Goal: Task Accomplishment & Management: Use online tool/utility

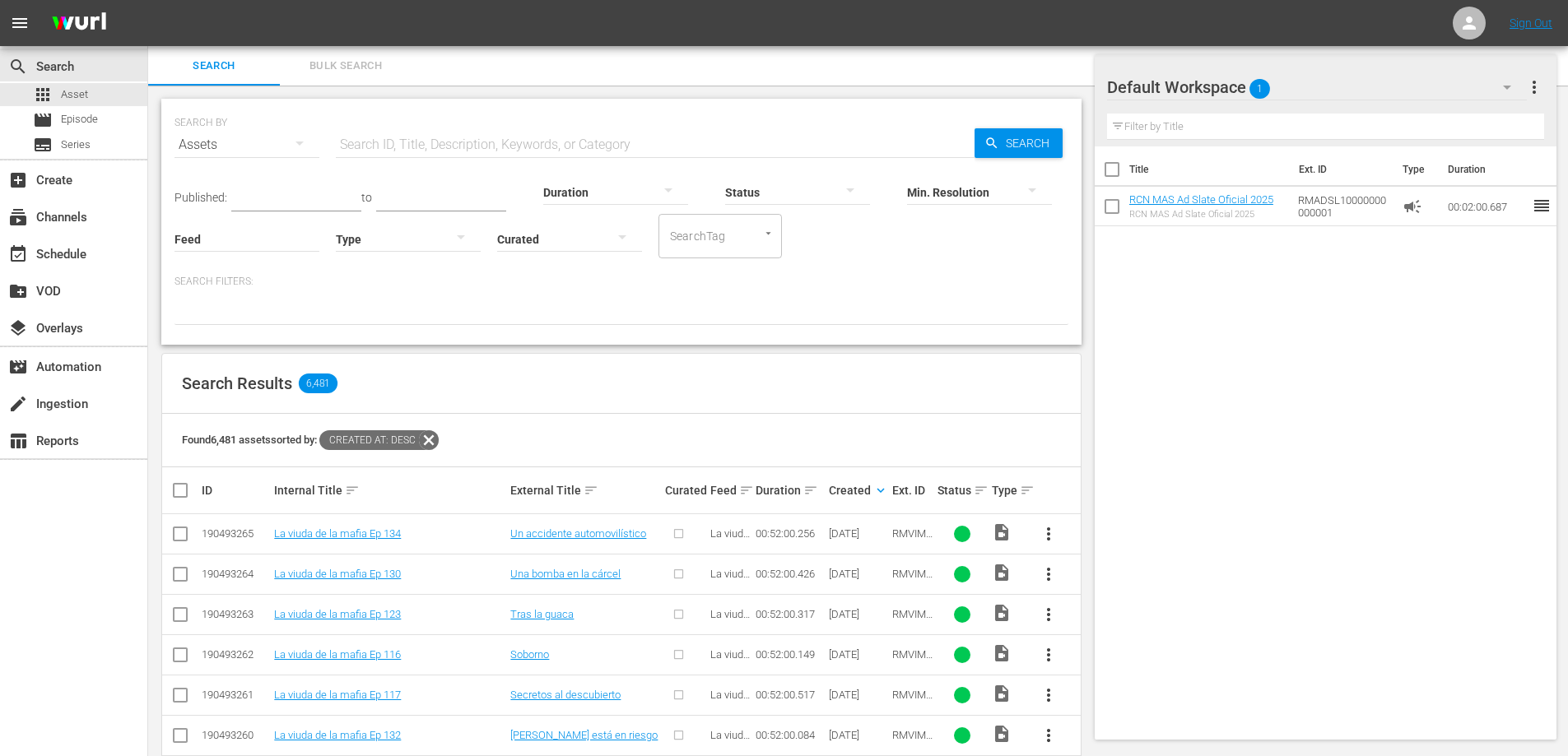
scroll to position [630, 0]
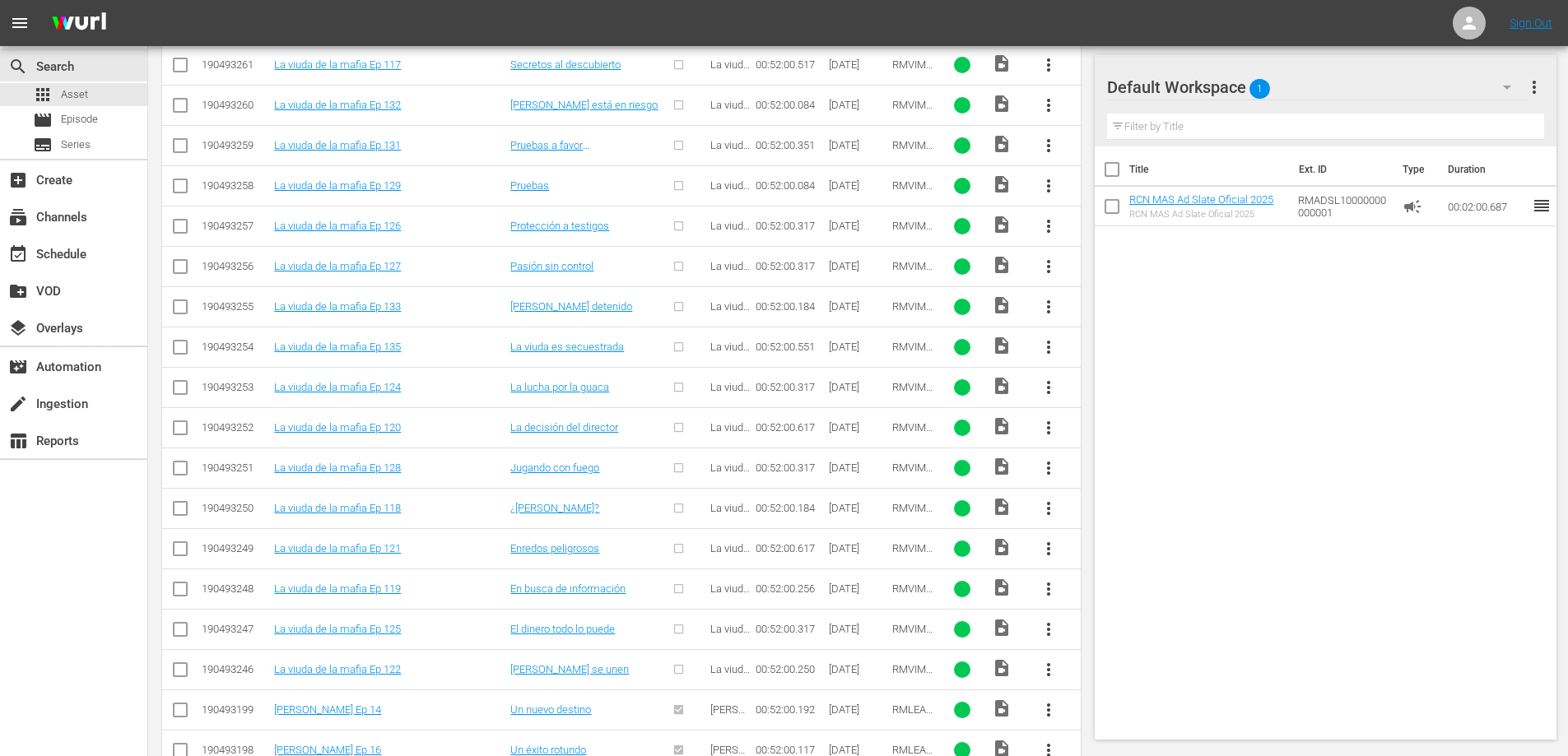
click at [1051, 671] on span "more_vert" at bounding box center [1049, 670] width 19 height 19
click at [1114, 669] on div "Episode" at bounding box center [1137, 663] width 111 height 40
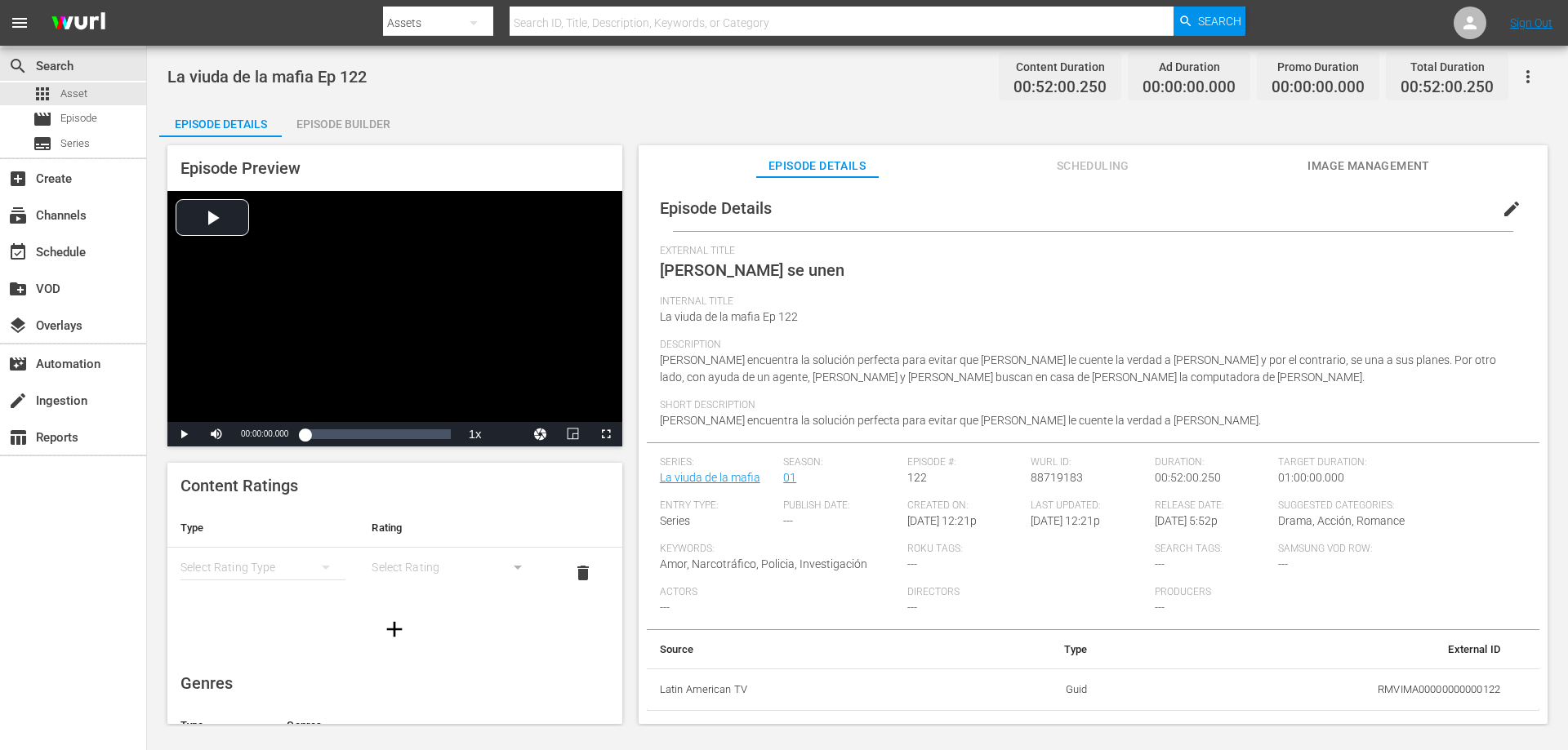
click at [1502, 206] on span "edit" at bounding box center [1511, 209] width 19 height 19
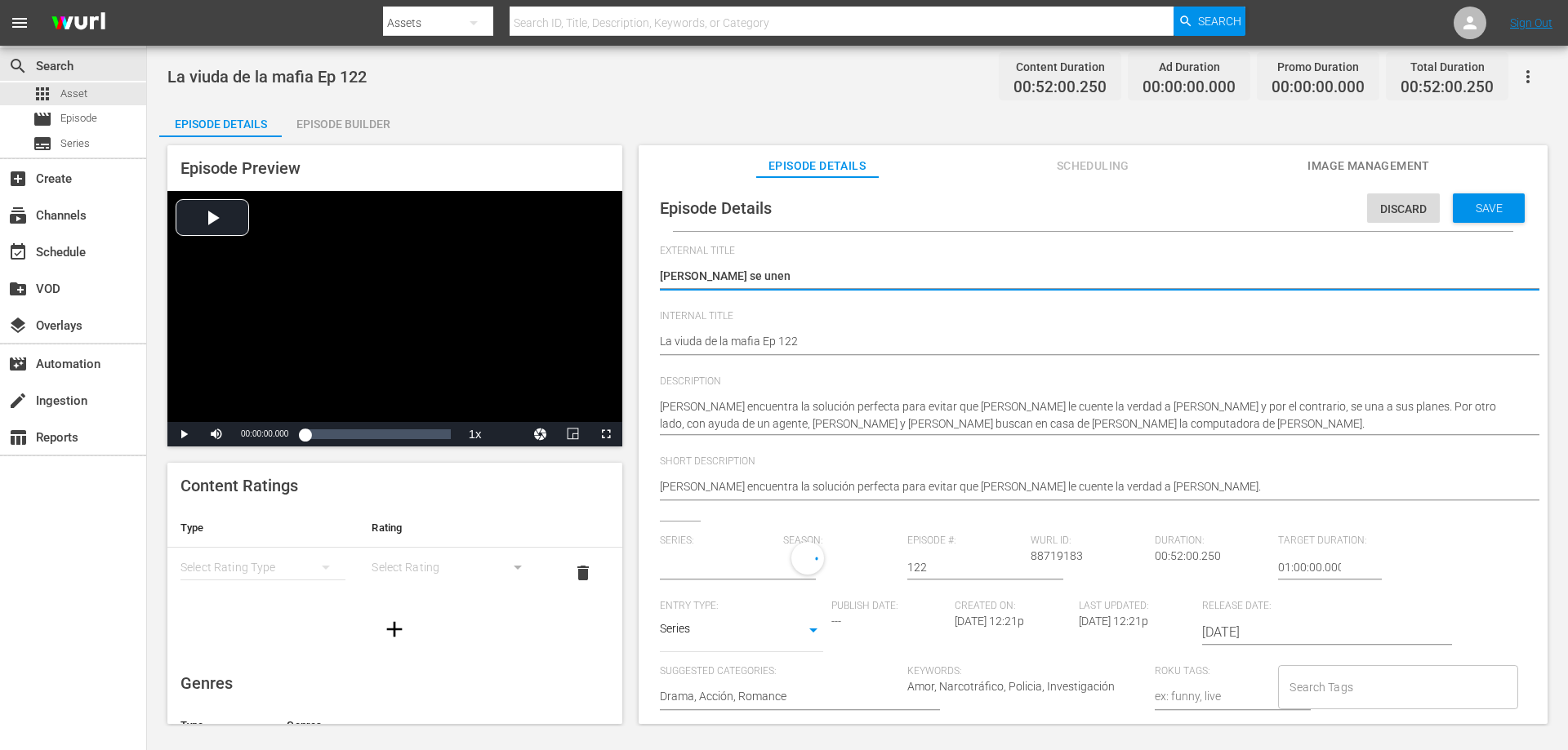
type input "La viuda de la mafia"
click at [820, 280] on textarea "[PERSON_NAME] se unen" at bounding box center [1089, 277] width 858 height 19
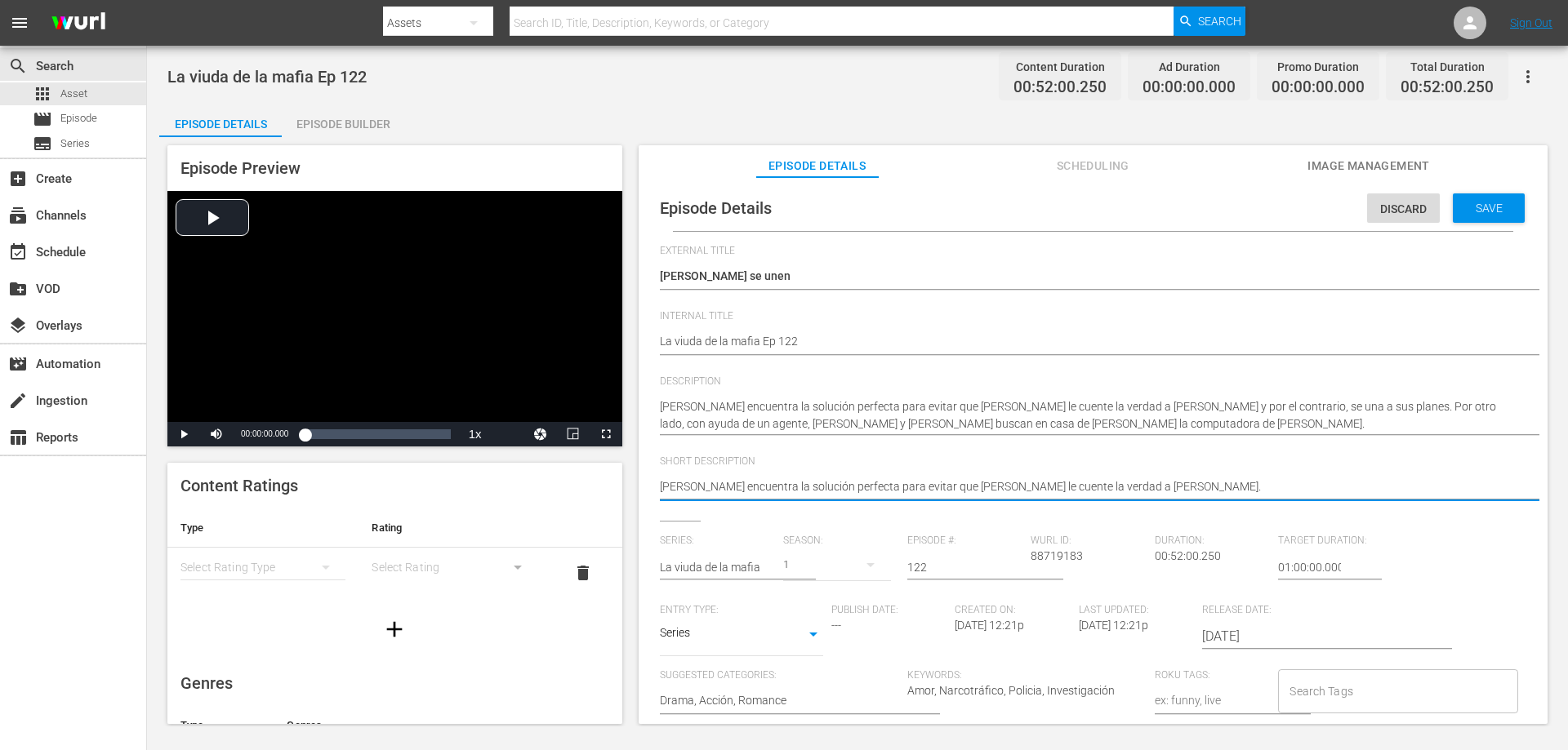
click at [1079, 433] on div "[PERSON_NAME] encuentra la solución perfecta para evitar que [PERSON_NAME] le c…" at bounding box center [1089, 415] width 858 height 54
drag, startPoint x: 609, startPoint y: 512, endPoint x: 619, endPoint y: 567, distance: 55.9
click at [619, 567] on div "Content Ratings Type Rating Select Rating Type Select Rating delete Genres Type…" at bounding box center [394, 593] width 455 height 262
click at [585, 496] on div "Content Ratings Type Rating Select Rating Type Select Rating delete" at bounding box center [394, 557] width 455 height 189
click at [1378, 162] on span "Image Management" at bounding box center [1368, 165] width 122 height 20
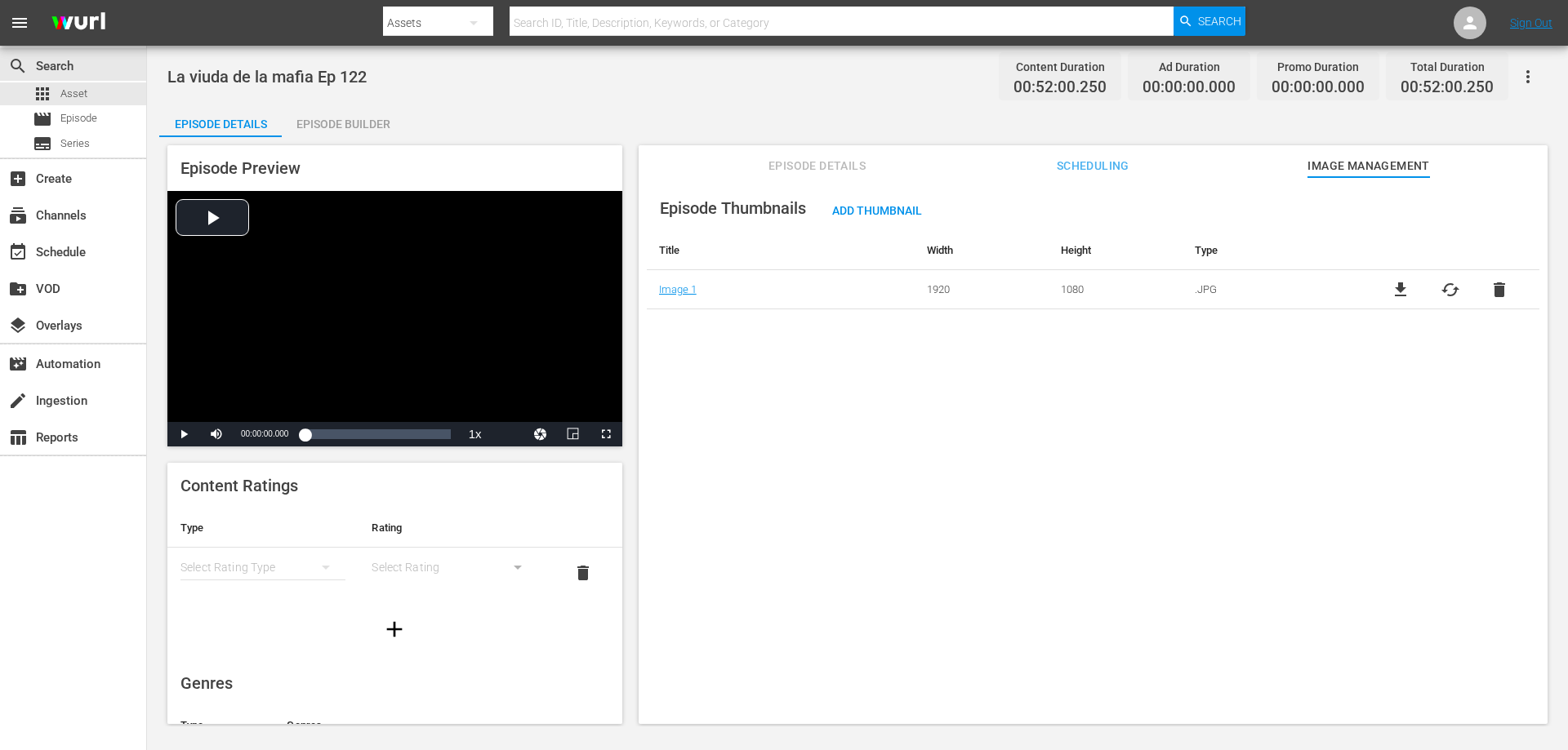
click at [862, 160] on span "Episode Details" at bounding box center [817, 165] width 122 height 20
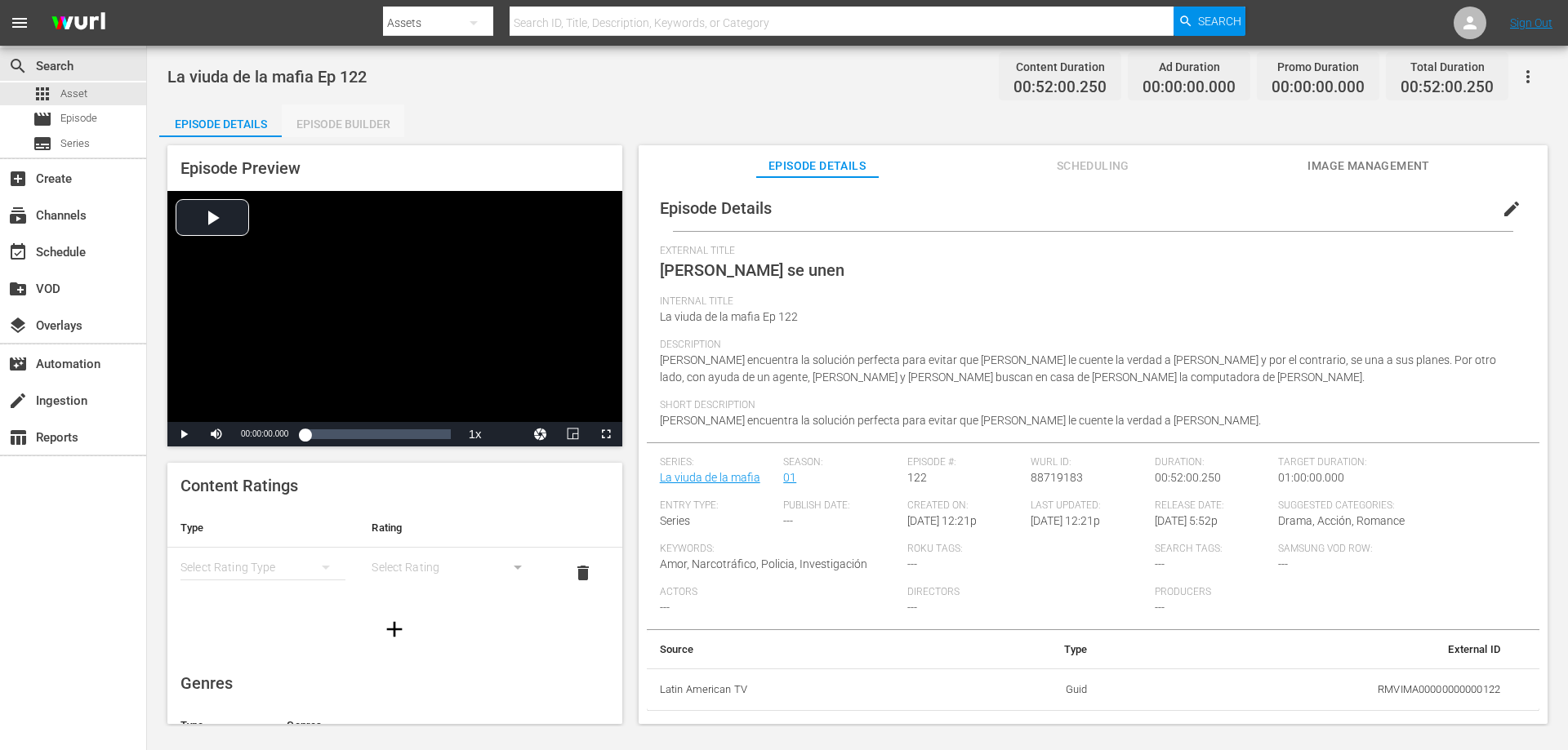
click at [339, 130] on div "Episode Builder" at bounding box center [342, 124] width 122 height 39
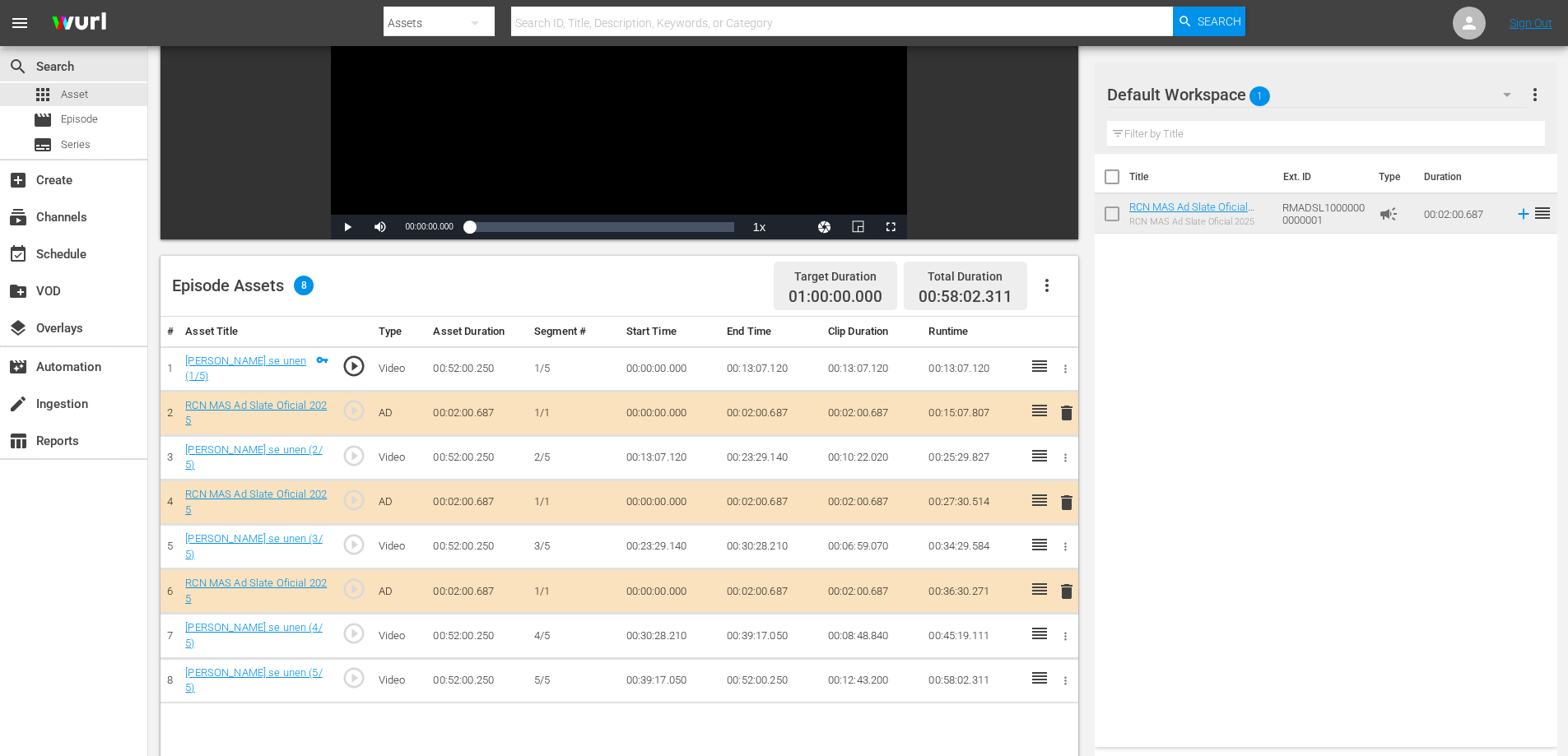
scroll to position [261, 0]
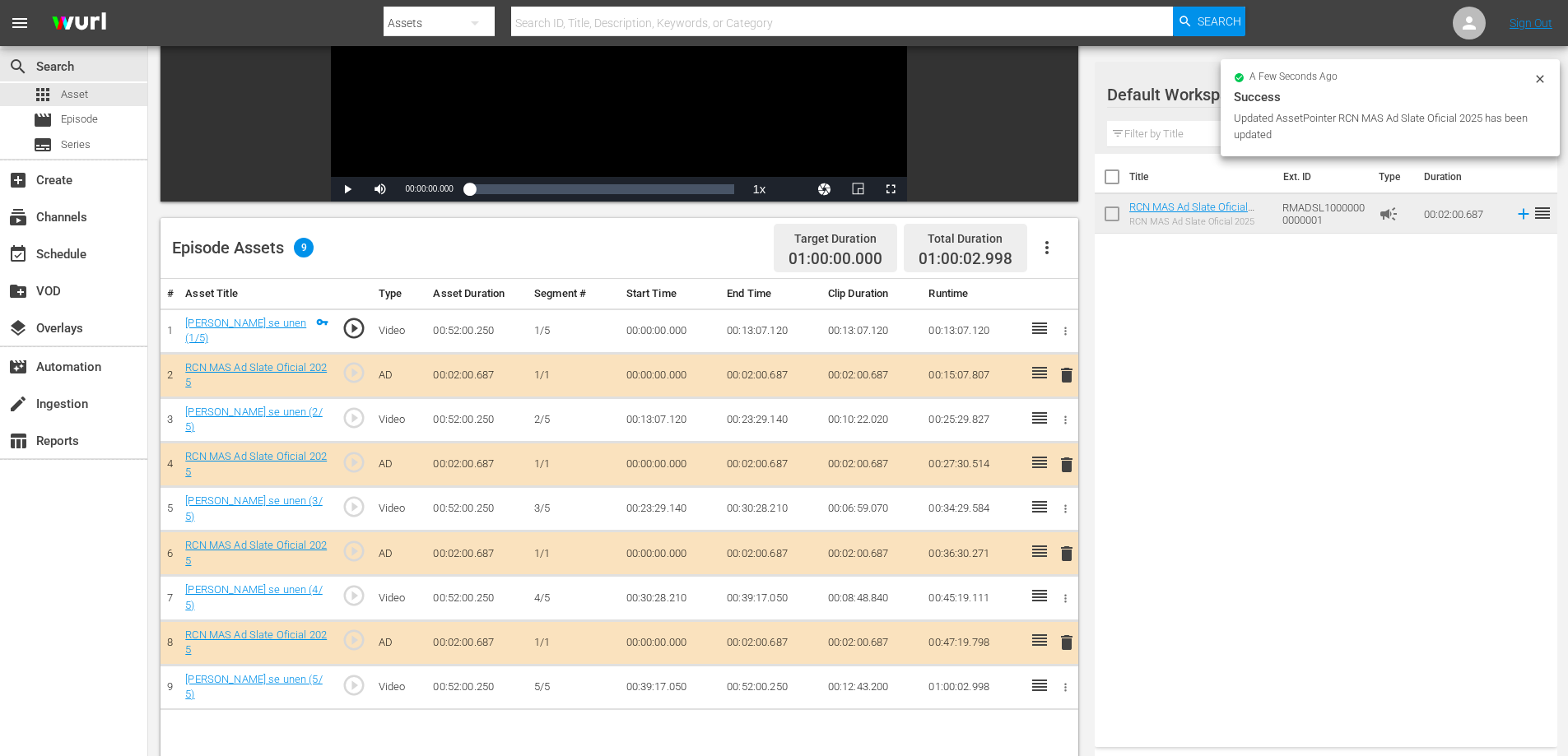
click at [776, 376] on td "00:02:00.687" at bounding box center [770, 375] width 101 height 45
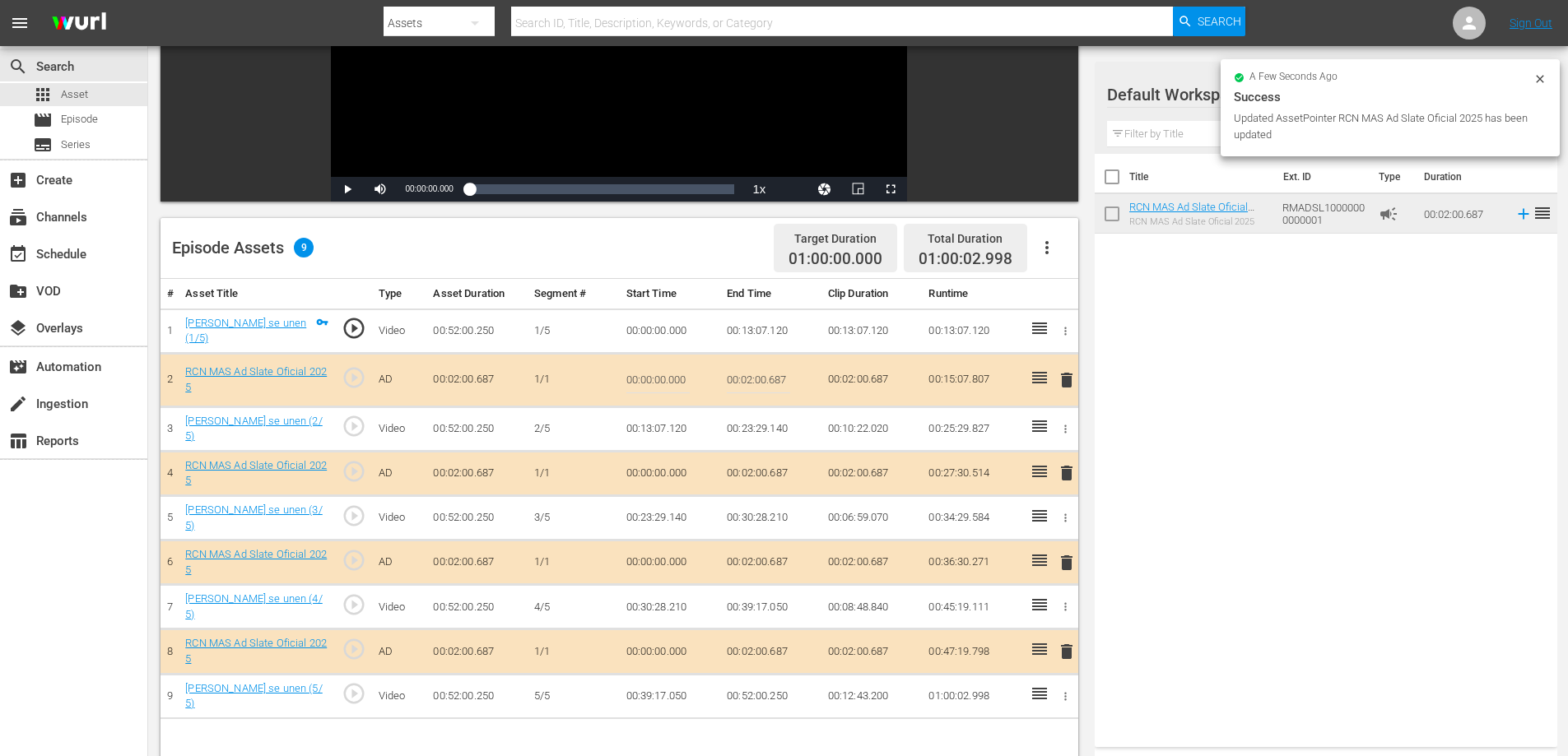
click at [777, 378] on input "00:02:00.687" at bounding box center [758, 380] width 63 height 40
click at [776, 377] on input "00:02:00.687" at bounding box center [758, 380] width 63 height 40
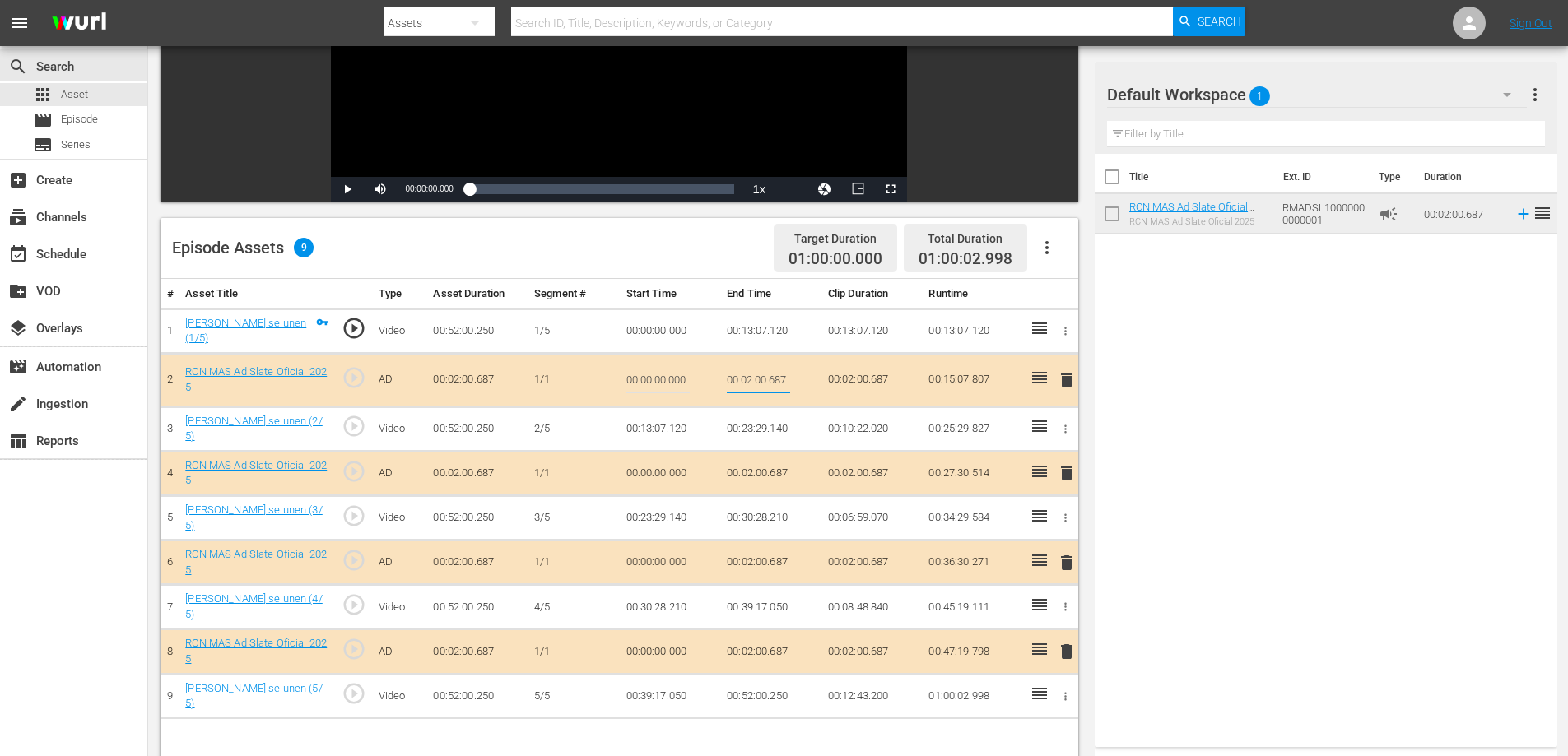
type input "00:02:0"
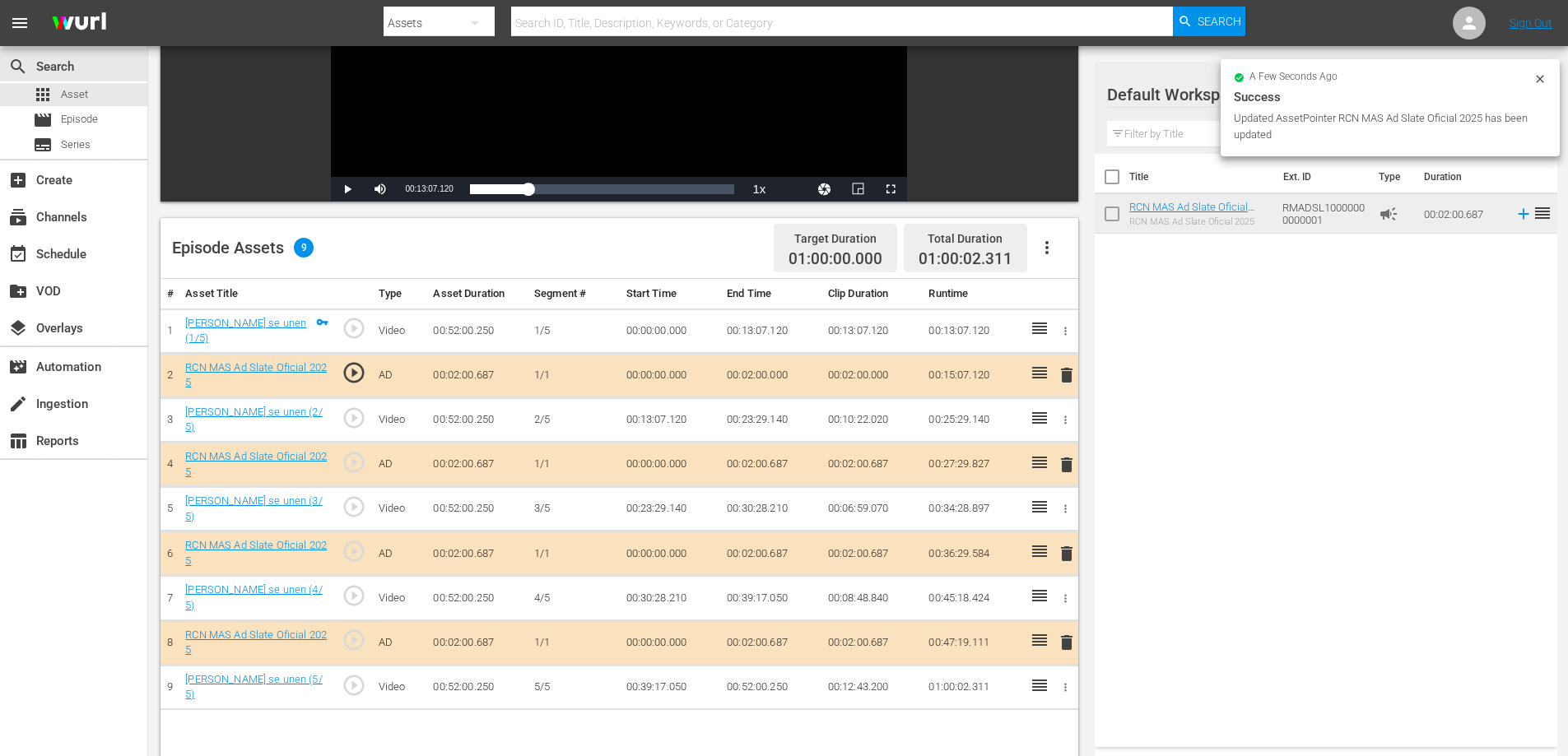
click at [777, 460] on td "00:02:00.687" at bounding box center [770, 465] width 101 height 45
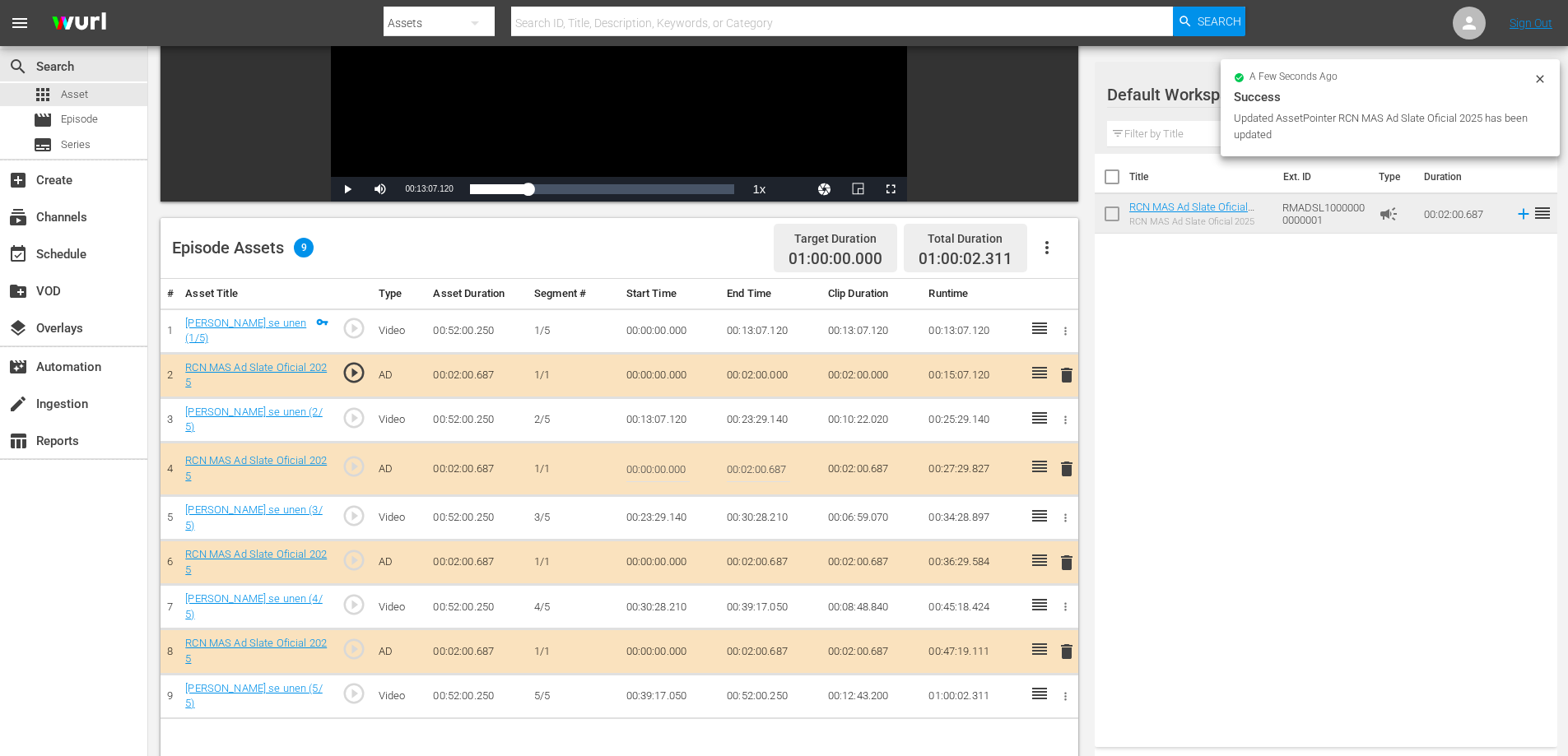
click at [782, 468] on input "00:02:00.687" at bounding box center [758, 469] width 63 height 40
type input "00:02:0"
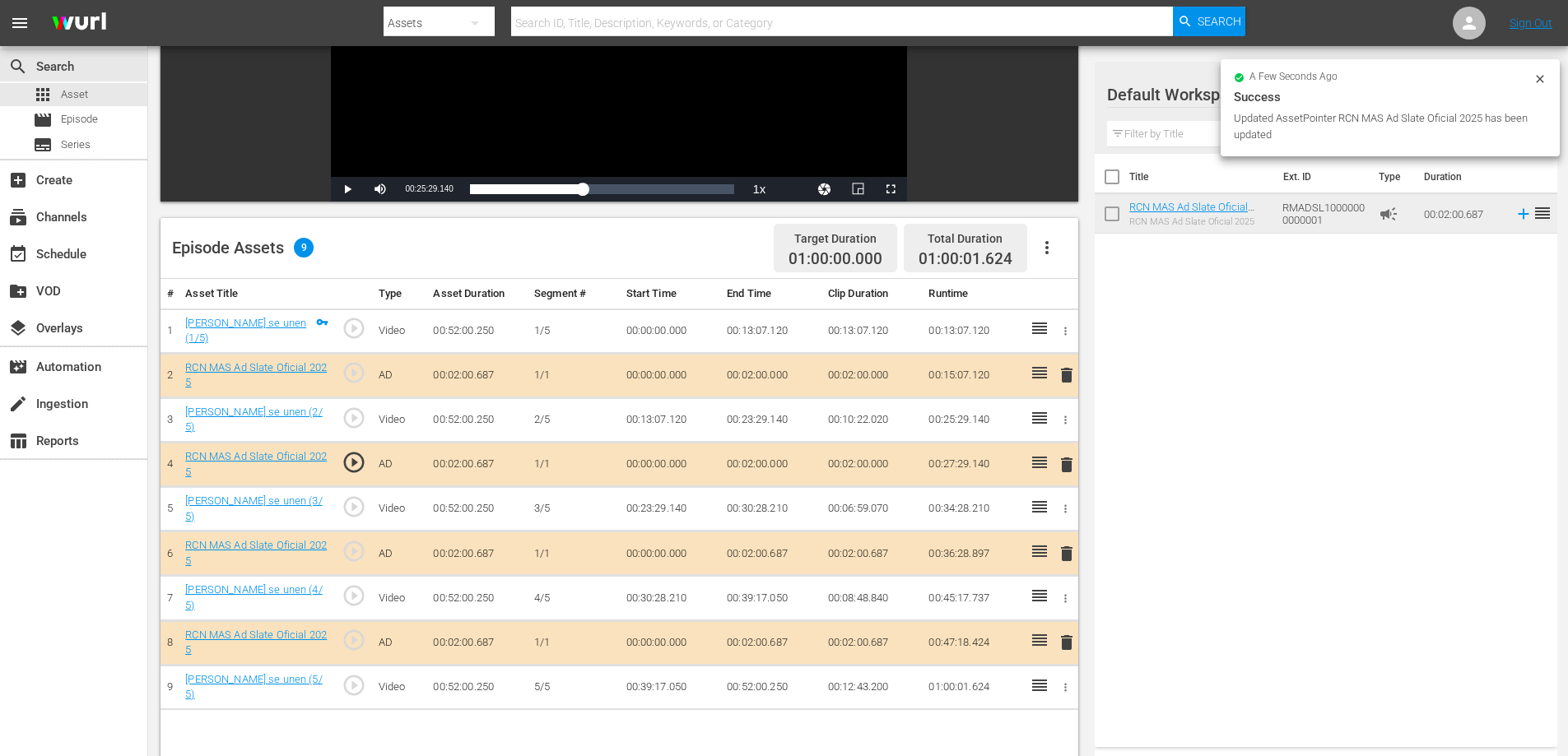
click at [775, 553] on td "00:02:00.687" at bounding box center [770, 554] width 101 height 45
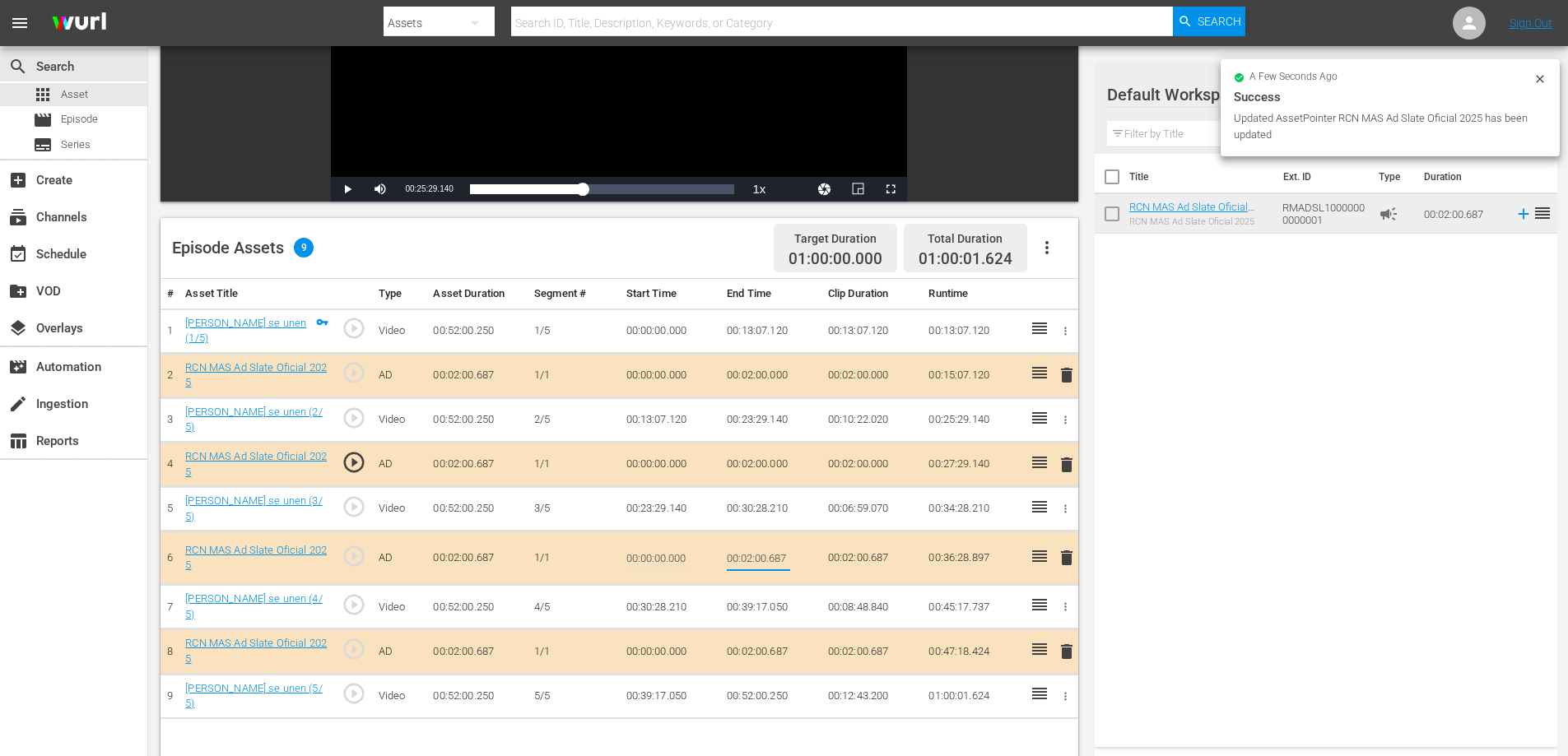
click at [784, 556] on input "00:02:00.687" at bounding box center [758, 557] width 63 height 40
click at [784, 555] on input "00:02:00.687" at bounding box center [758, 557] width 63 height 40
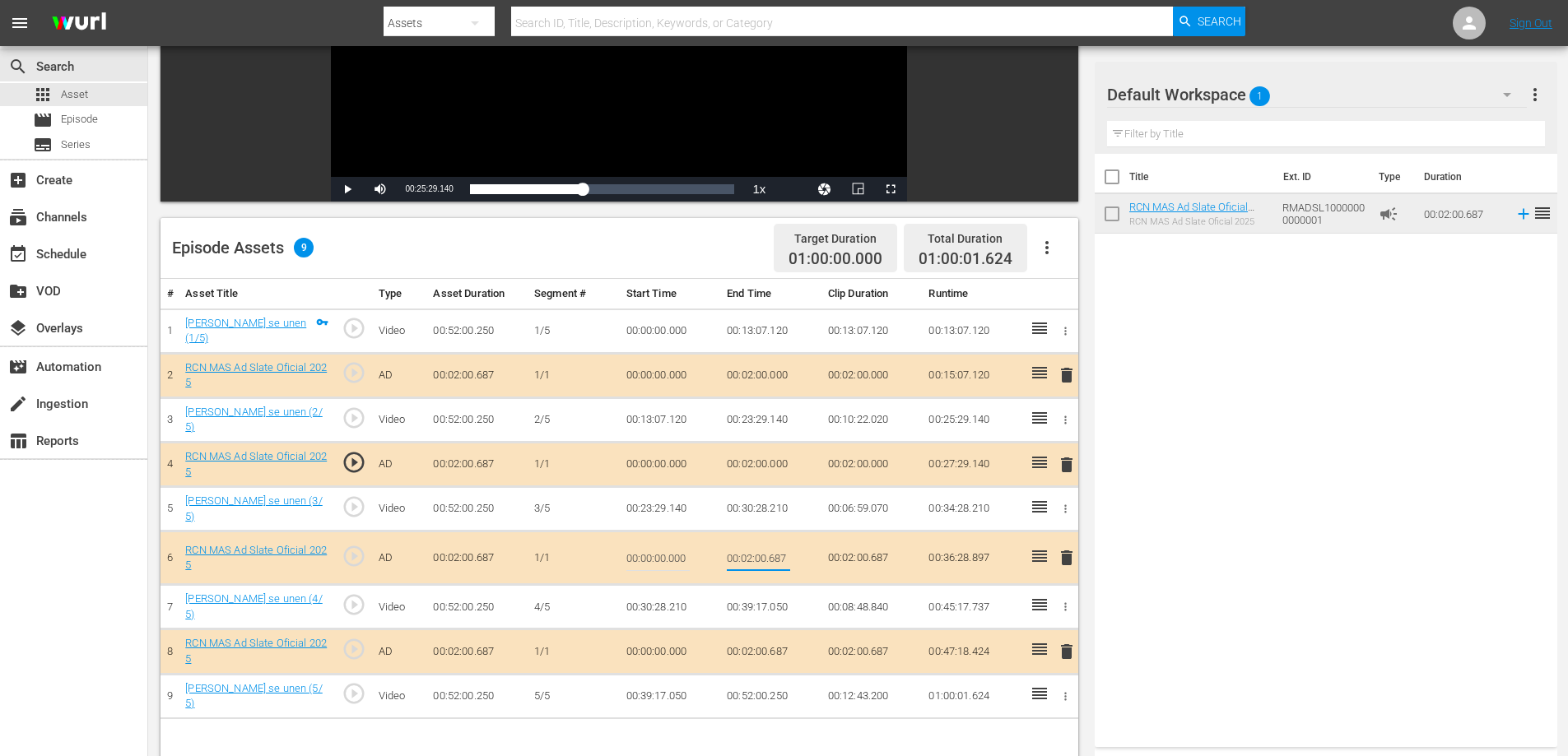
type input "00:02:0"
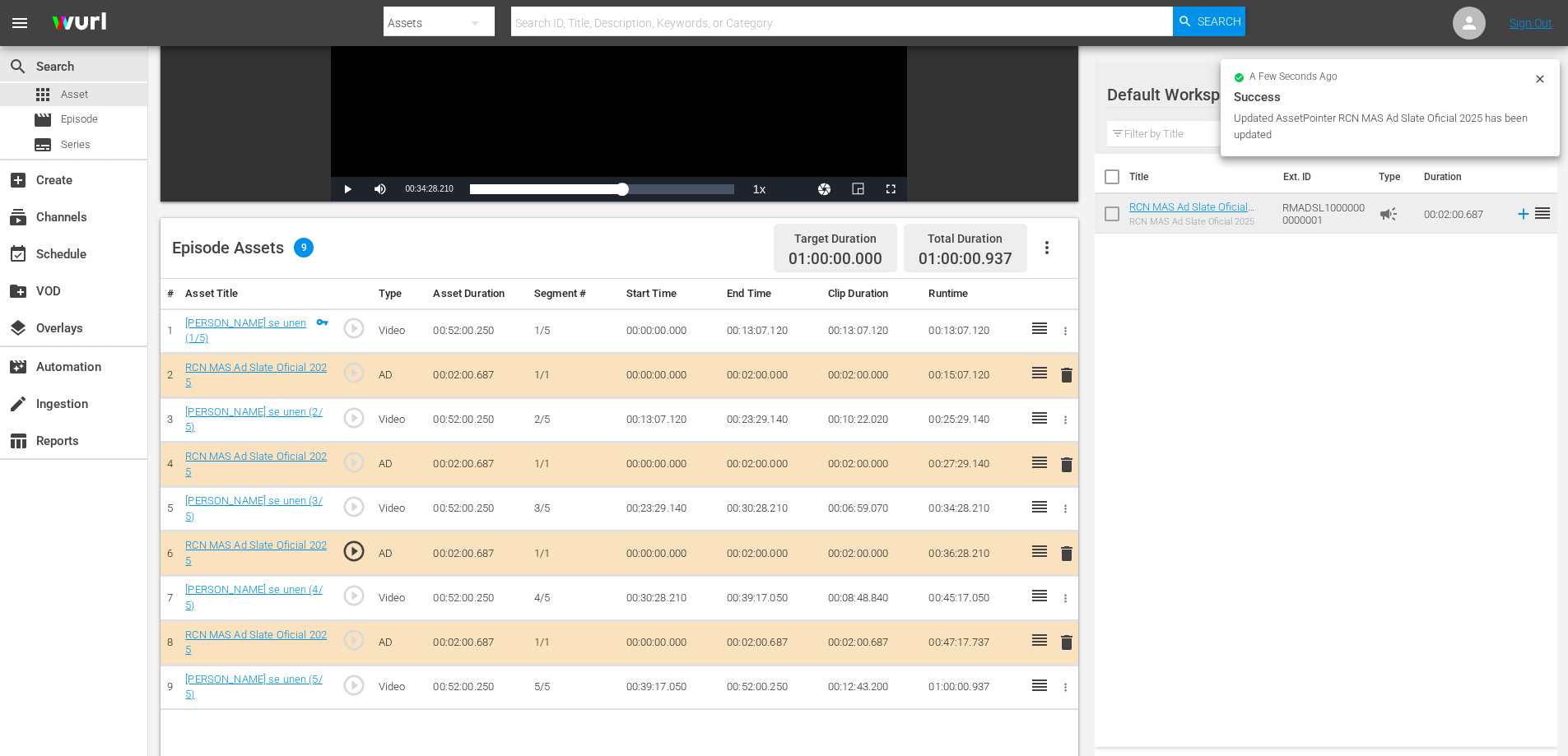
click at [766, 646] on td "00:02:00.687" at bounding box center [770, 643] width 101 height 45
click at [768, 646] on td "00:02:00.687" at bounding box center [770, 643] width 101 height 45
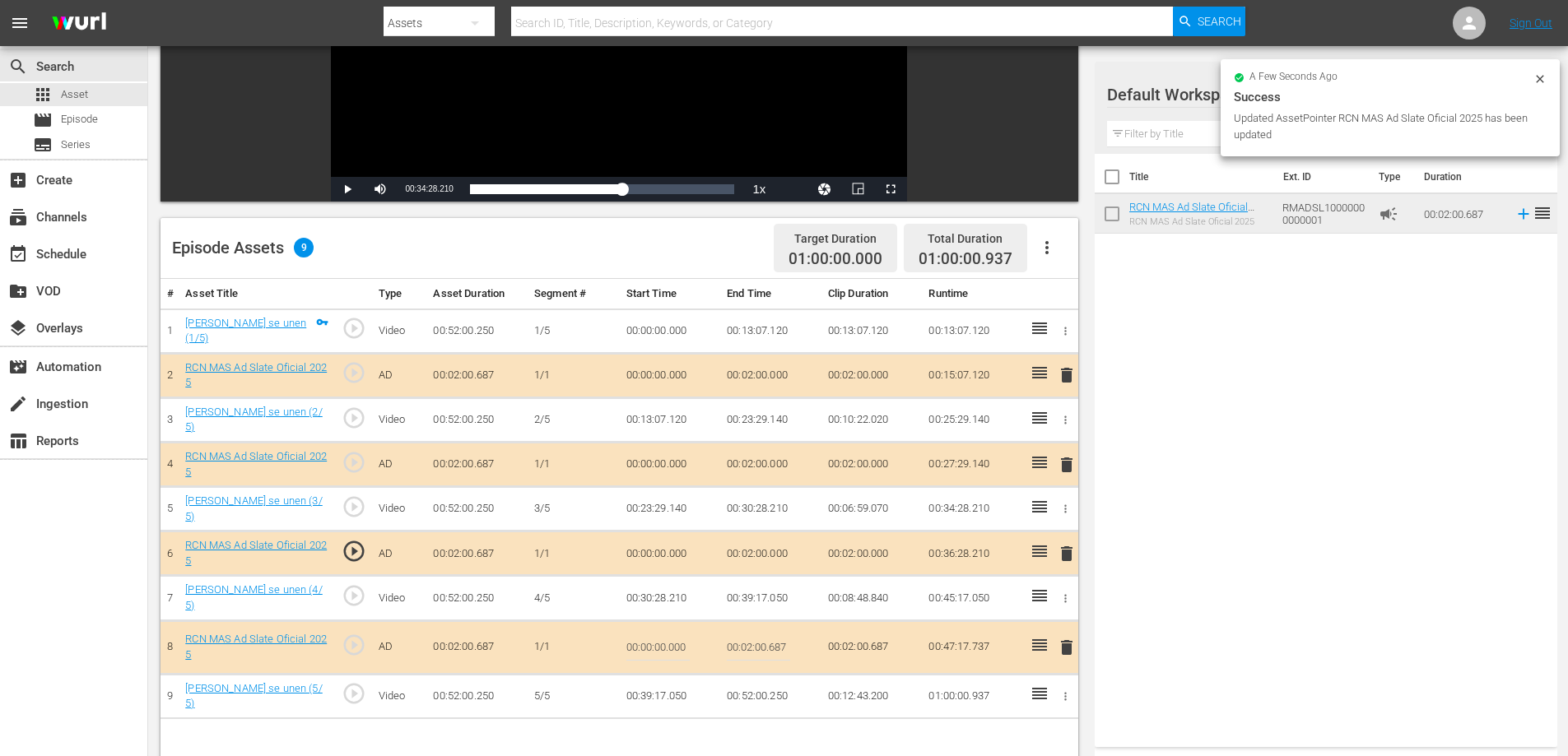
click at [785, 648] on input "00:02:00.687" at bounding box center [758, 647] width 63 height 40
type input "00:02:0"
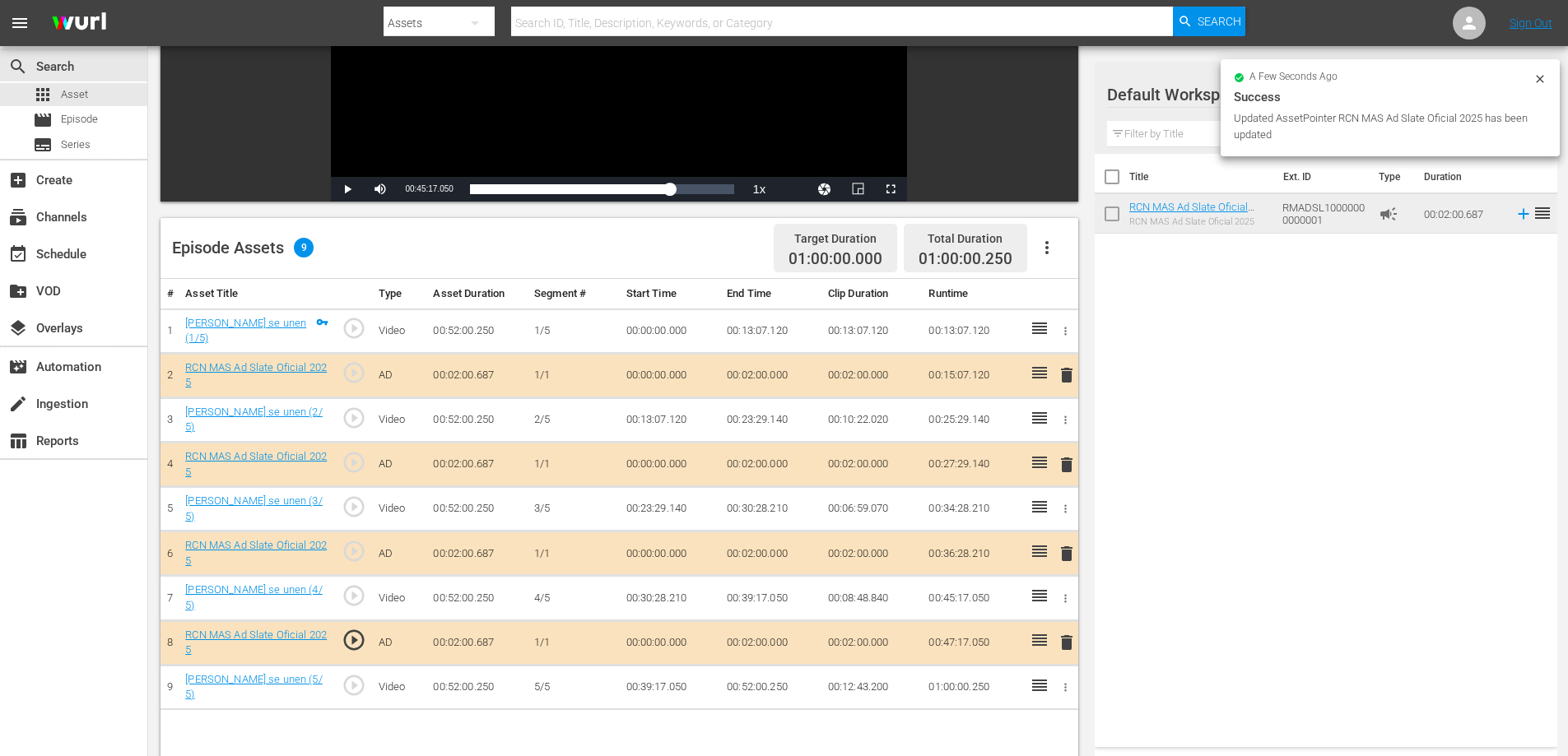
click at [773, 691] on td "00:52:00.250" at bounding box center [770, 687] width 101 height 45
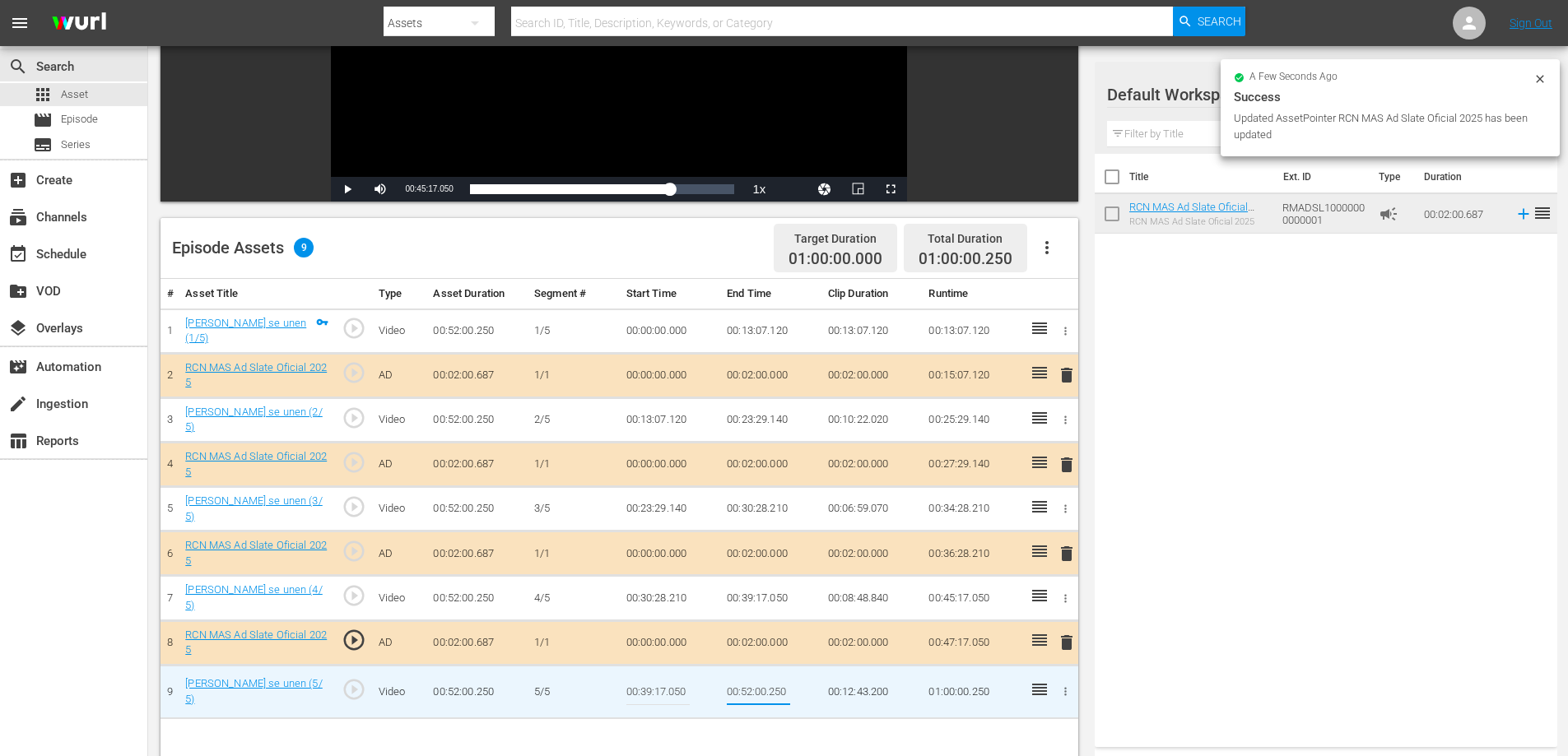
click at [777, 687] on input "00:52:00.250" at bounding box center [758, 692] width 63 height 40
type input "00:52:0"
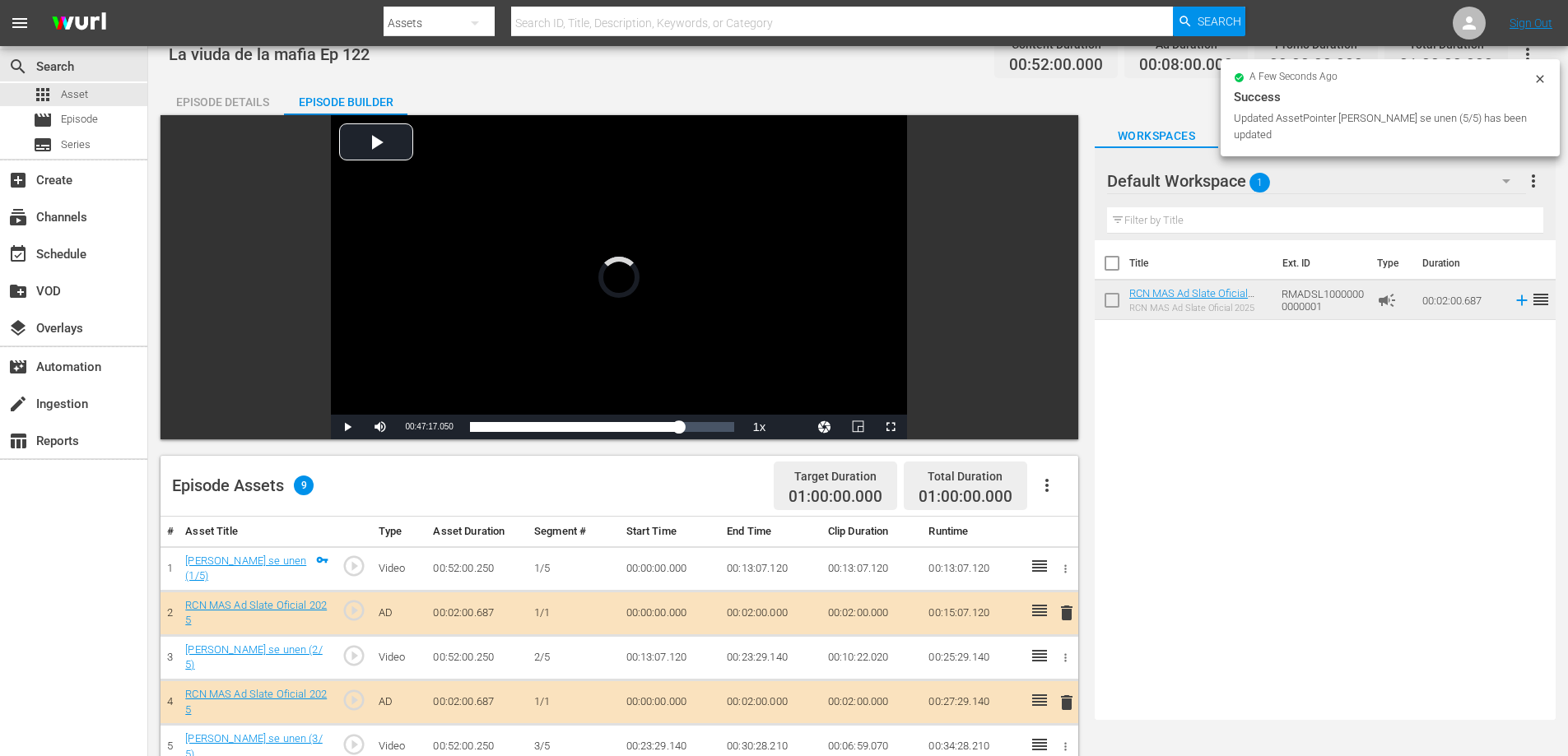
scroll to position [0, 0]
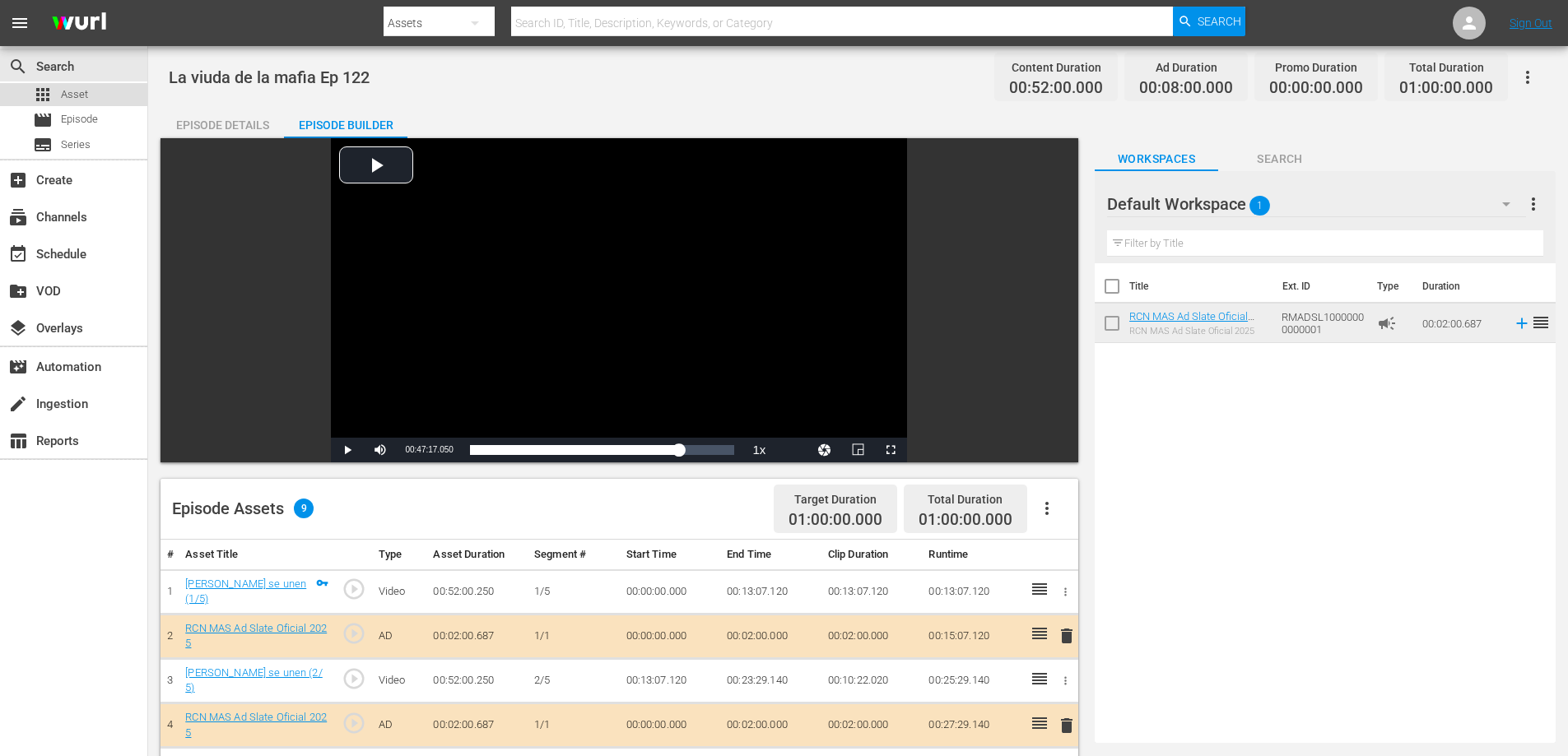
click at [84, 95] on span "Asset" at bounding box center [75, 94] width 27 height 16
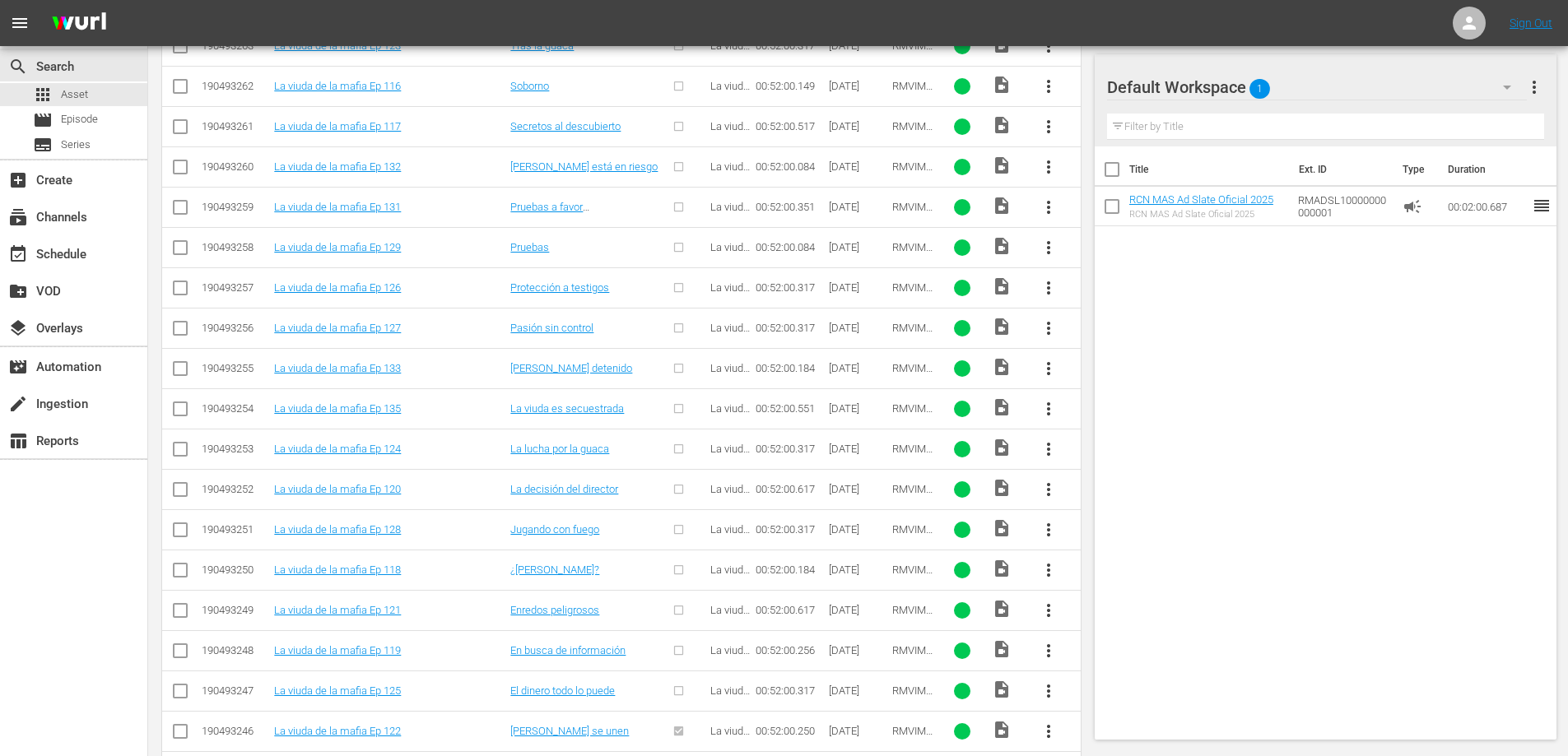
scroll to position [600, 0]
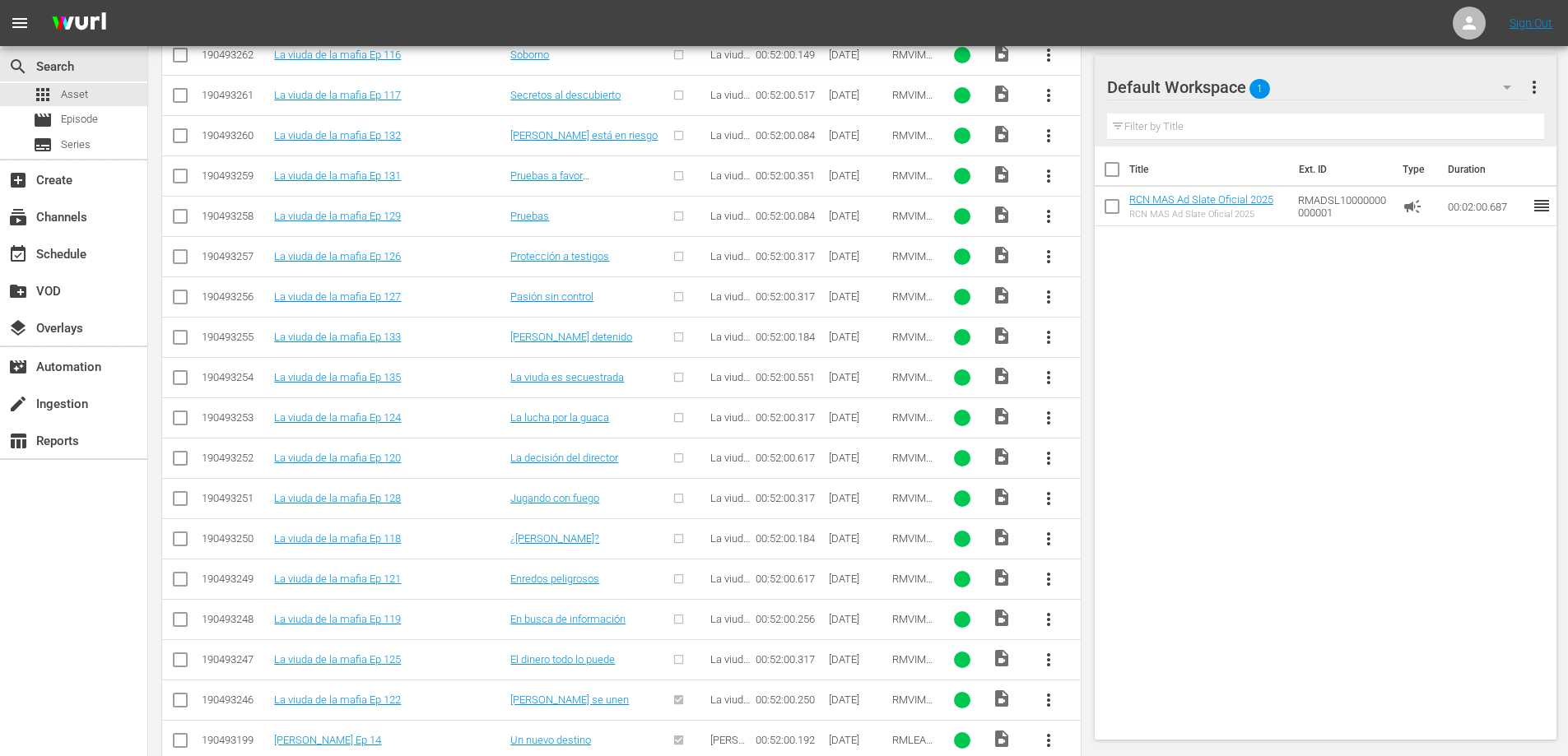
click at [1050, 660] on span "more_vert" at bounding box center [1049, 660] width 19 height 19
click at [1106, 658] on div "Episode" at bounding box center [1137, 653] width 111 height 40
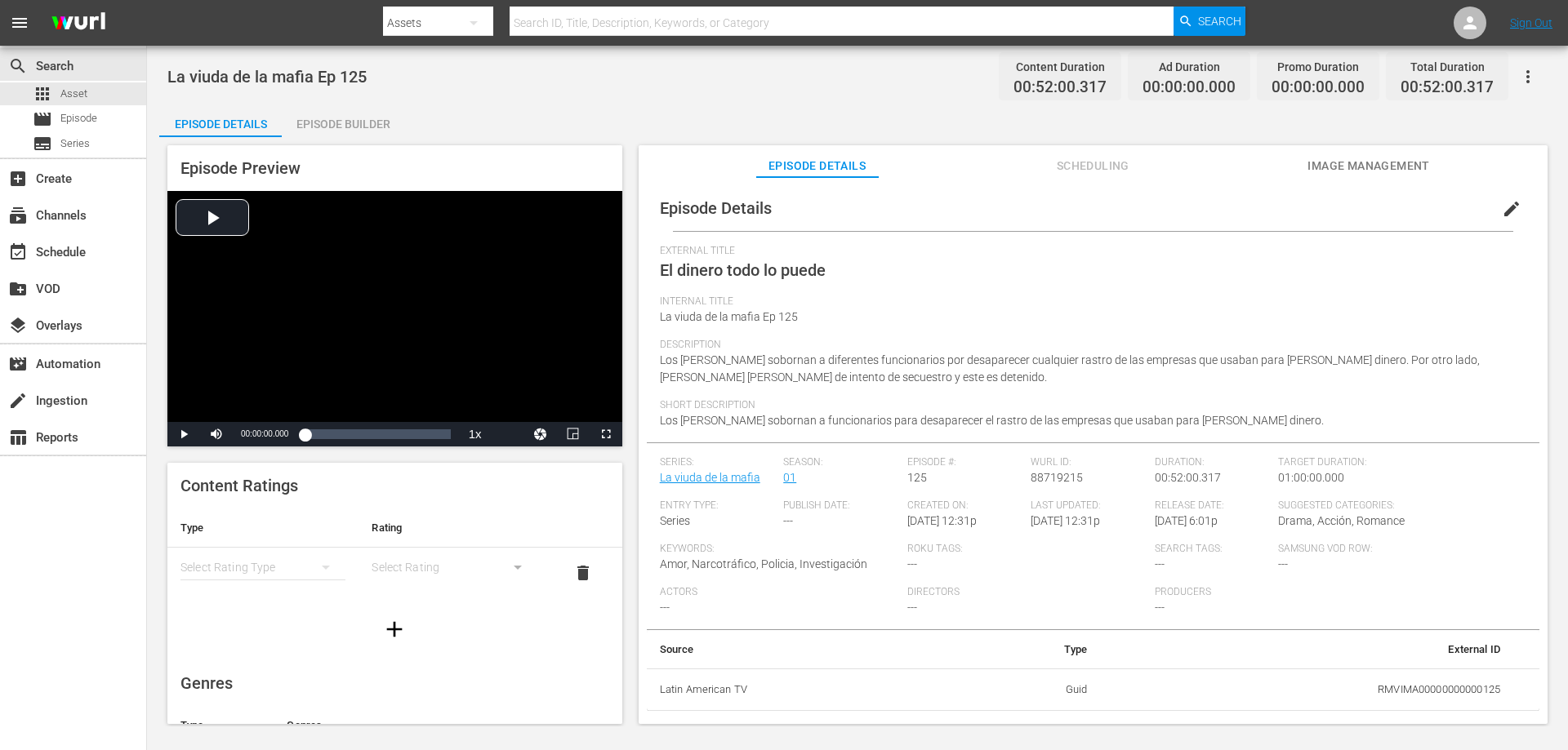
click at [1502, 212] on span "edit" at bounding box center [1511, 209] width 19 height 19
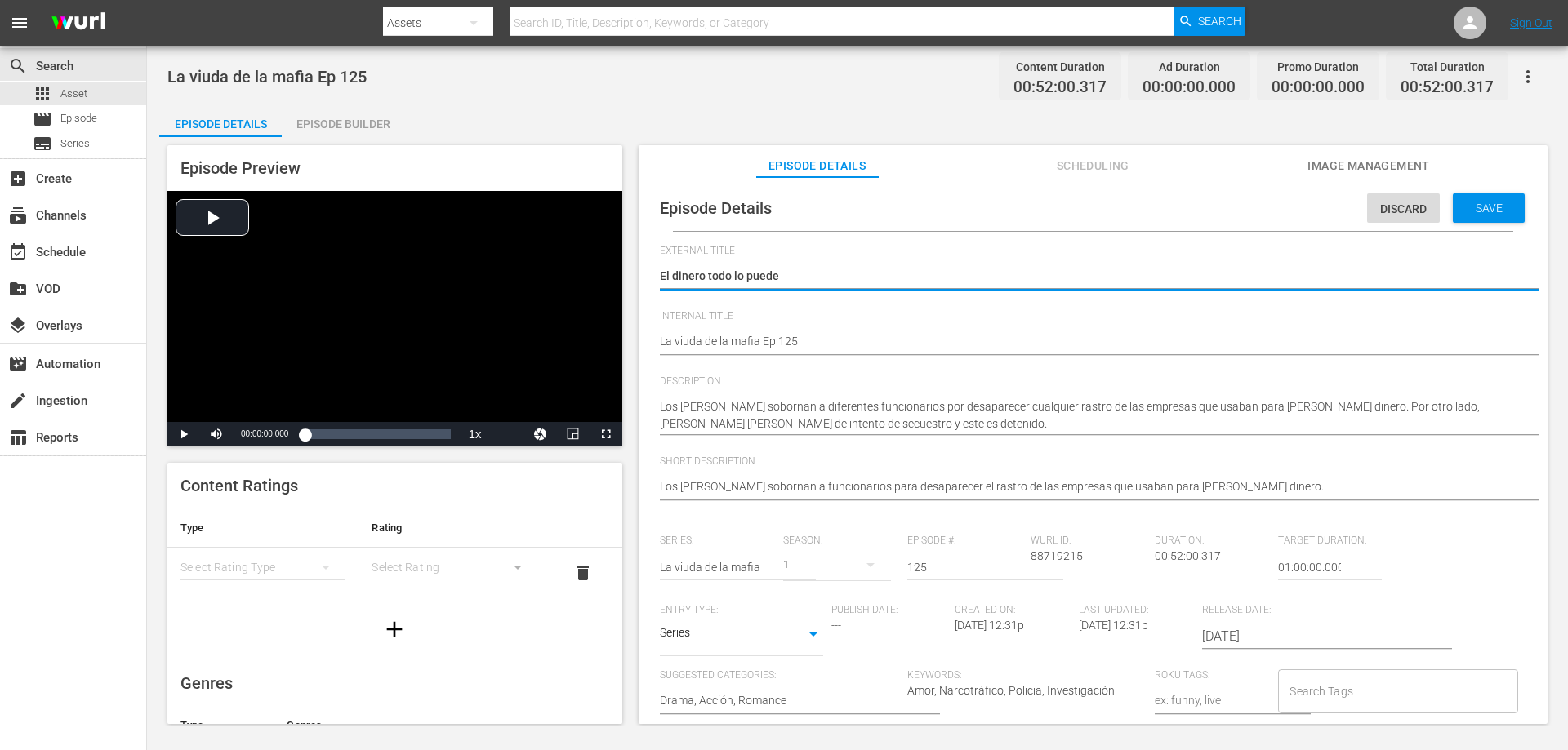
click at [790, 270] on textarea "El dinero todo lo puede" at bounding box center [1089, 277] width 858 height 19
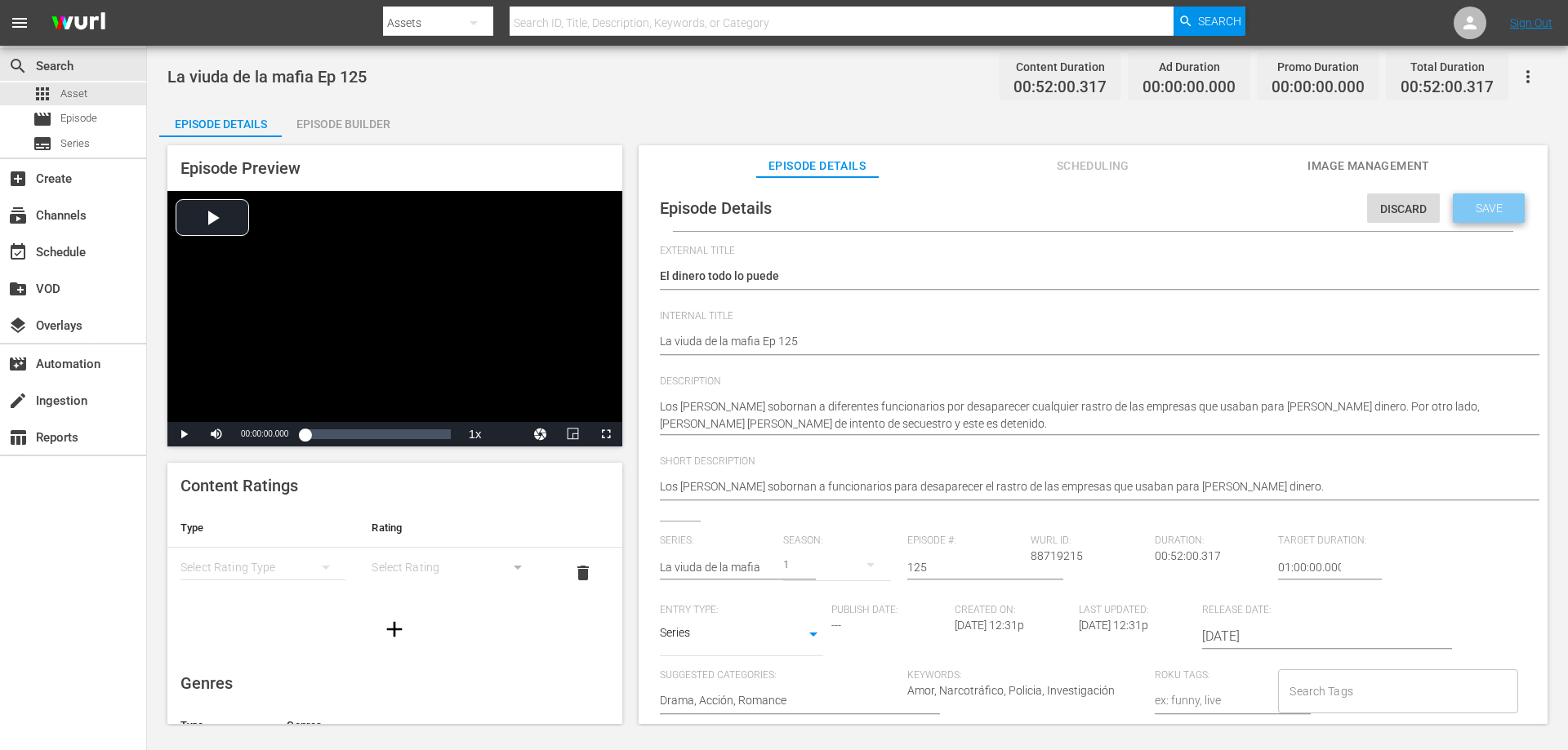
click at [1480, 203] on span "Save" at bounding box center [1489, 209] width 53 height 13
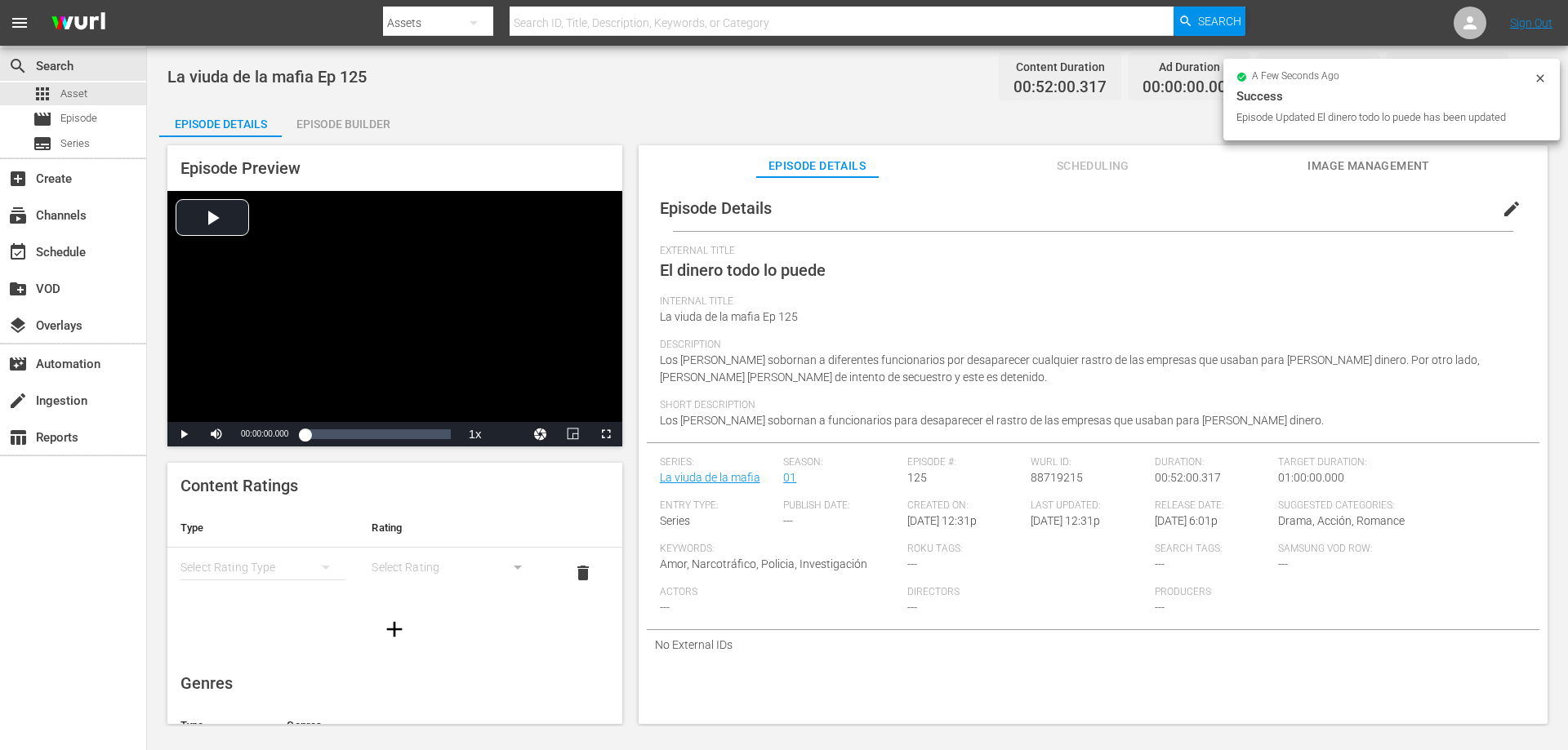
click at [317, 121] on div "Episode Builder" at bounding box center [342, 124] width 122 height 39
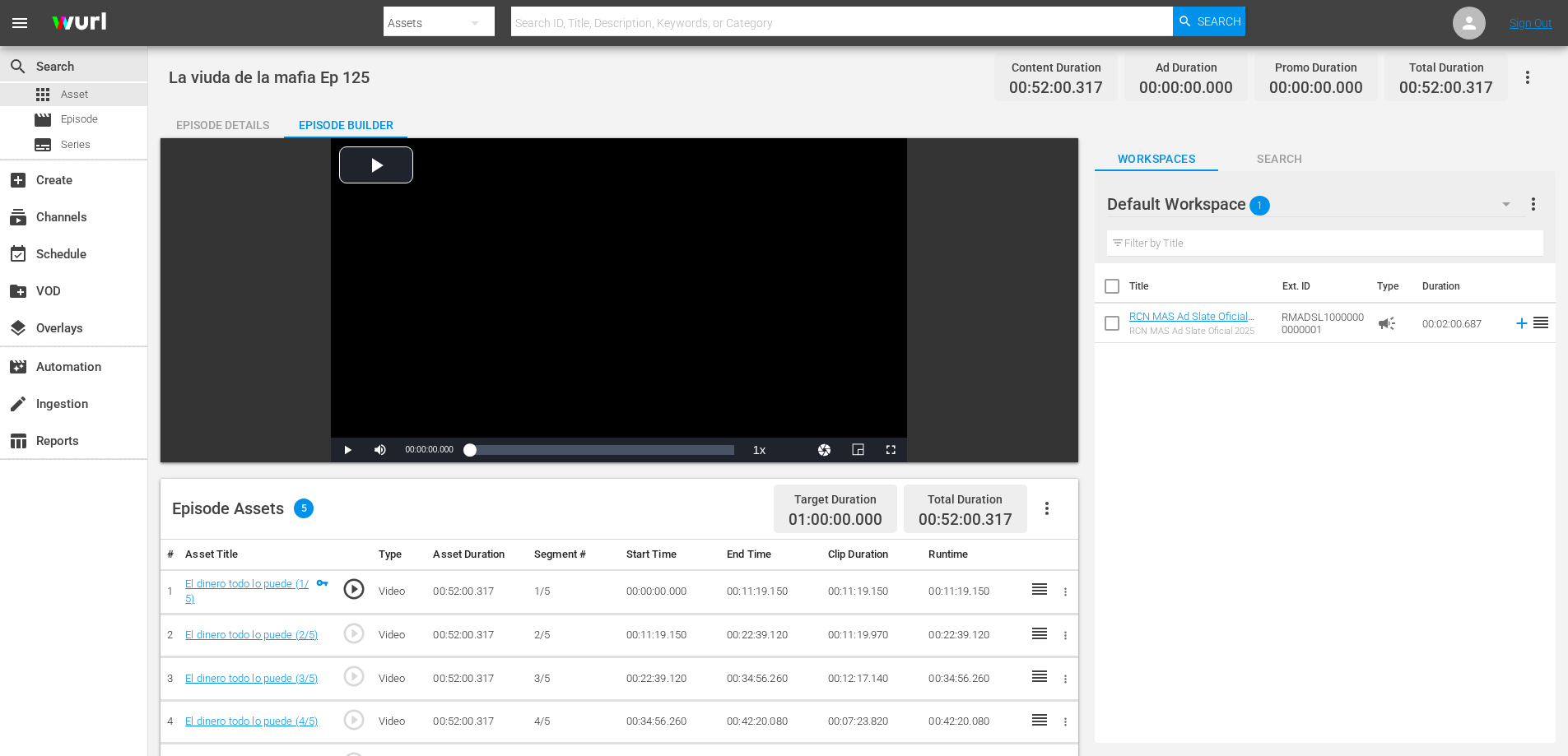
scroll to position [198, 0]
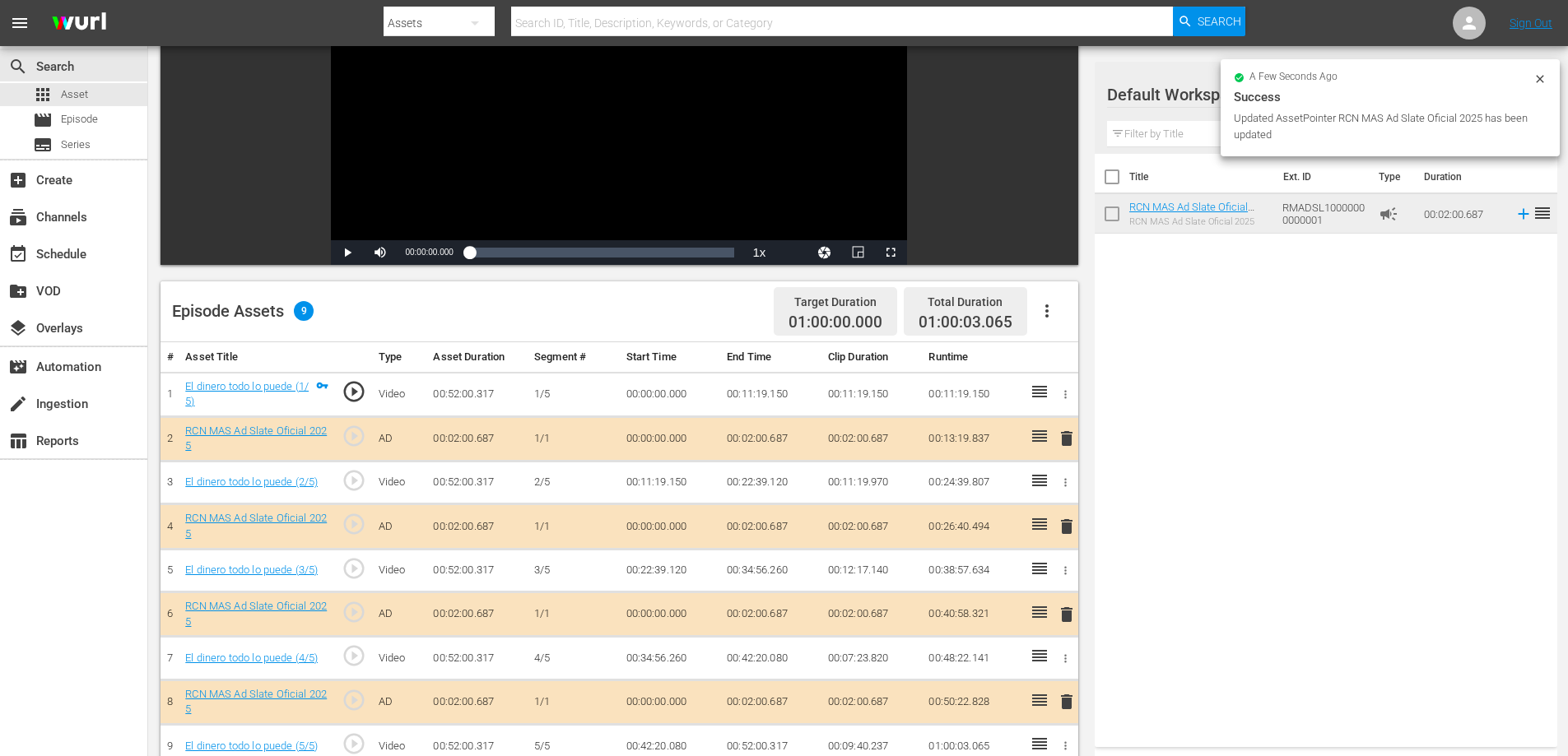
click at [771, 434] on td "00:02:00.687" at bounding box center [770, 439] width 101 height 45
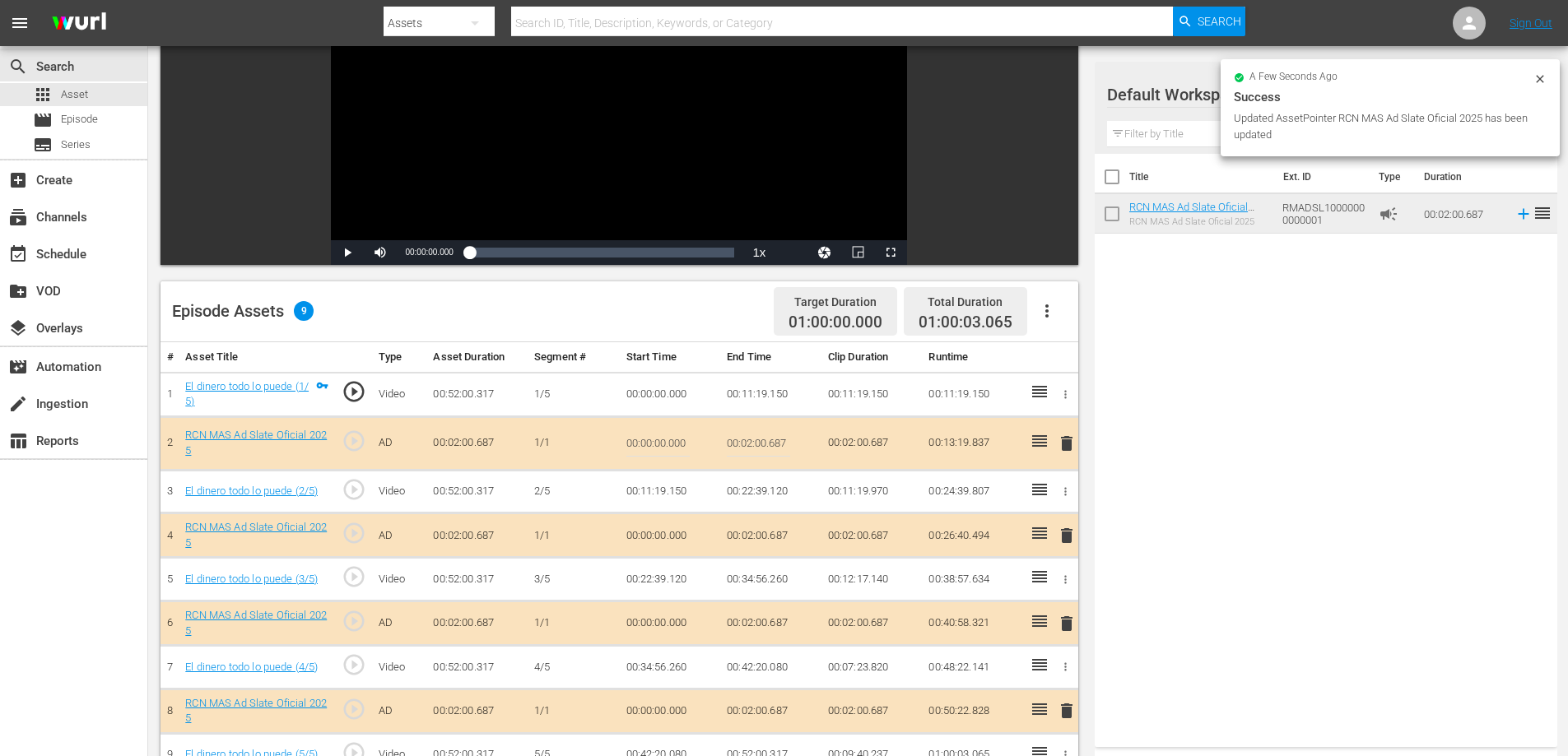
click at [776, 441] on input "00:02:00.687" at bounding box center [758, 443] width 63 height 40
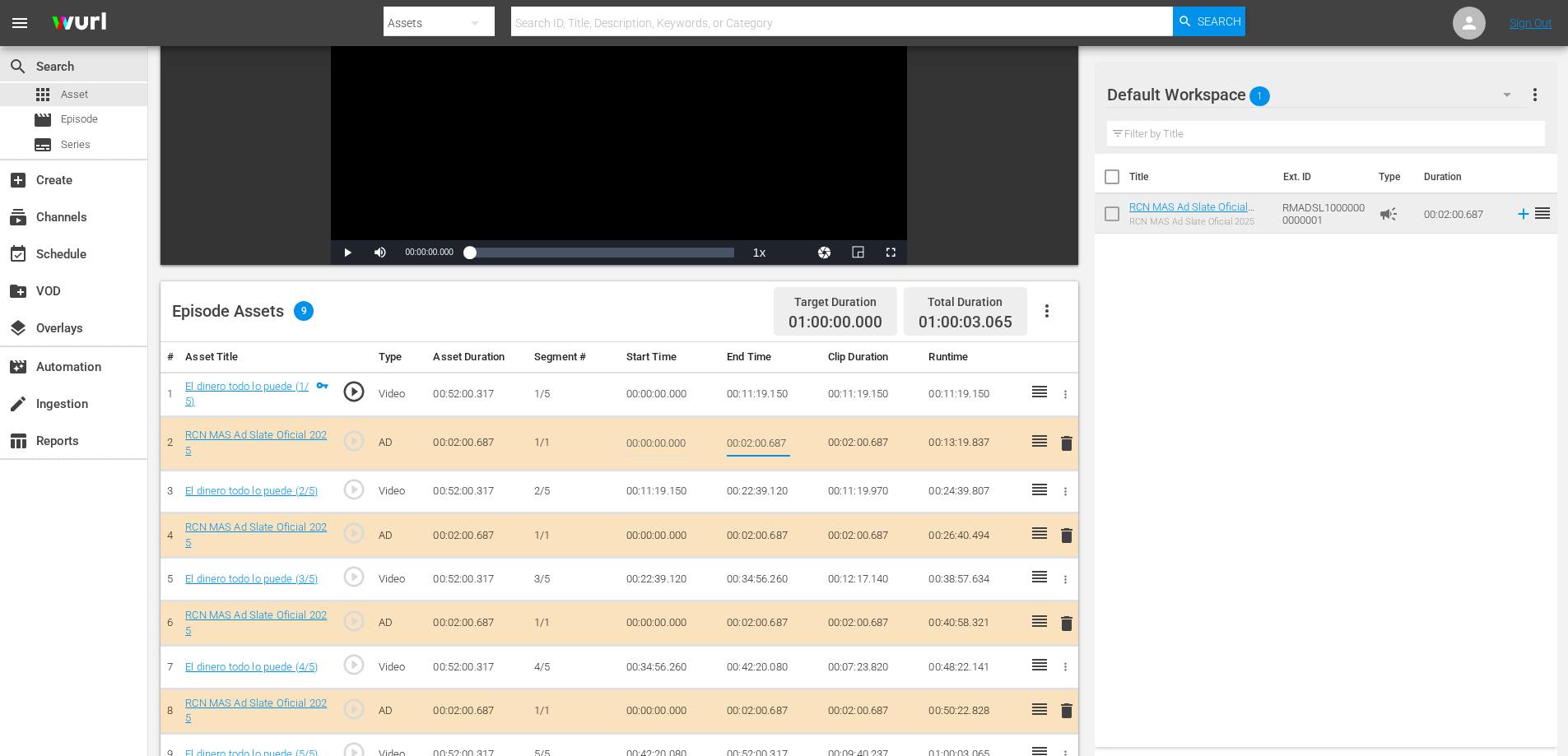
type input "00:02:0"
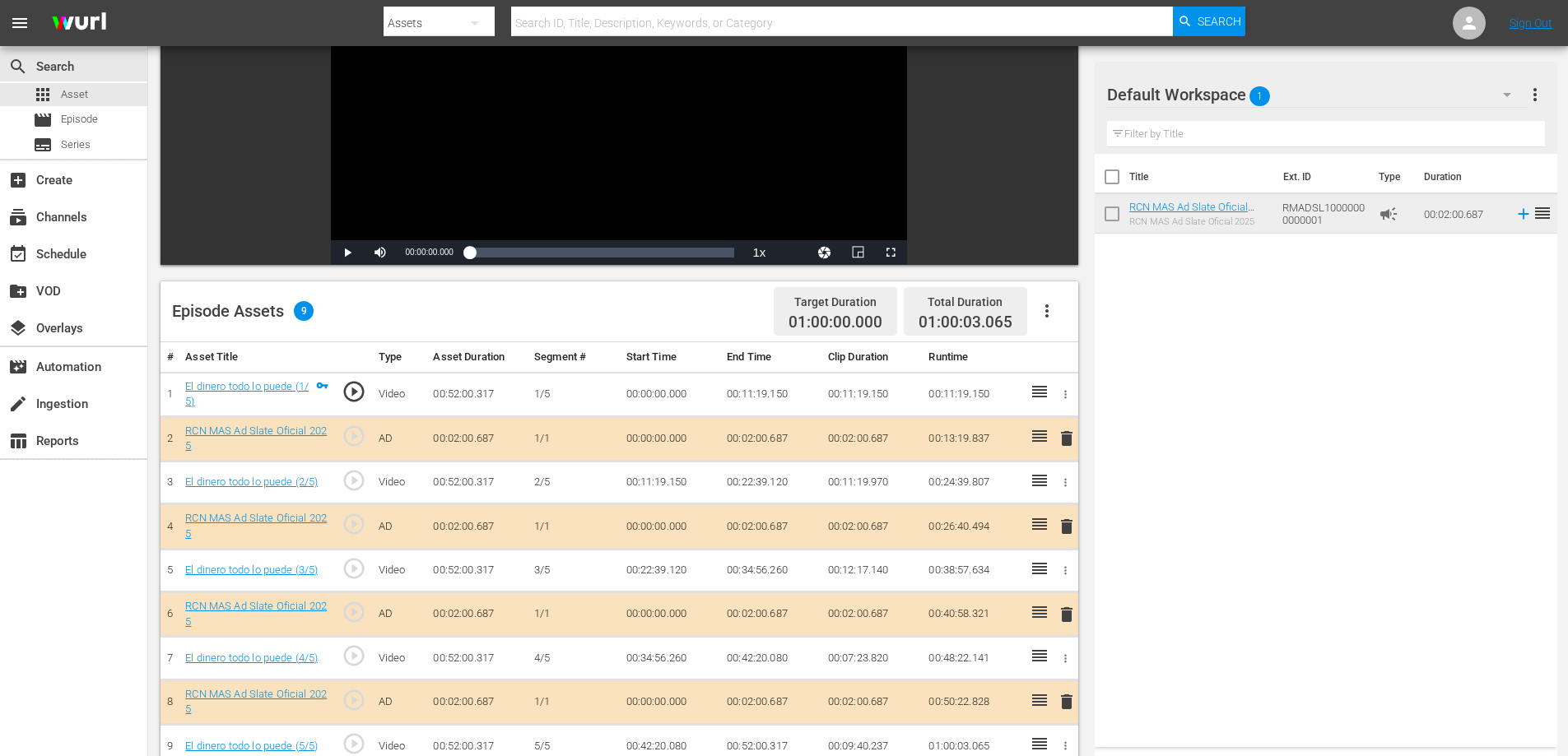
click at [785, 526] on td "00:02:00.687" at bounding box center [770, 526] width 101 height 45
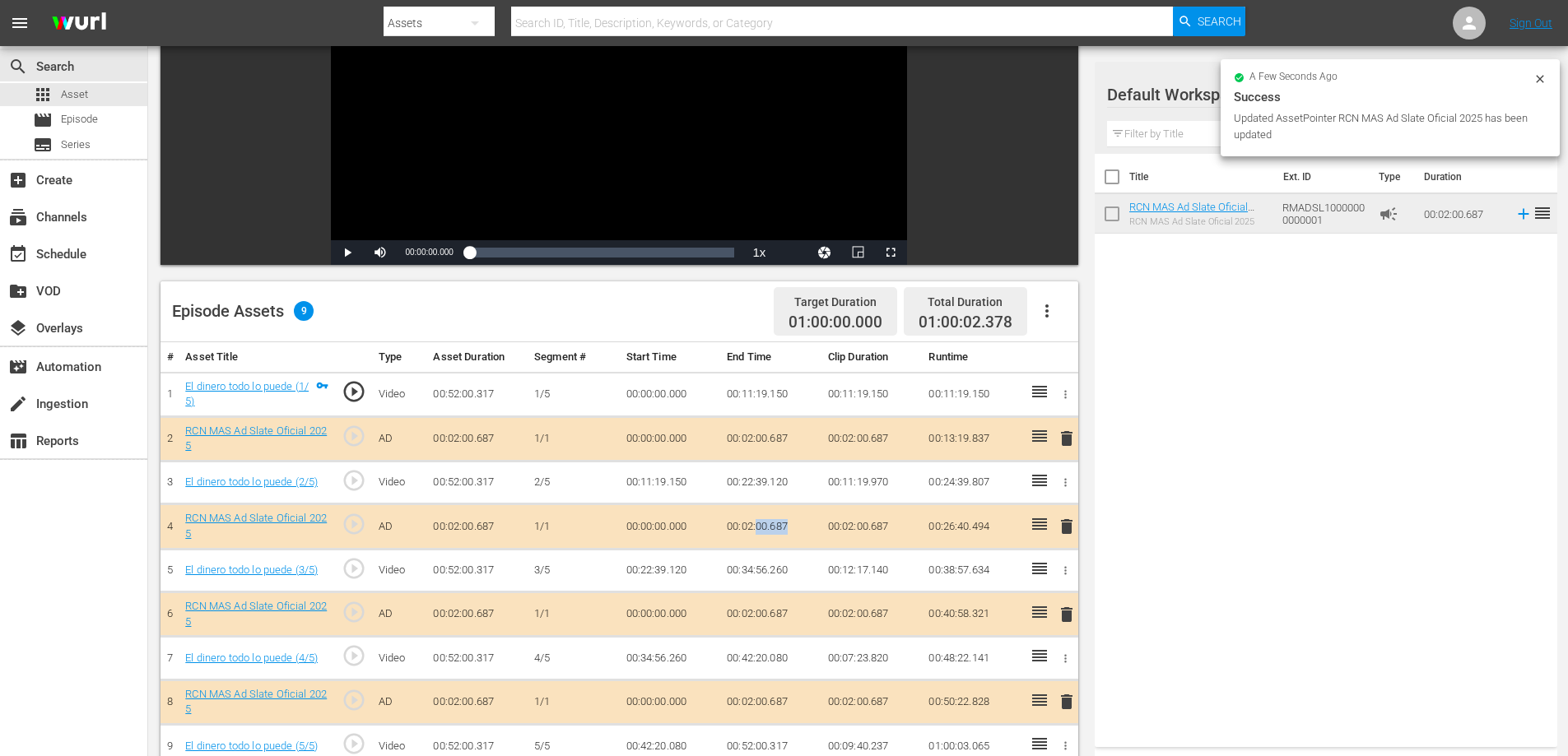
click at [785, 526] on td "00:02:00.687" at bounding box center [770, 526] width 101 height 45
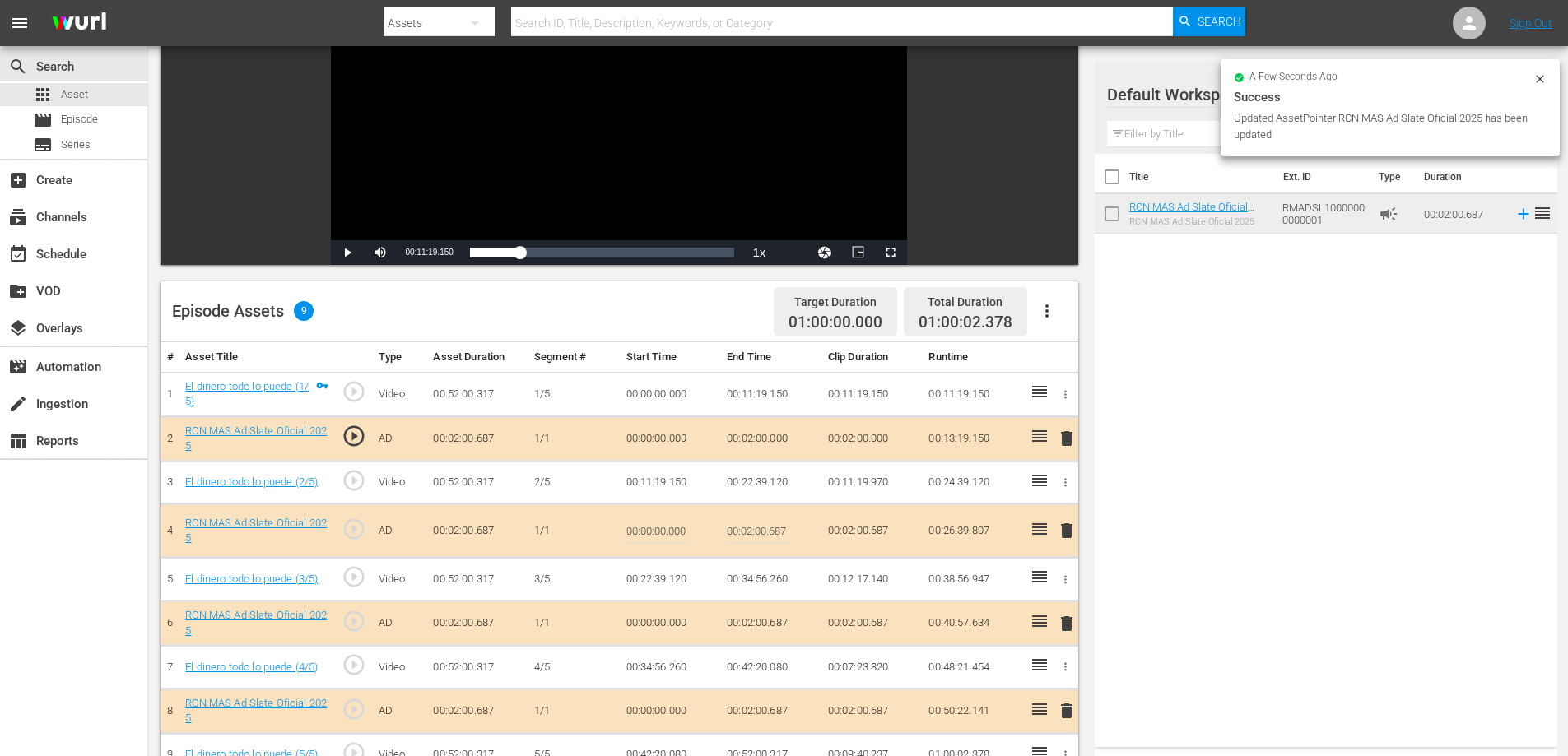
click at [775, 538] on input "00:02:00.687" at bounding box center [758, 530] width 63 height 40
click at [772, 539] on input "00:02:00.687" at bounding box center [758, 530] width 63 height 40
click at [787, 529] on input "00:02:00.6087" at bounding box center [758, 530] width 63 height 40
type input "00:02:0"
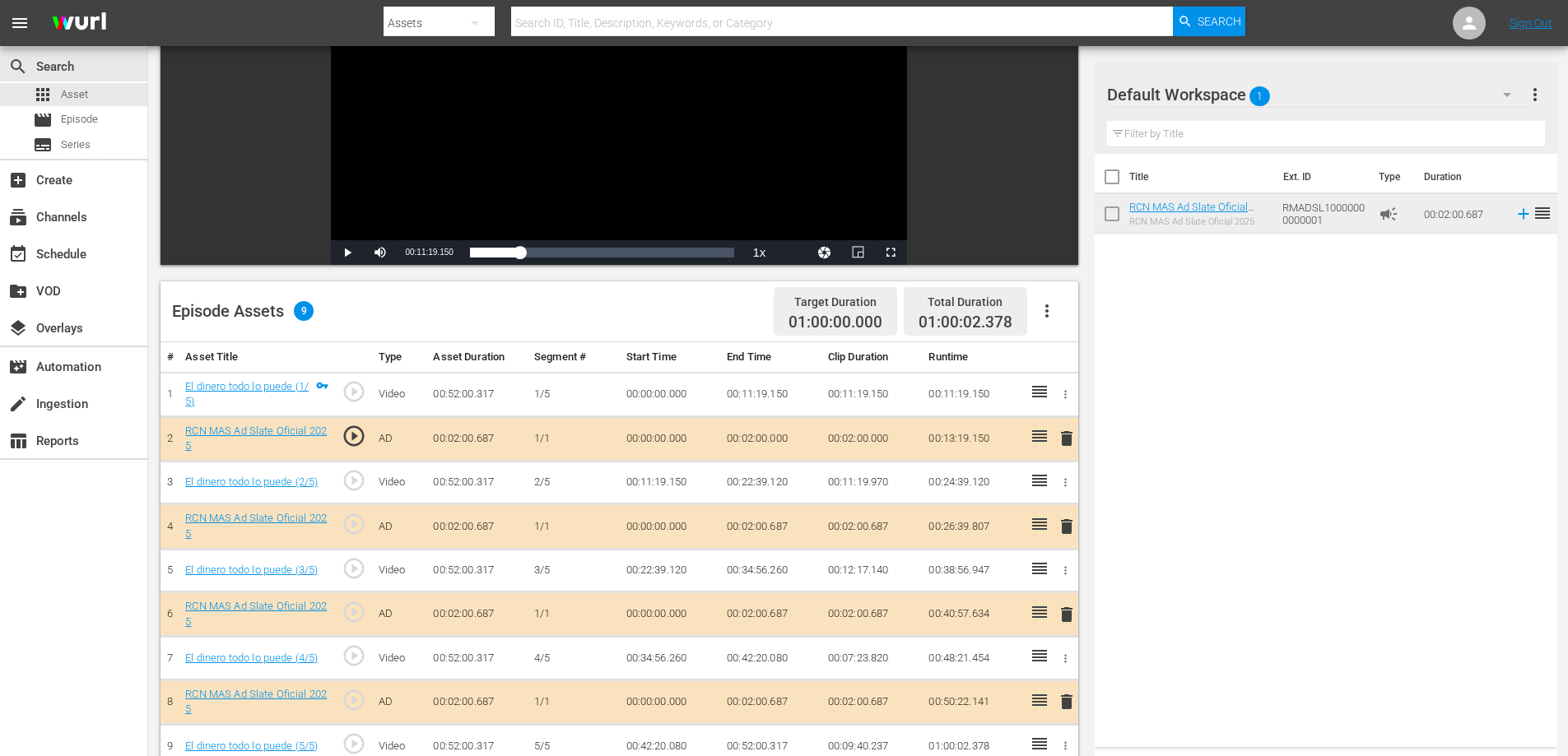
click at [759, 614] on td "00:02:00.687" at bounding box center [770, 614] width 101 height 45
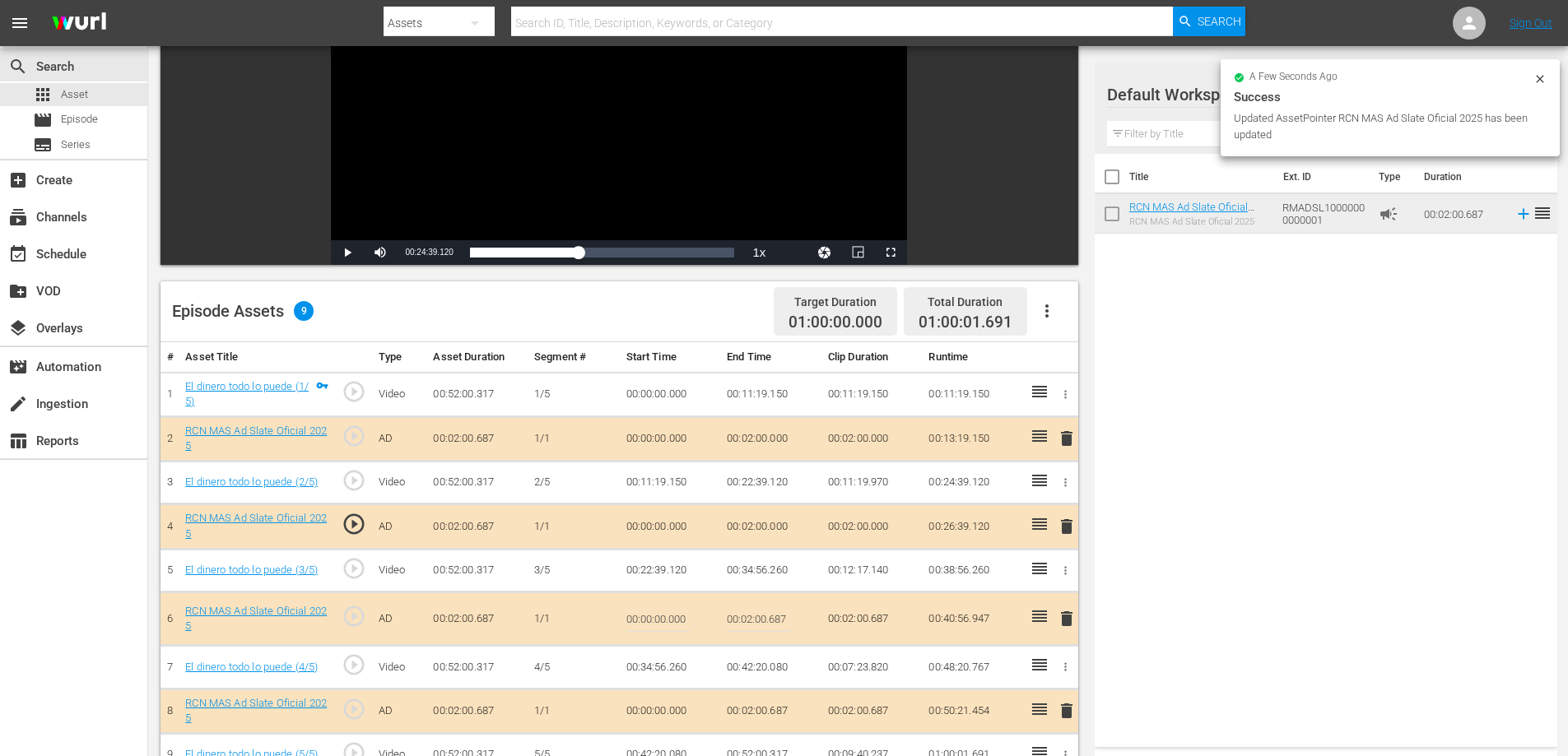
click at [768, 621] on input "00:02:00.687" at bounding box center [758, 618] width 63 height 40
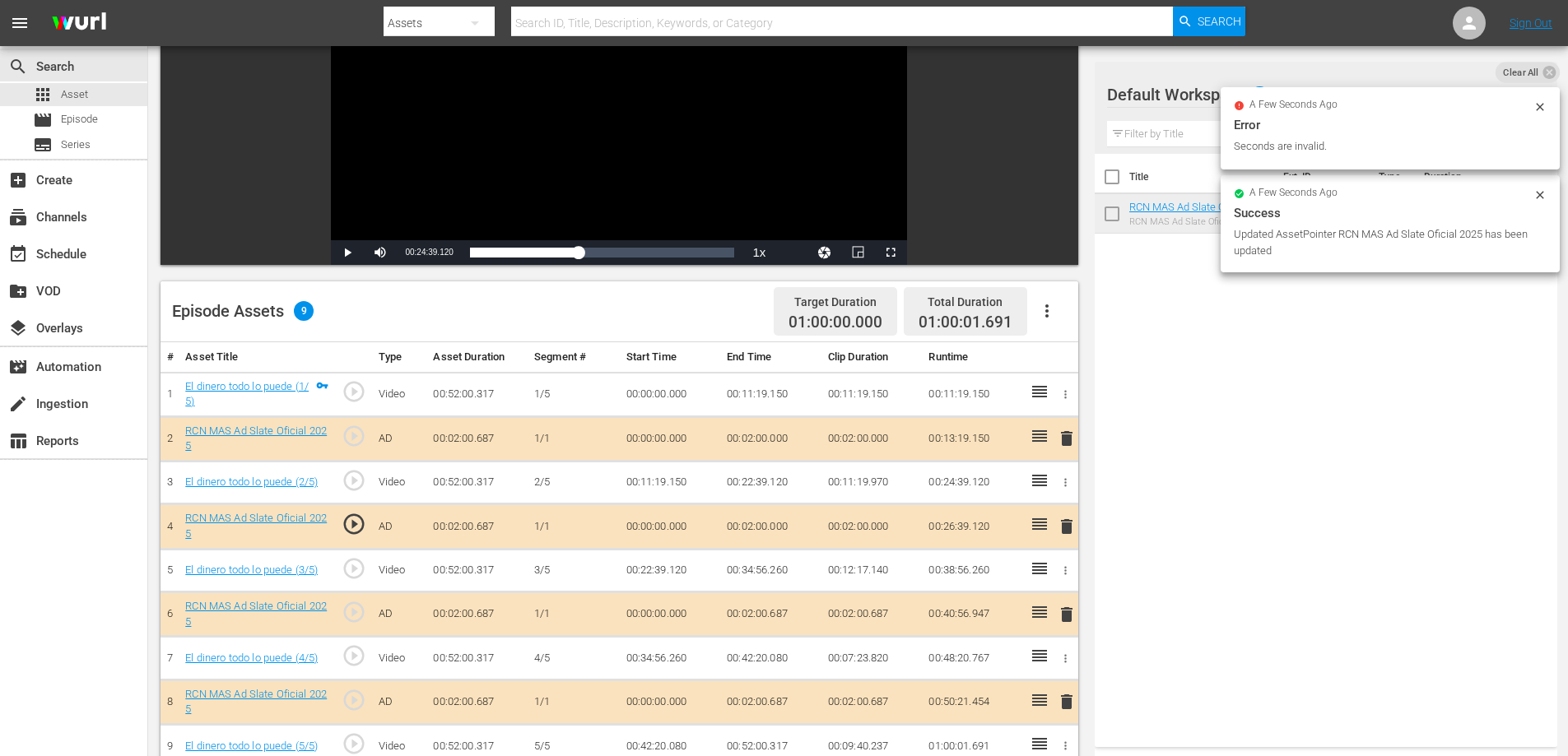
click at [775, 614] on td "00:02:00.687" at bounding box center [770, 614] width 101 height 45
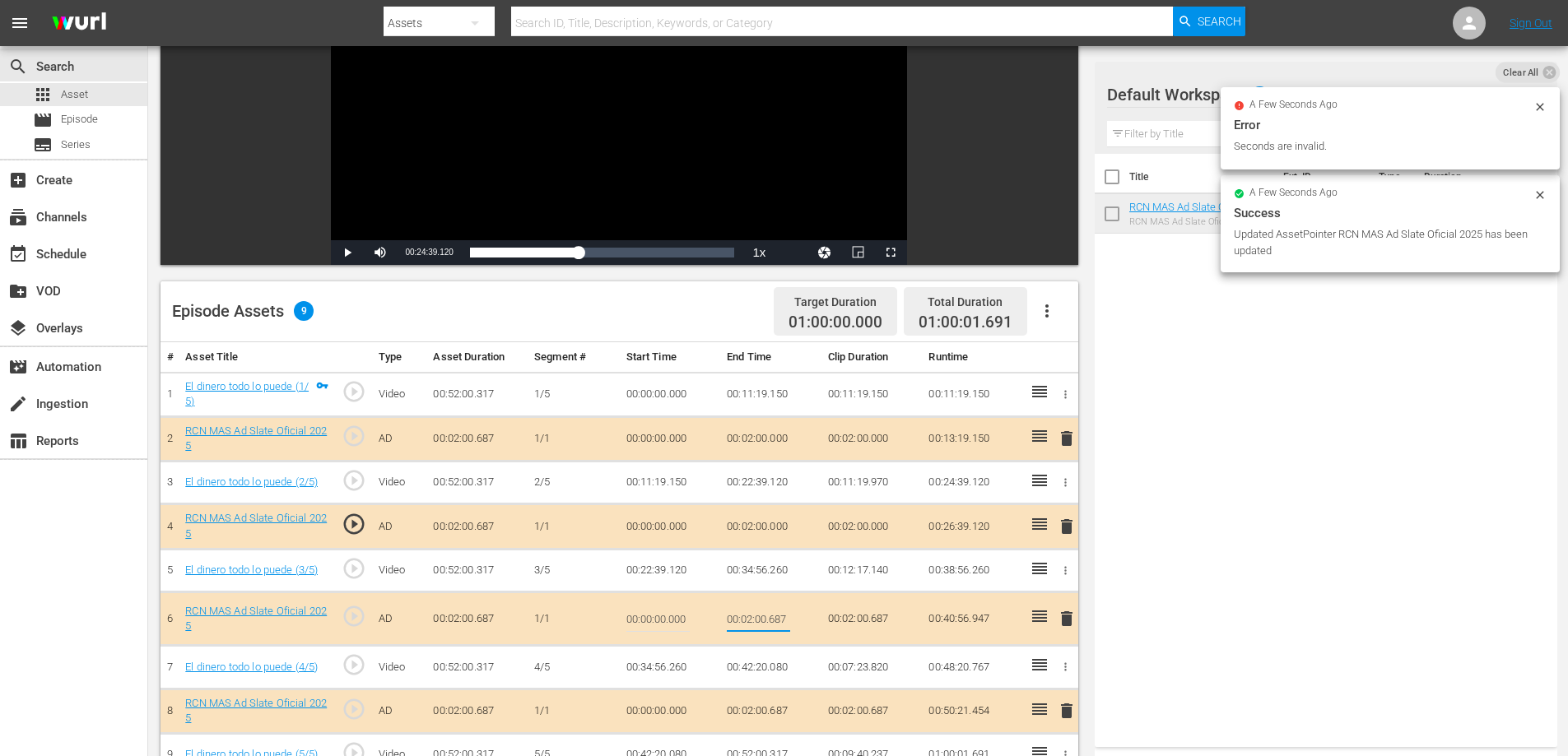
click at [775, 614] on input "00:02:00.687" at bounding box center [758, 618] width 63 height 40
type input "00:02:0"
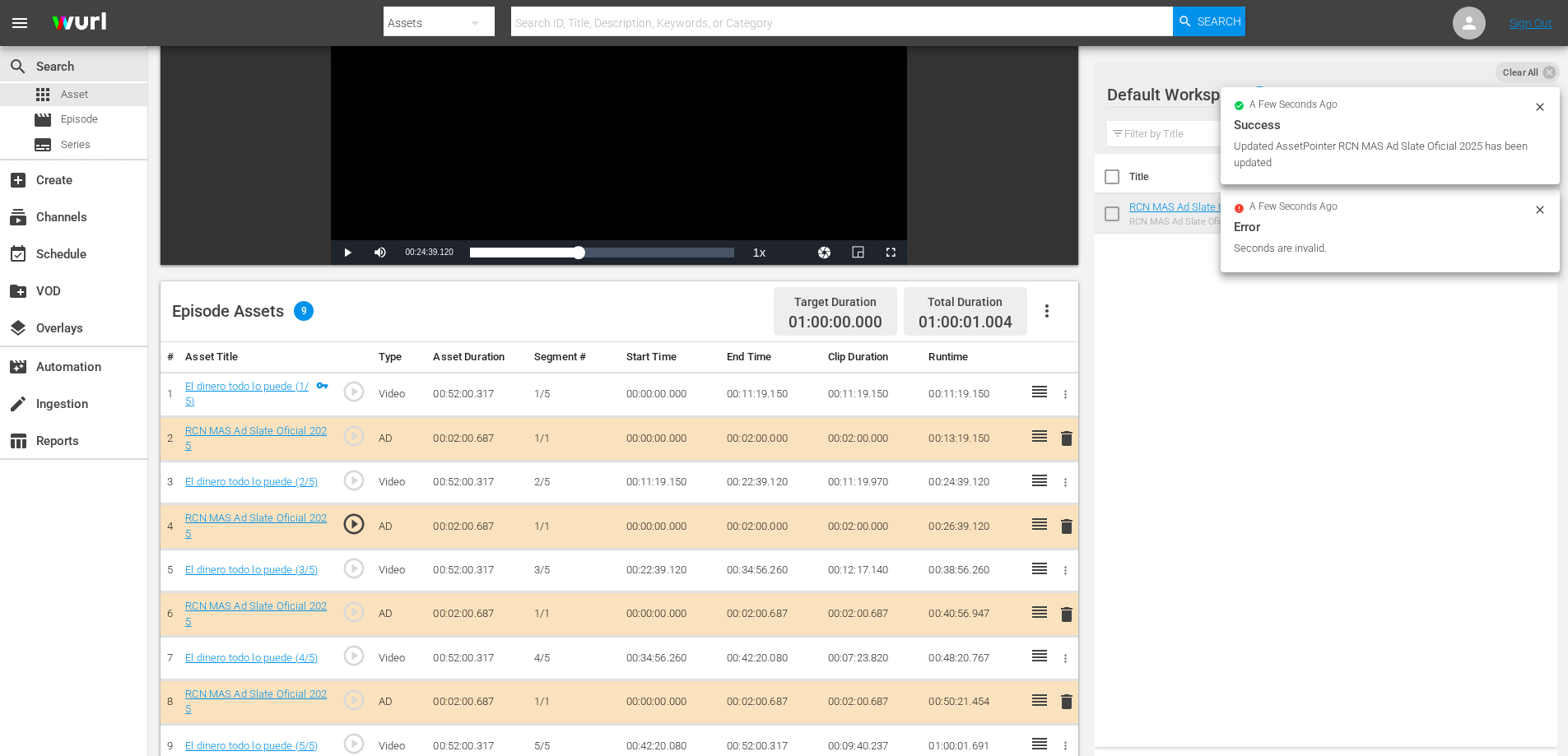
click at [780, 699] on td "00:02:00.687" at bounding box center [770, 702] width 101 height 45
click at [779, 699] on td "00:02:00.687" at bounding box center [770, 702] width 101 height 45
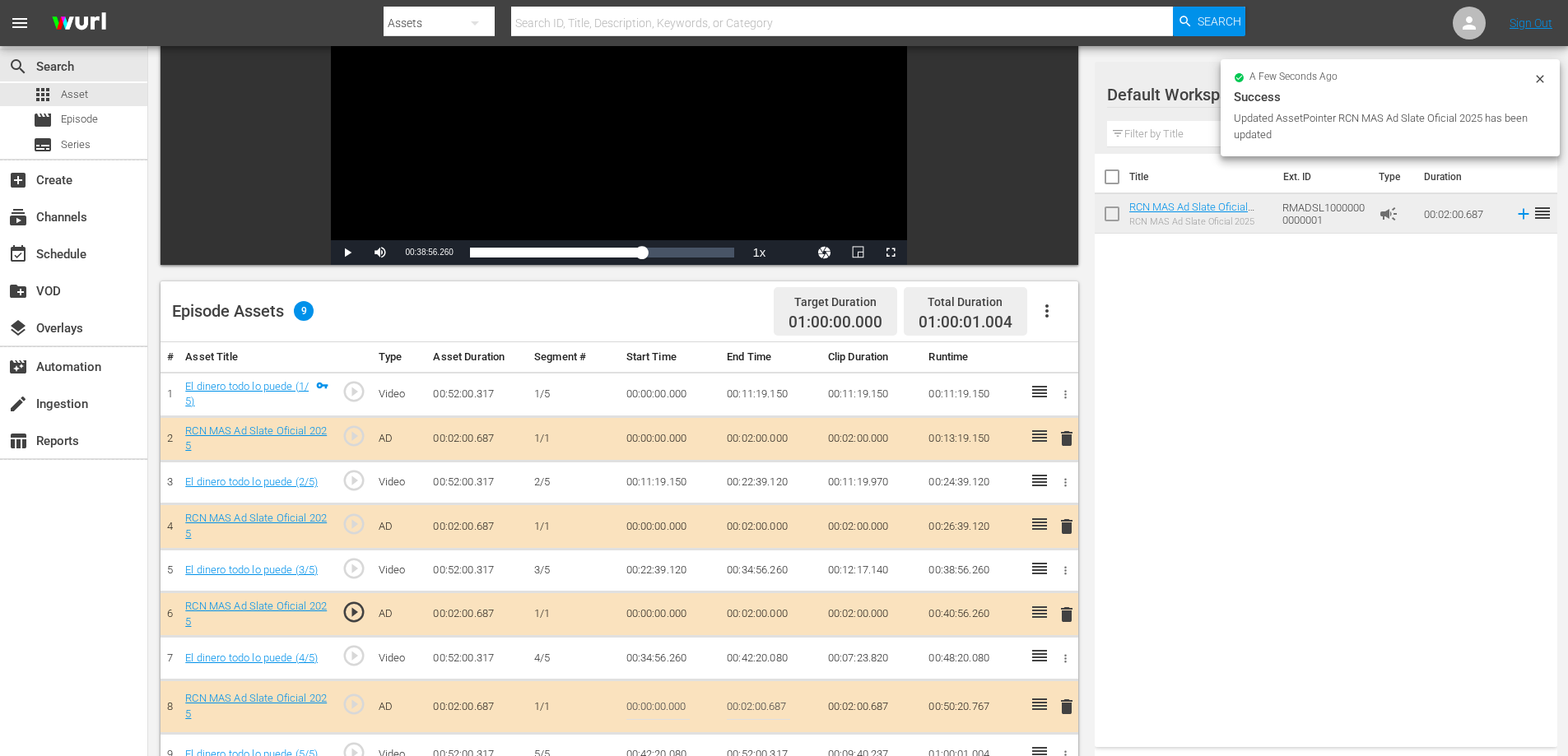
click at [776, 710] on input "00:02:00.687" at bounding box center [758, 707] width 63 height 40
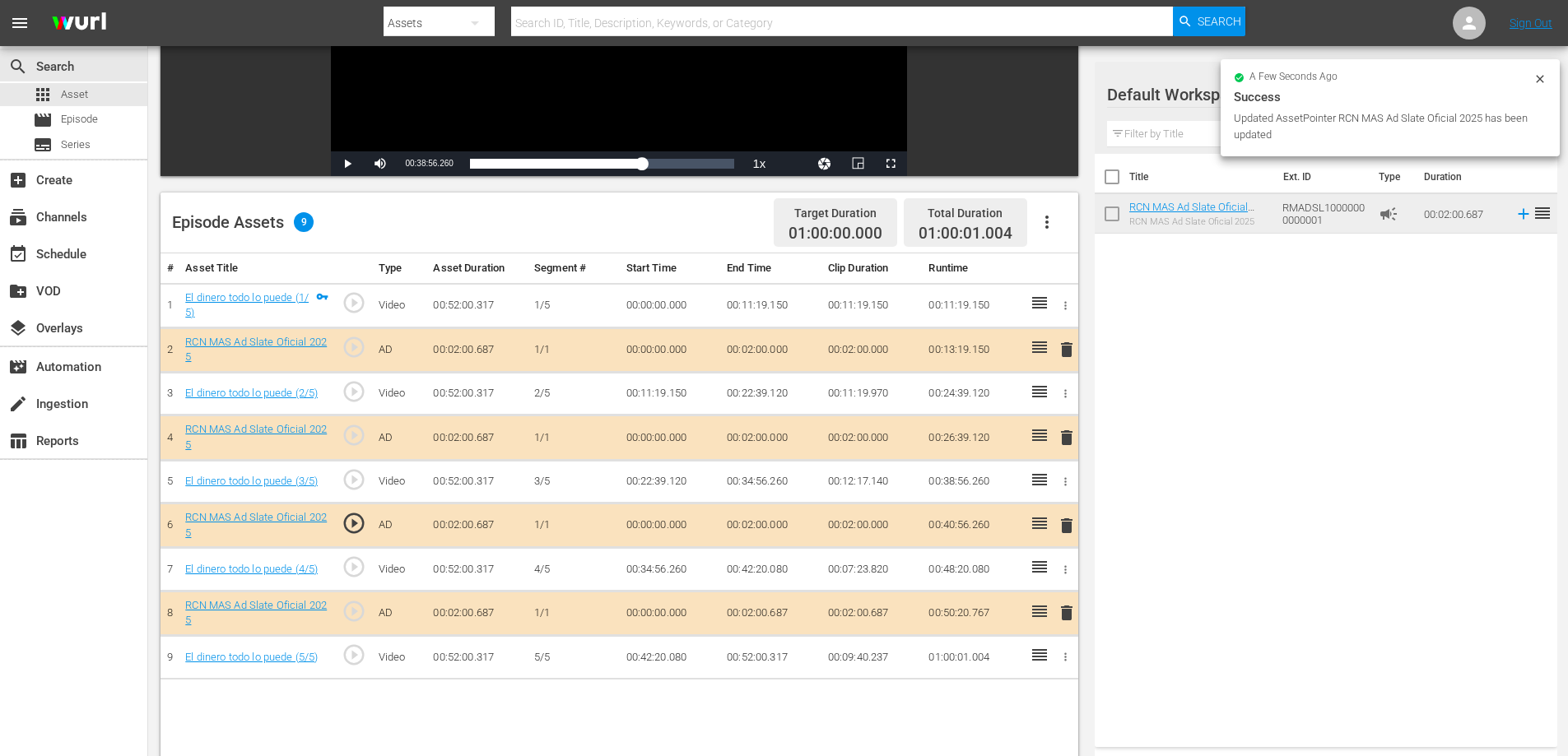
scroll to position [350, 0]
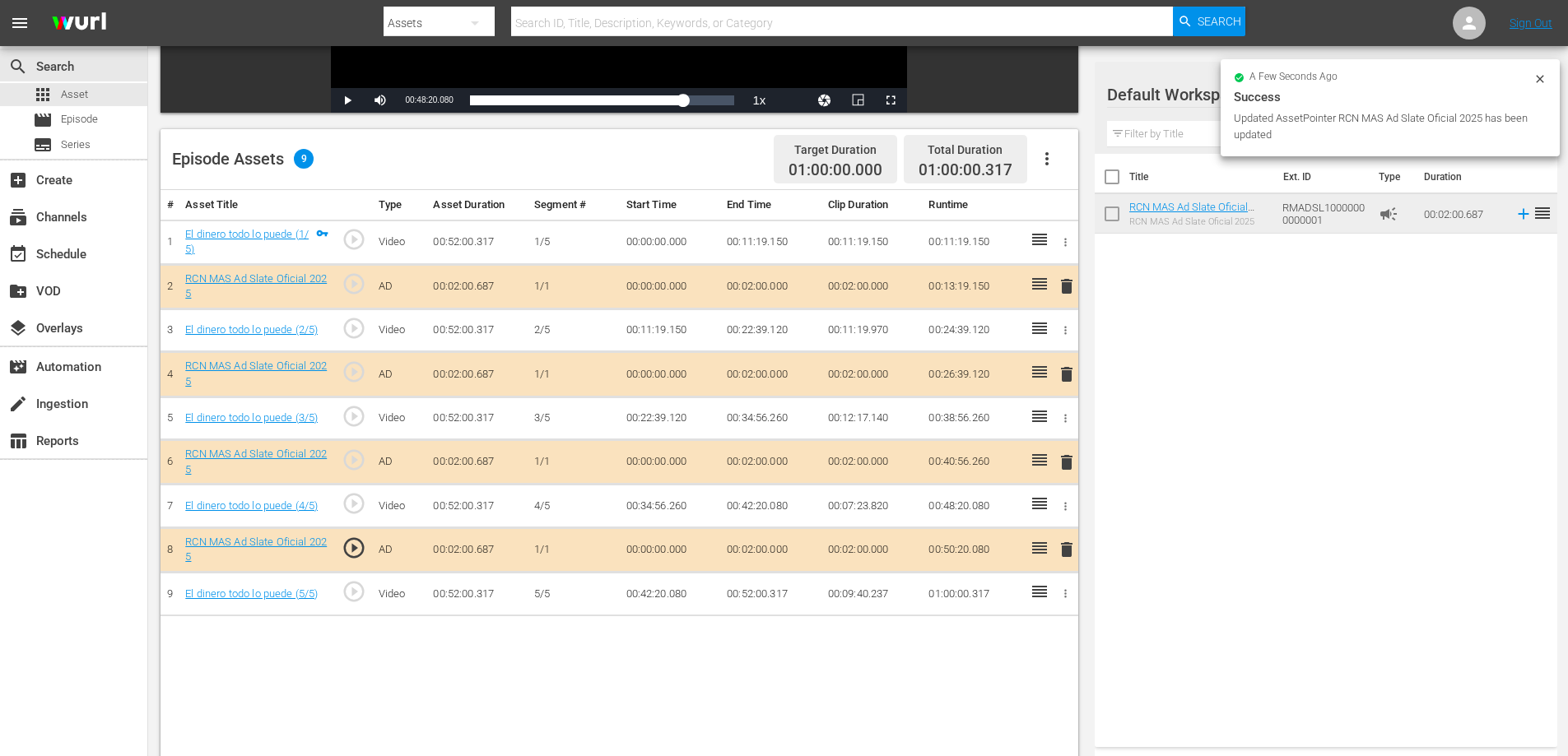
click at [776, 592] on td "00:52:00.317" at bounding box center [770, 594] width 101 height 44
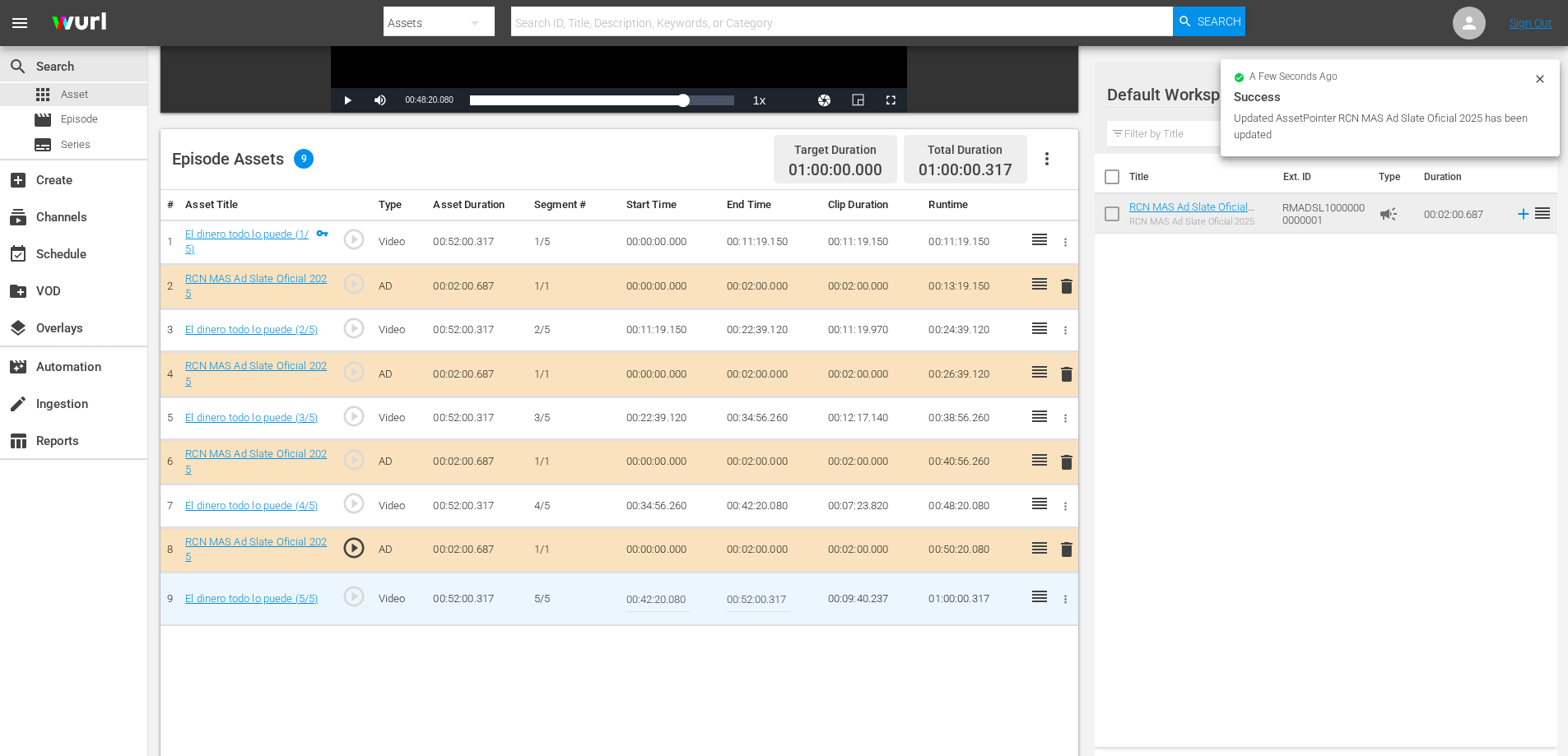
click at [782, 607] on input "00:52:00.317" at bounding box center [758, 599] width 63 height 40
type input "00:52:0"
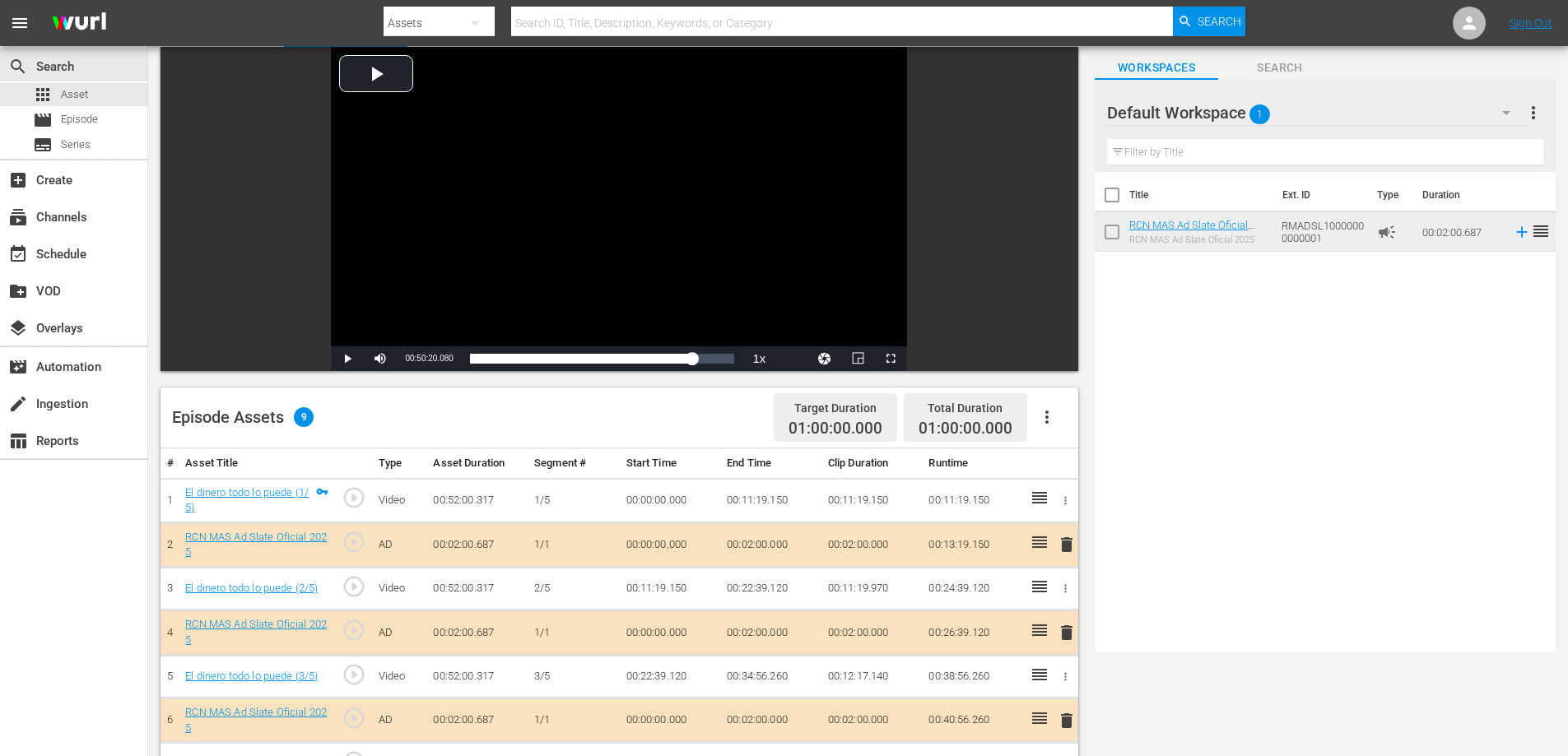
scroll to position [0, 0]
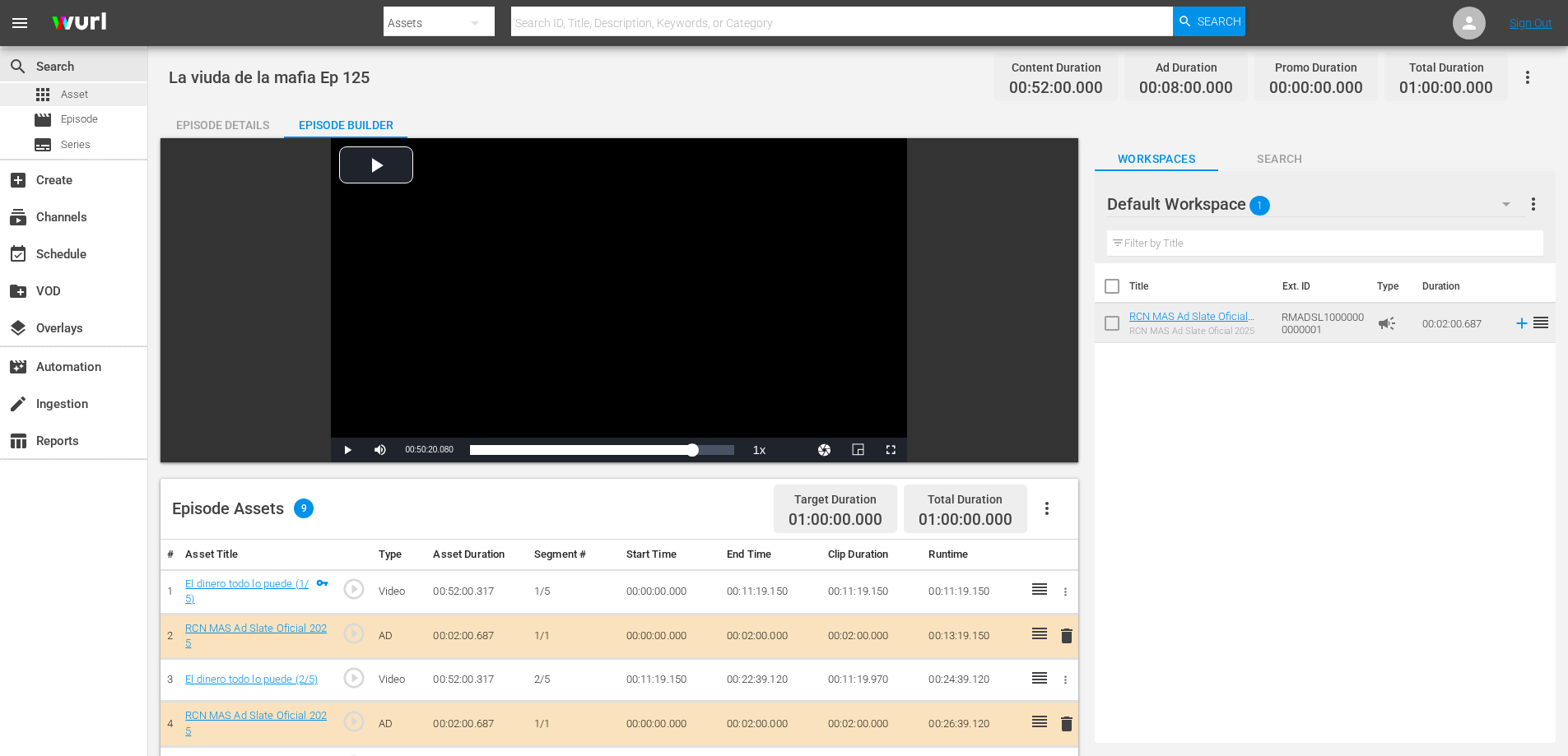
click at [90, 99] on div "apps Asset" at bounding box center [74, 95] width 147 height 23
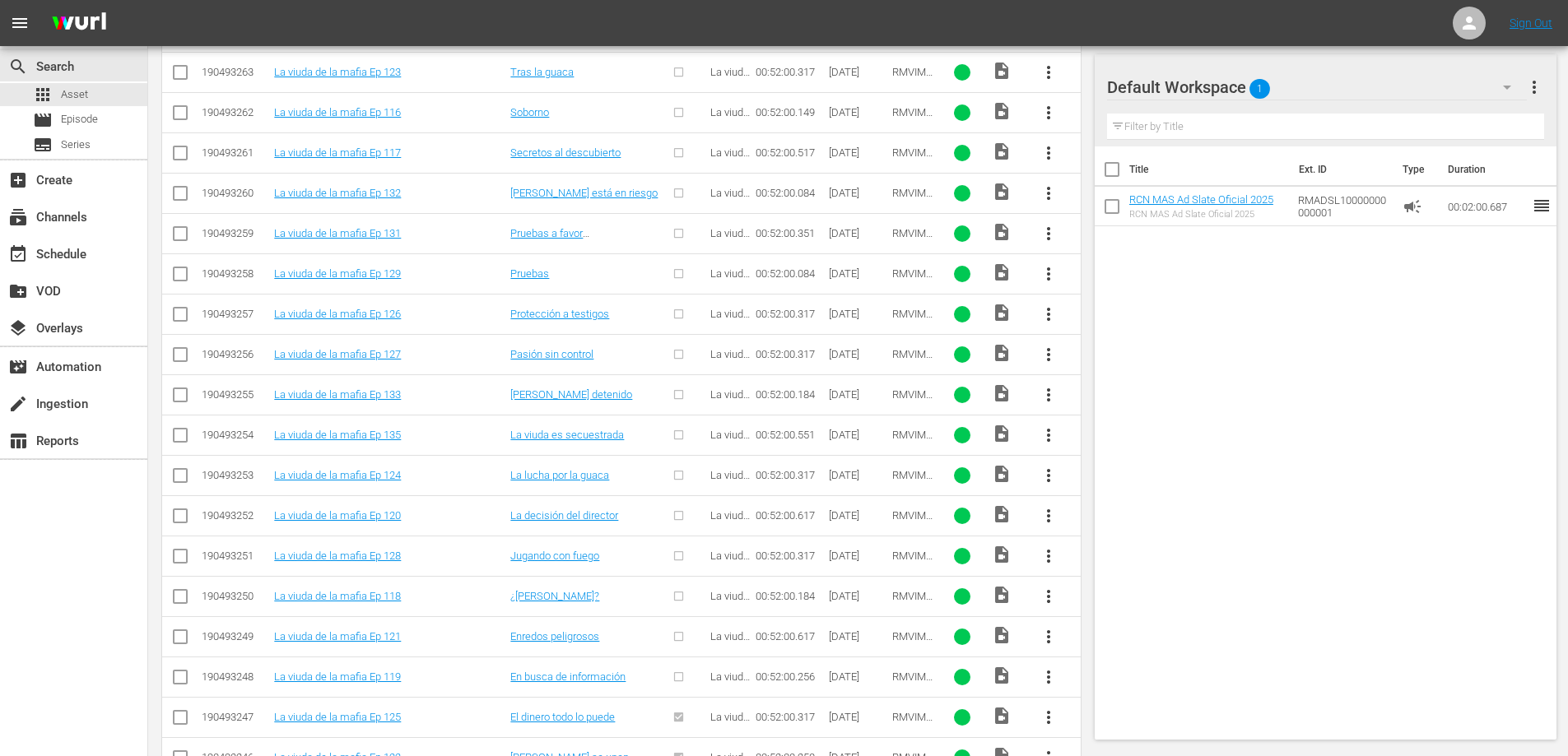
scroll to position [1366, 0]
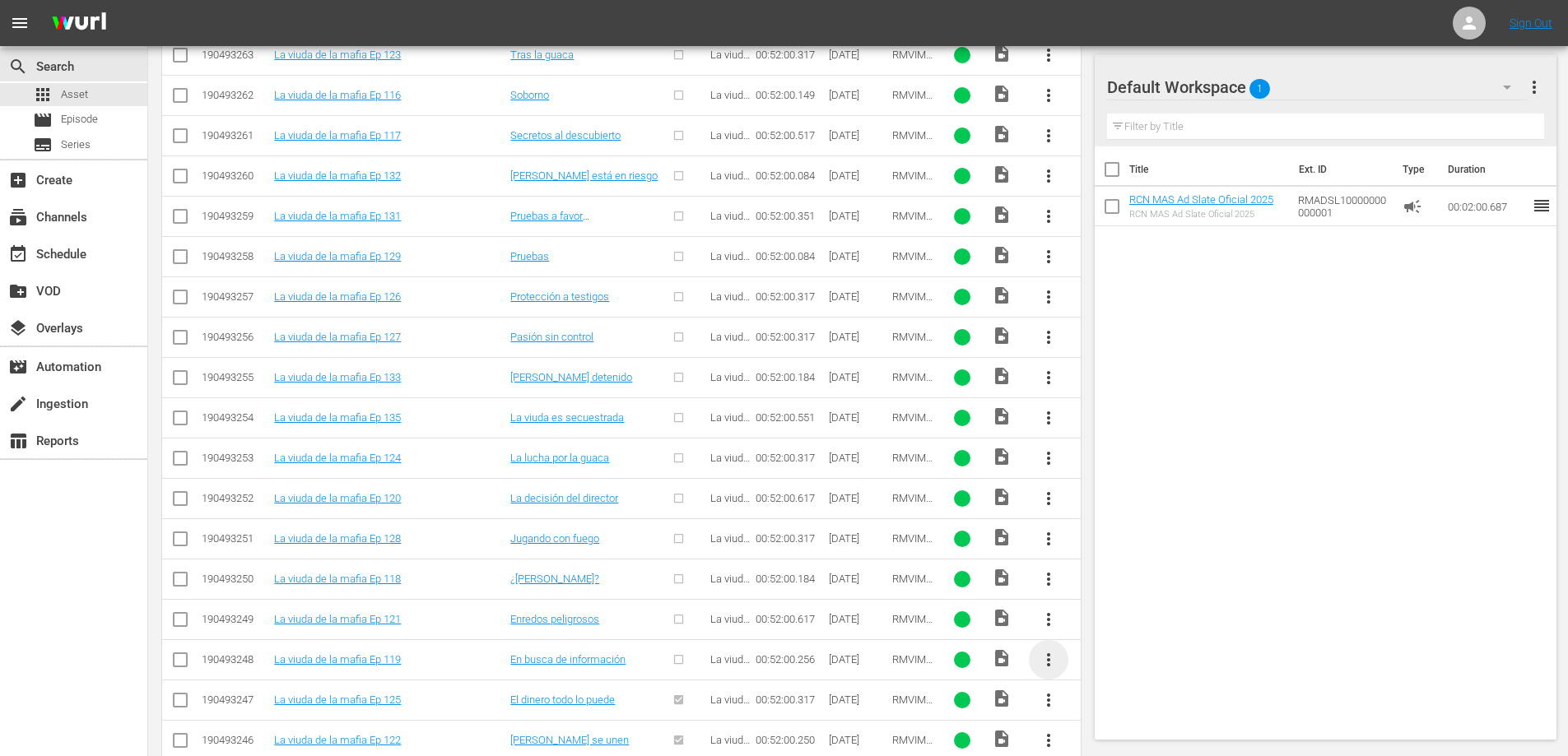
click at [1042, 659] on span "more_vert" at bounding box center [1049, 660] width 19 height 19
click at [1094, 658] on div "Episode" at bounding box center [1137, 653] width 111 height 40
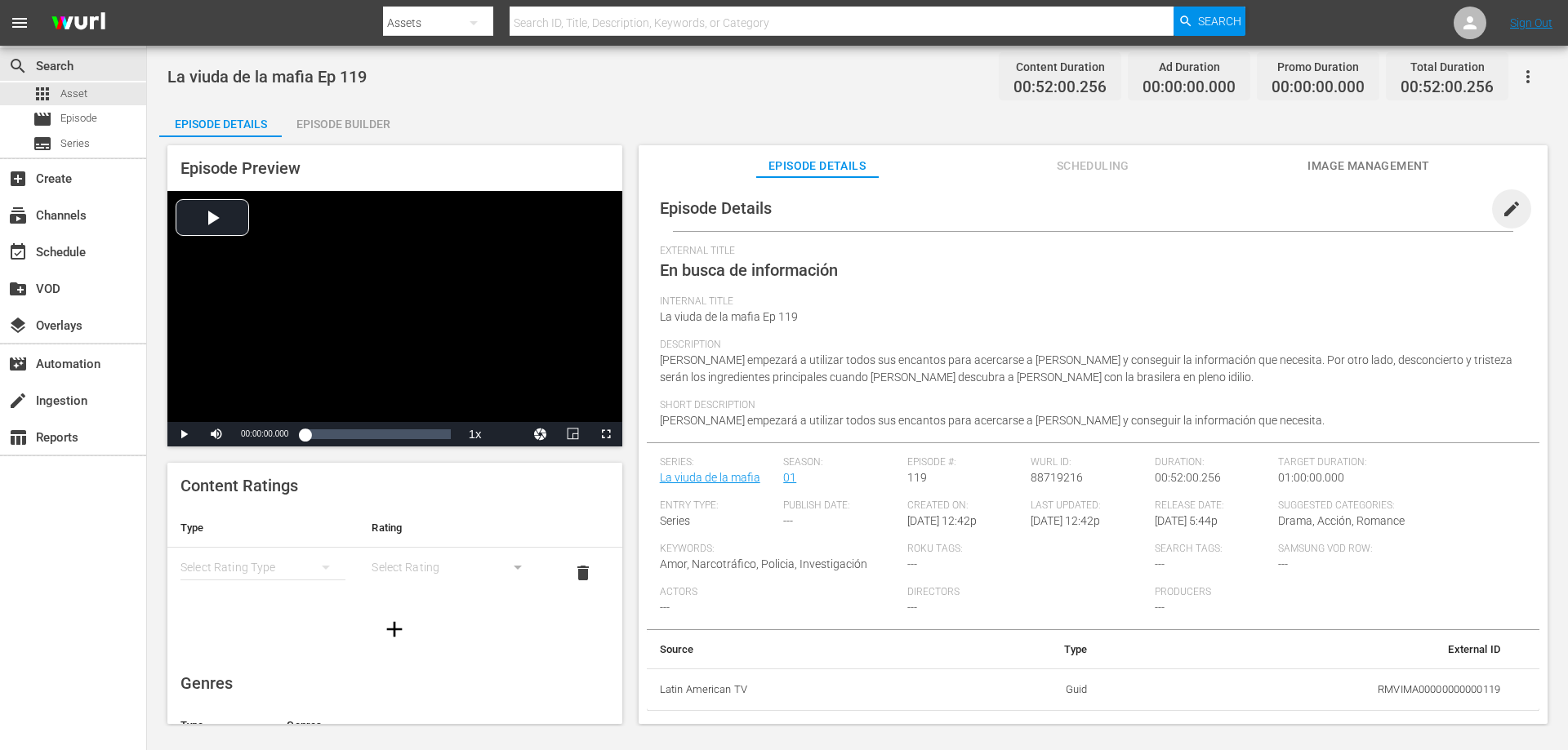
click at [1507, 206] on span "edit" at bounding box center [1511, 209] width 19 height 19
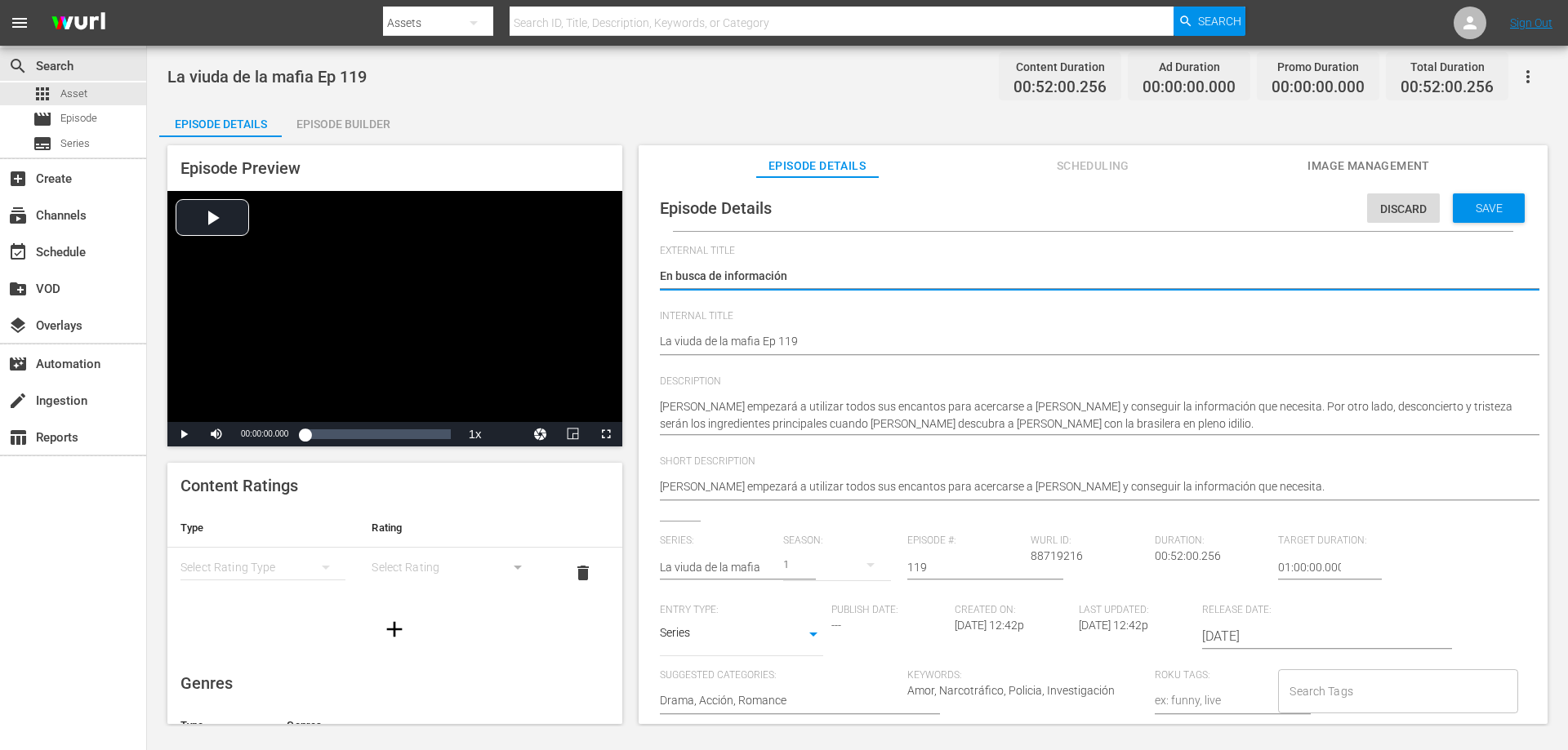
click at [832, 270] on textarea "En busca de información" at bounding box center [1089, 277] width 858 height 19
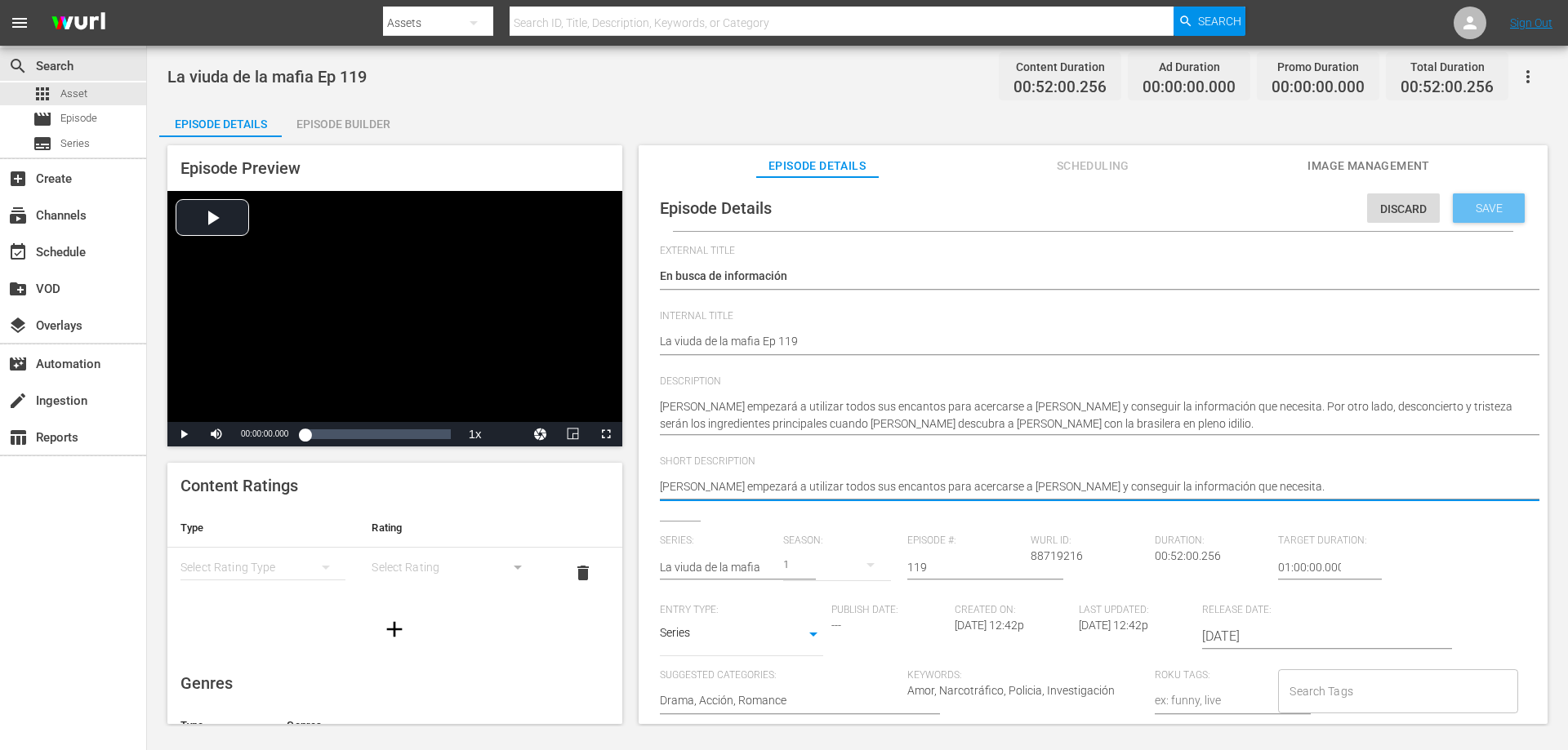
click at [1477, 209] on span "Save" at bounding box center [1489, 209] width 53 height 13
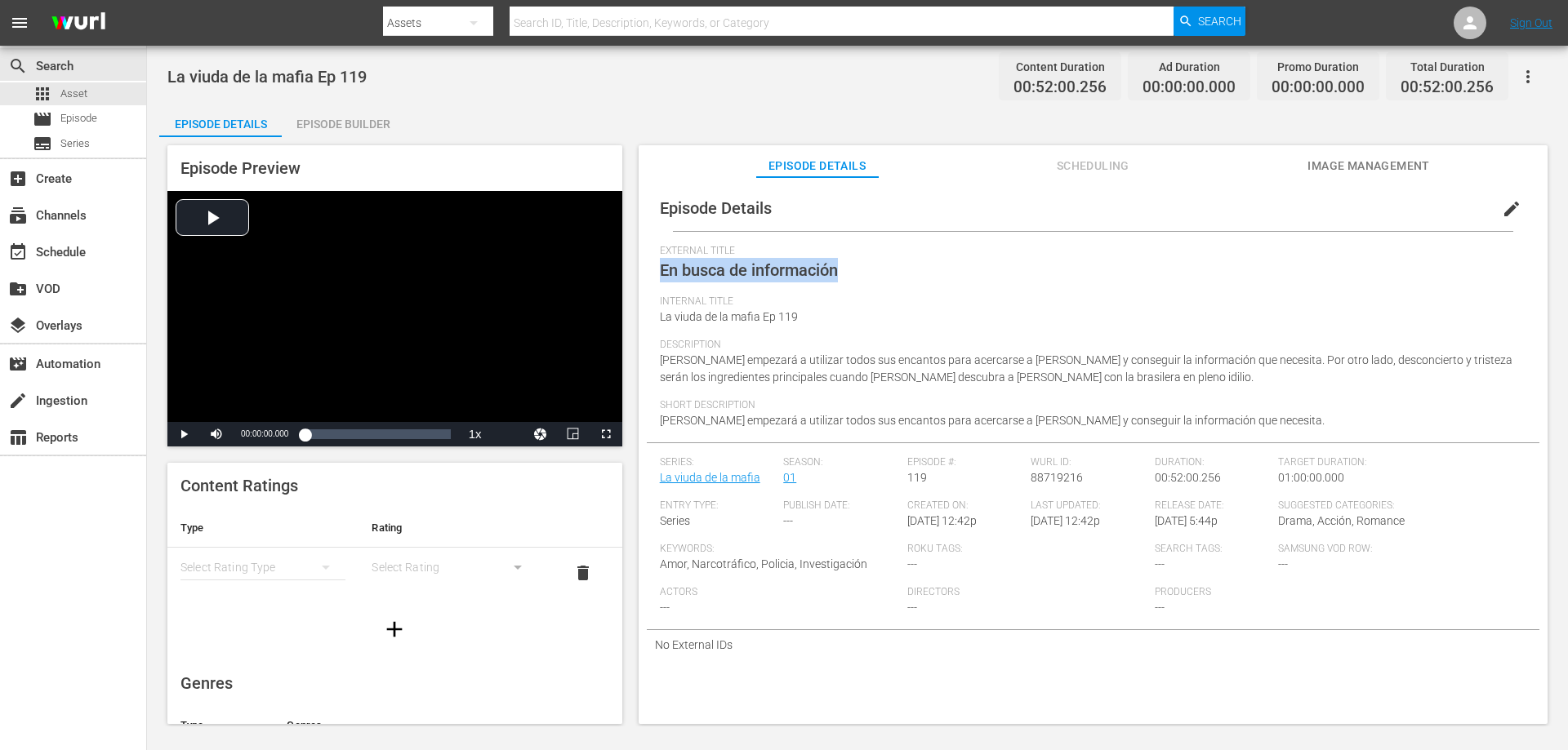
drag, startPoint x: 839, startPoint y: 275, endPoint x: 658, endPoint y: 265, distance: 181.3
click at [658, 265] on div "Episode Details edit External Title En busca de información Internal Title La v…" at bounding box center [1093, 422] width 893 height 474
click at [703, 265] on span "En busca de información" at bounding box center [748, 270] width 178 height 19
click at [874, 306] on span "Internal Title" at bounding box center [1089, 302] width 858 height 13
click at [384, 133] on div "Episode Builder" at bounding box center [342, 124] width 122 height 39
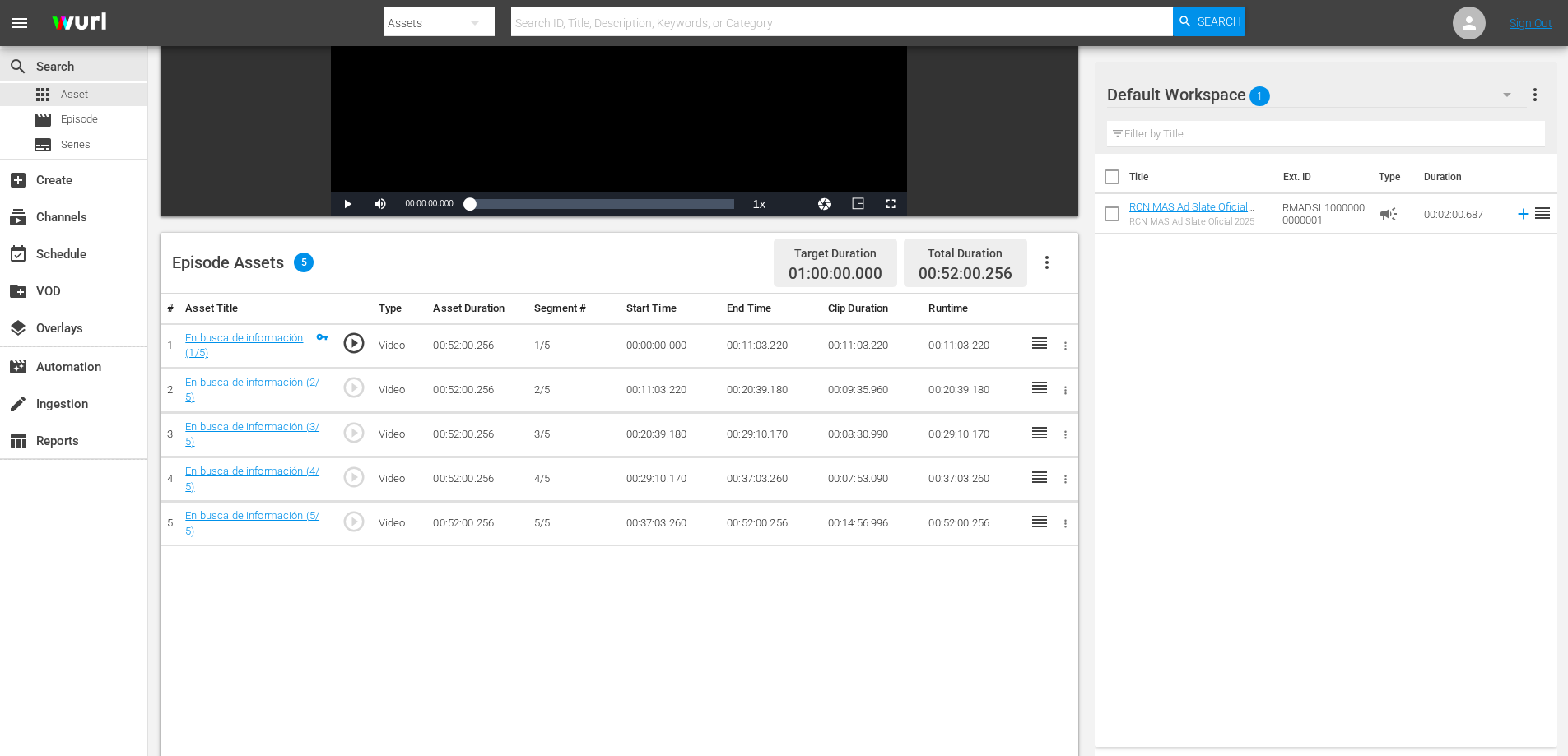
scroll to position [296, 0]
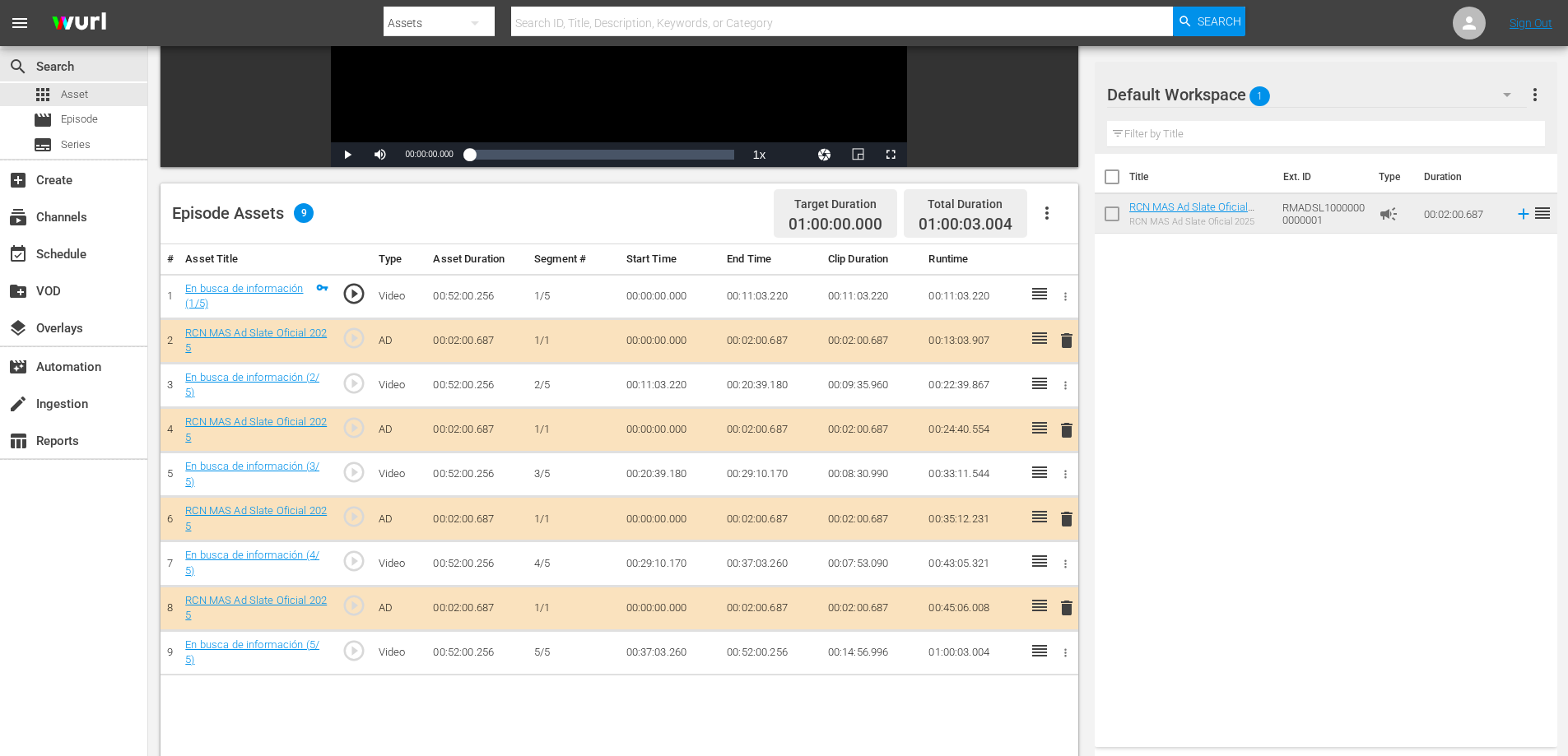
click at [777, 335] on td "00:02:00.687" at bounding box center [770, 341] width 101 height 45
click at [776, 340] on td "00:02:00.687" at bounding box center [770, 341] width 101 height 45
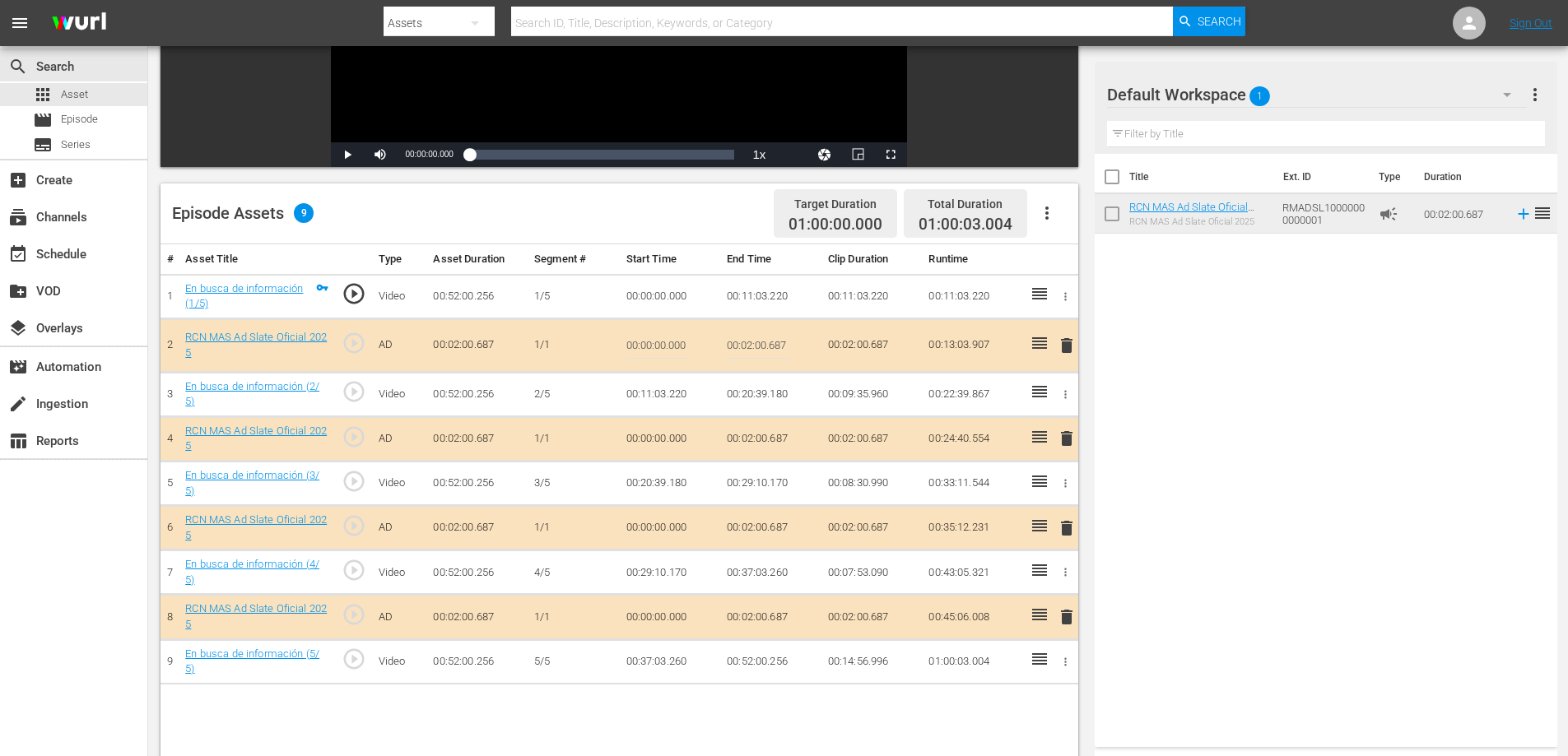
click at [777, 344] on input "00:02:00.687" at bounding box center [758, 345] width 63 height 40
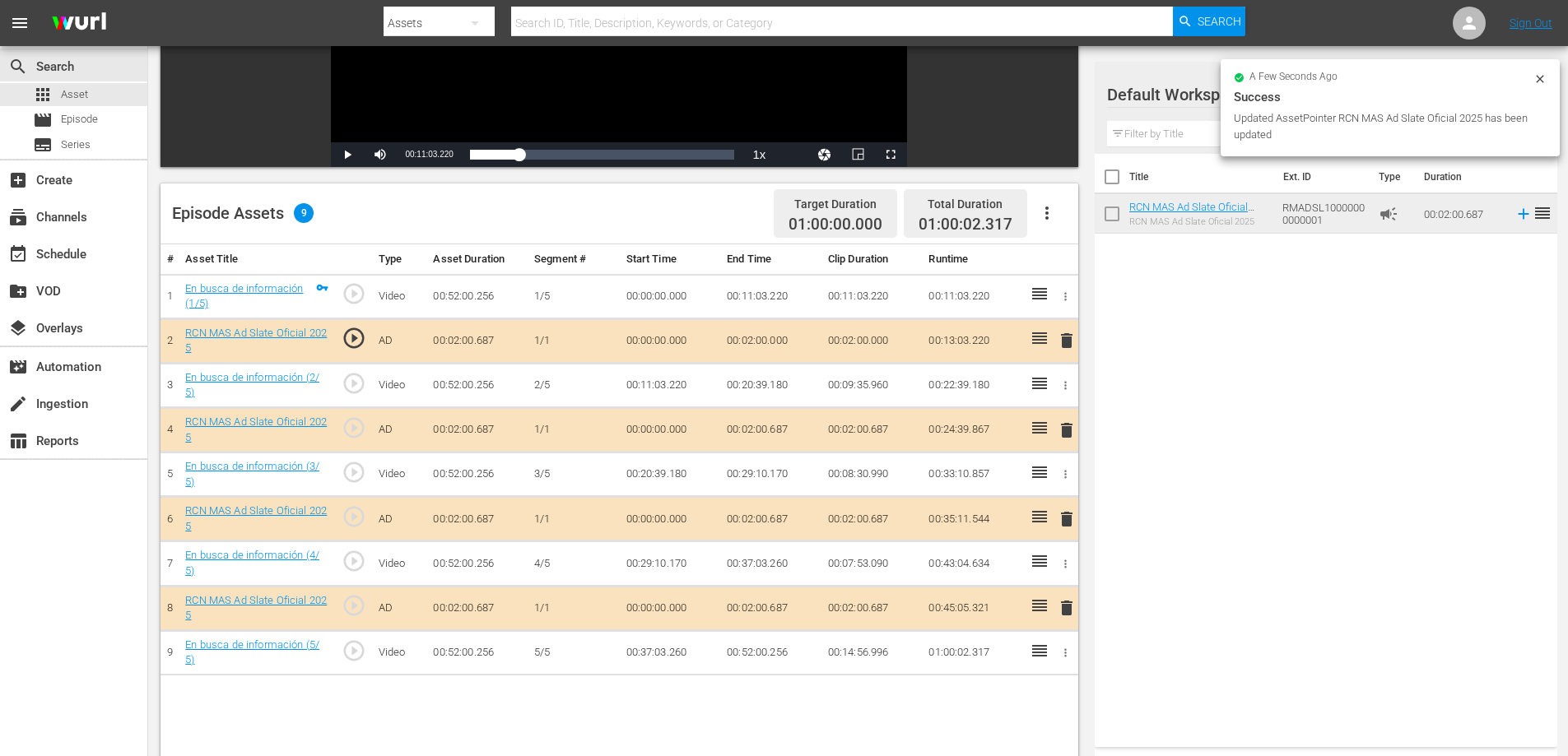
click at [771, 432] on td "00:02:00.687" at bounding box center [770, 430] width 101 height 45
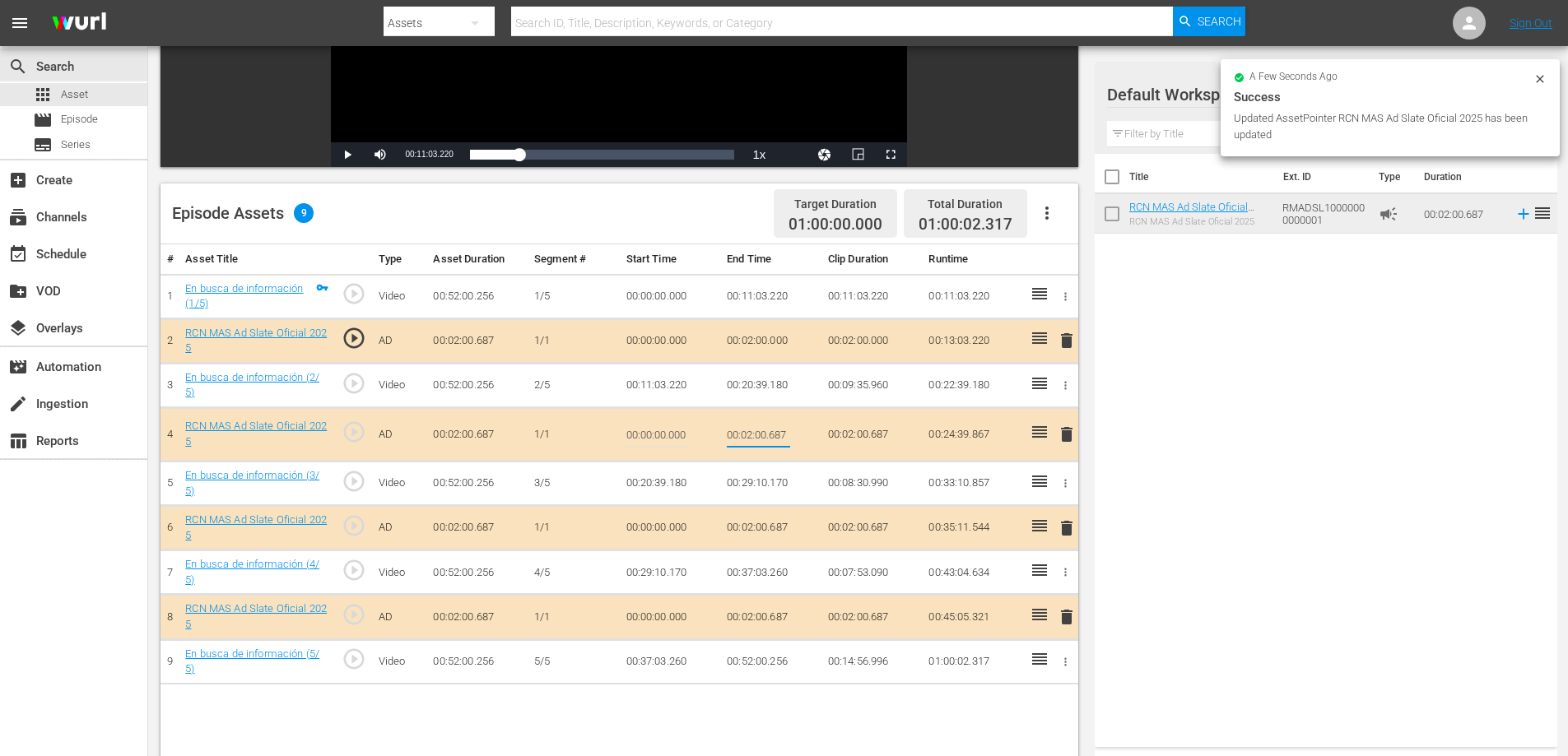
click at [777, 443] on input "00:02:00.687" at bounding box center [758, 434] width 63 height 40
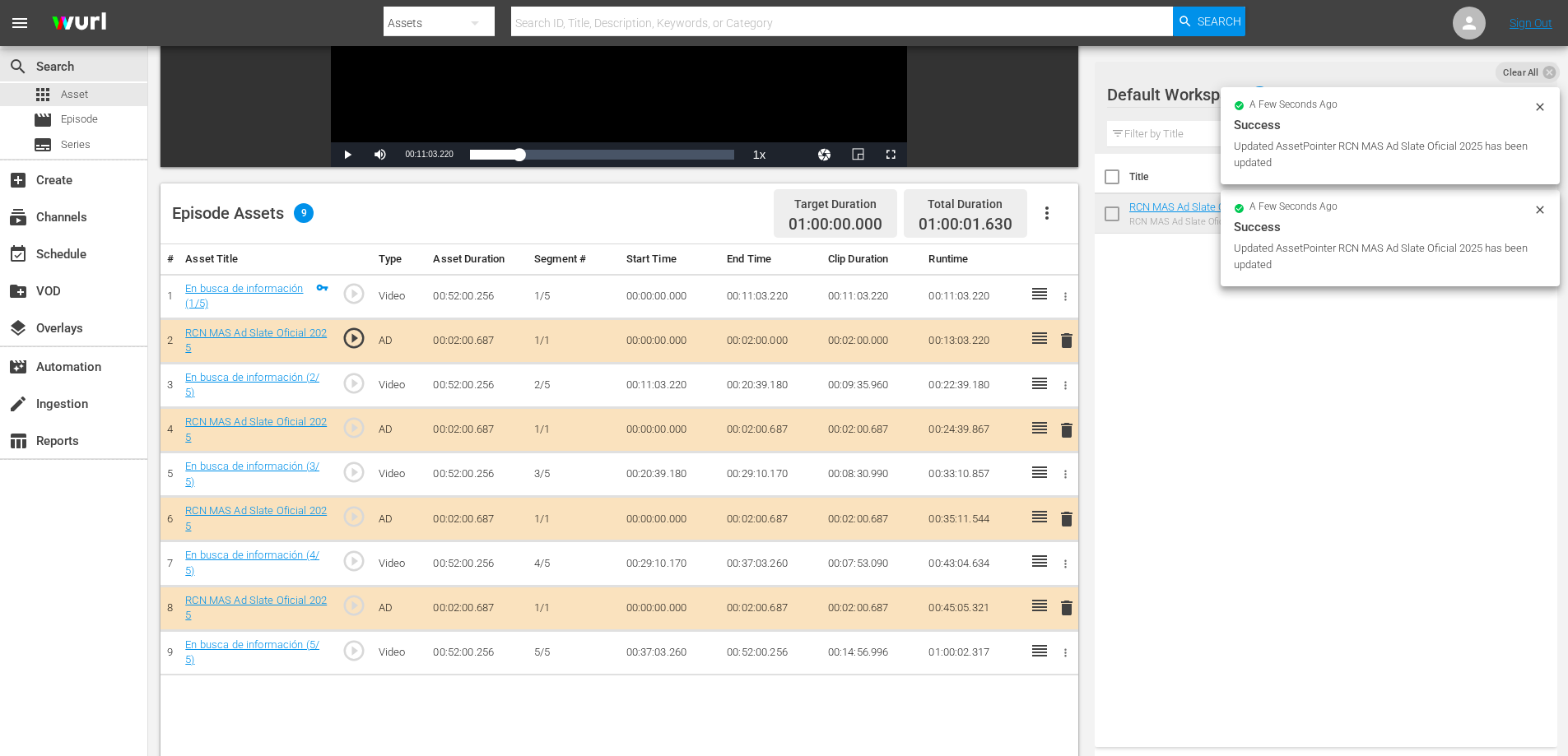
click at [782, 520] on td "00:02:00.687" at bounding box center [770, 520] width 101 height 45
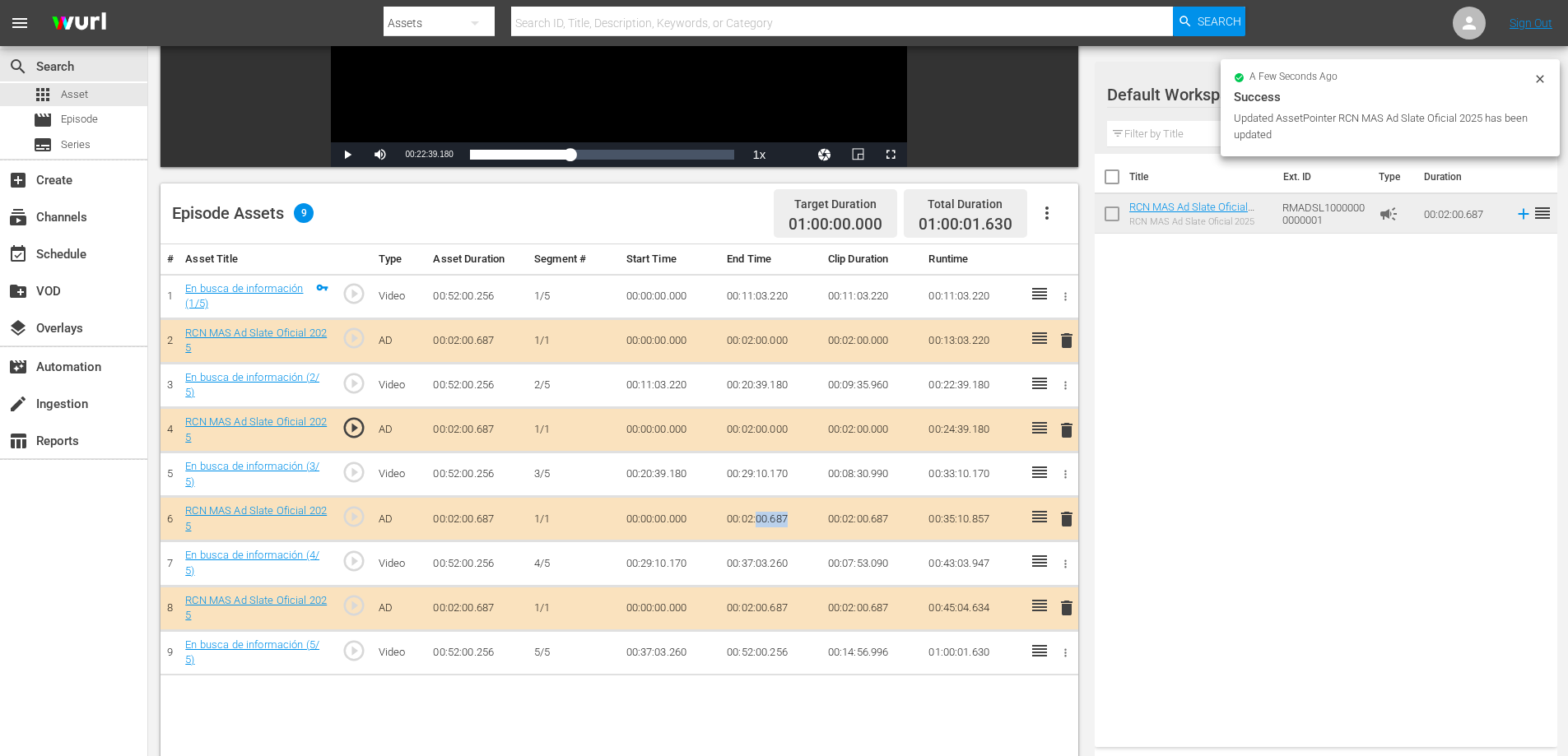
click at [782, 520] on td "00:02:00.687" at bounding box center [770, 520] width 101 height 45
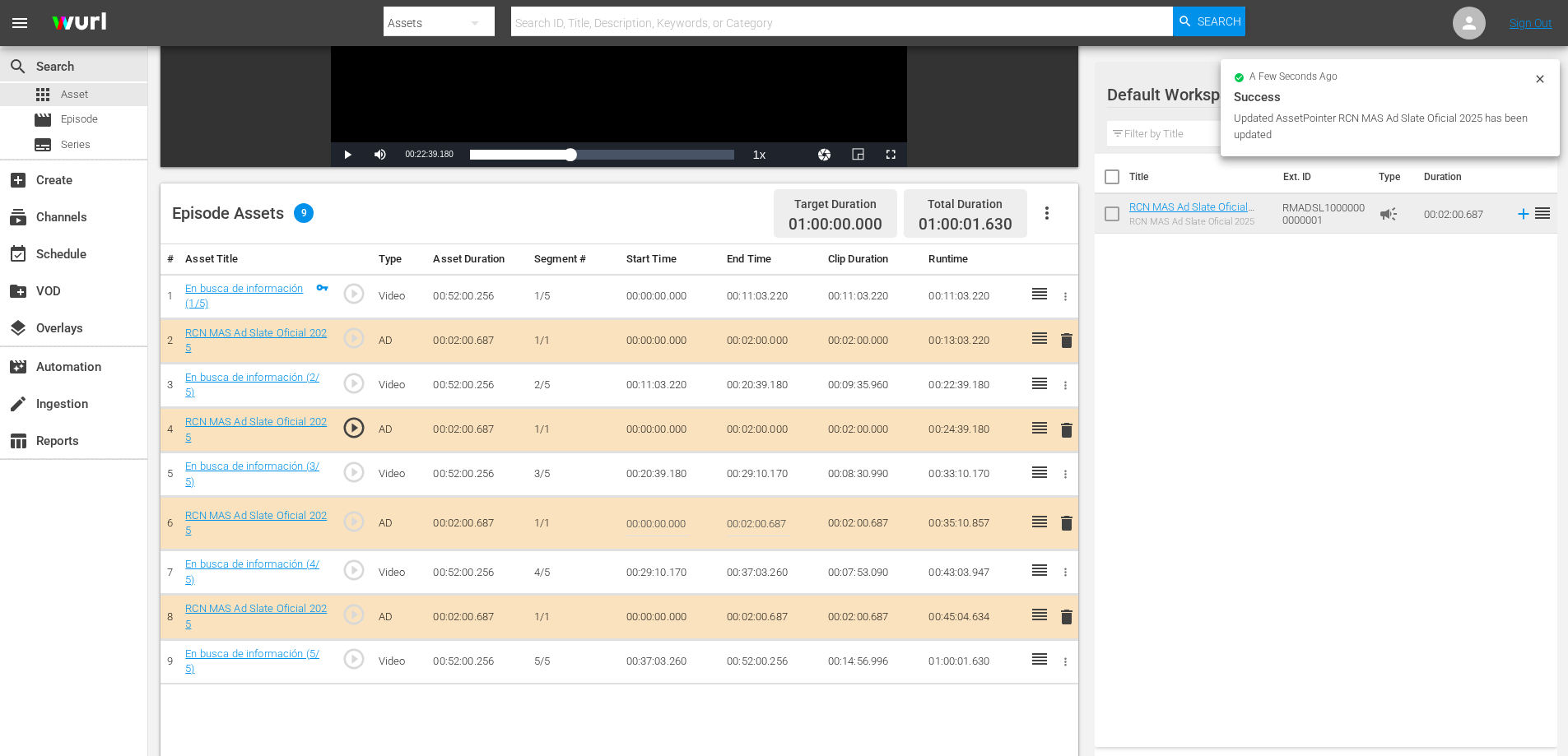
click at [779, 532] on input "00:02:00.687" at bounding box center [758, 523] width 63 height 40
type input "00:02:0"
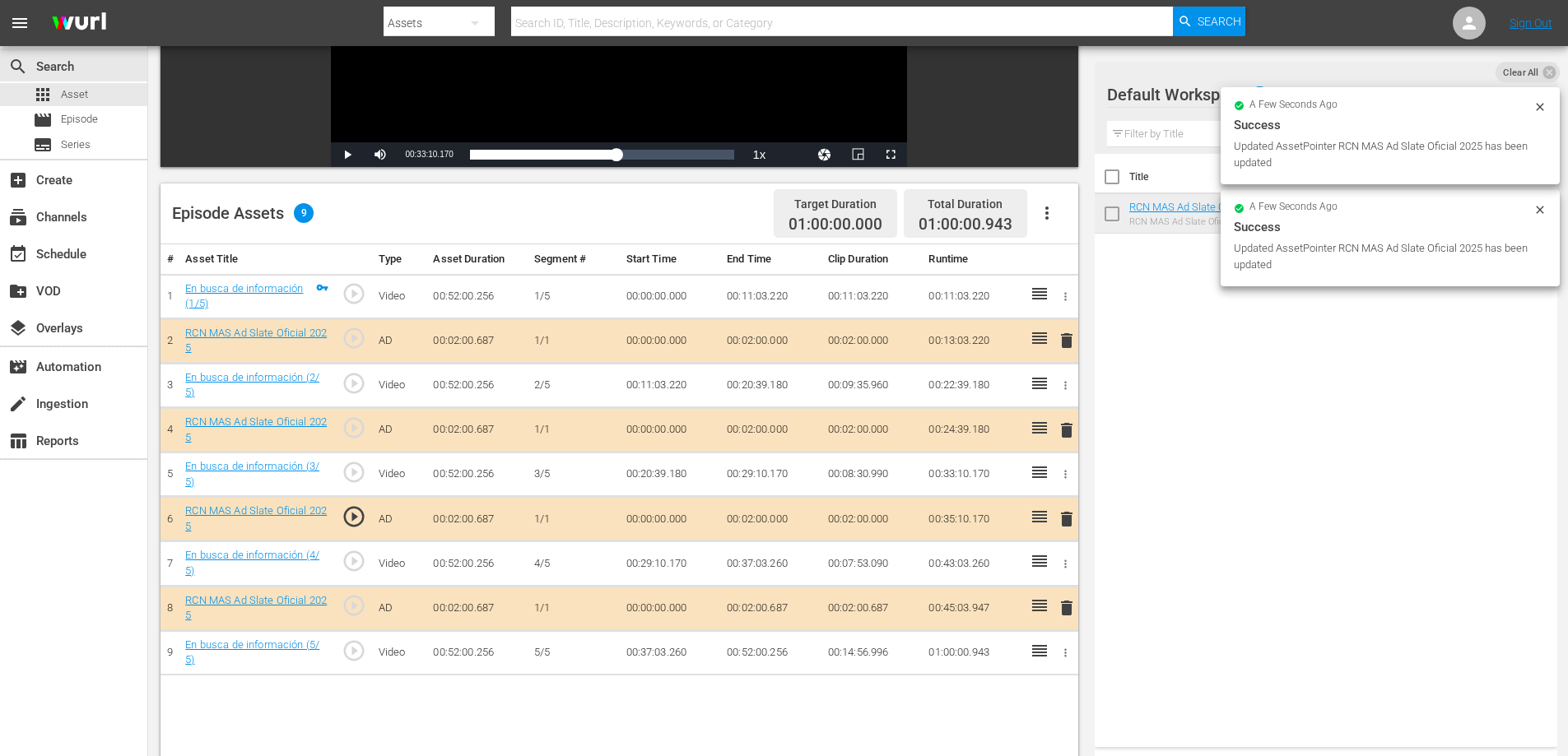
click at [768, 612] on td "00:02:00.687" at bounding box center [770, 609] width 101 height 45
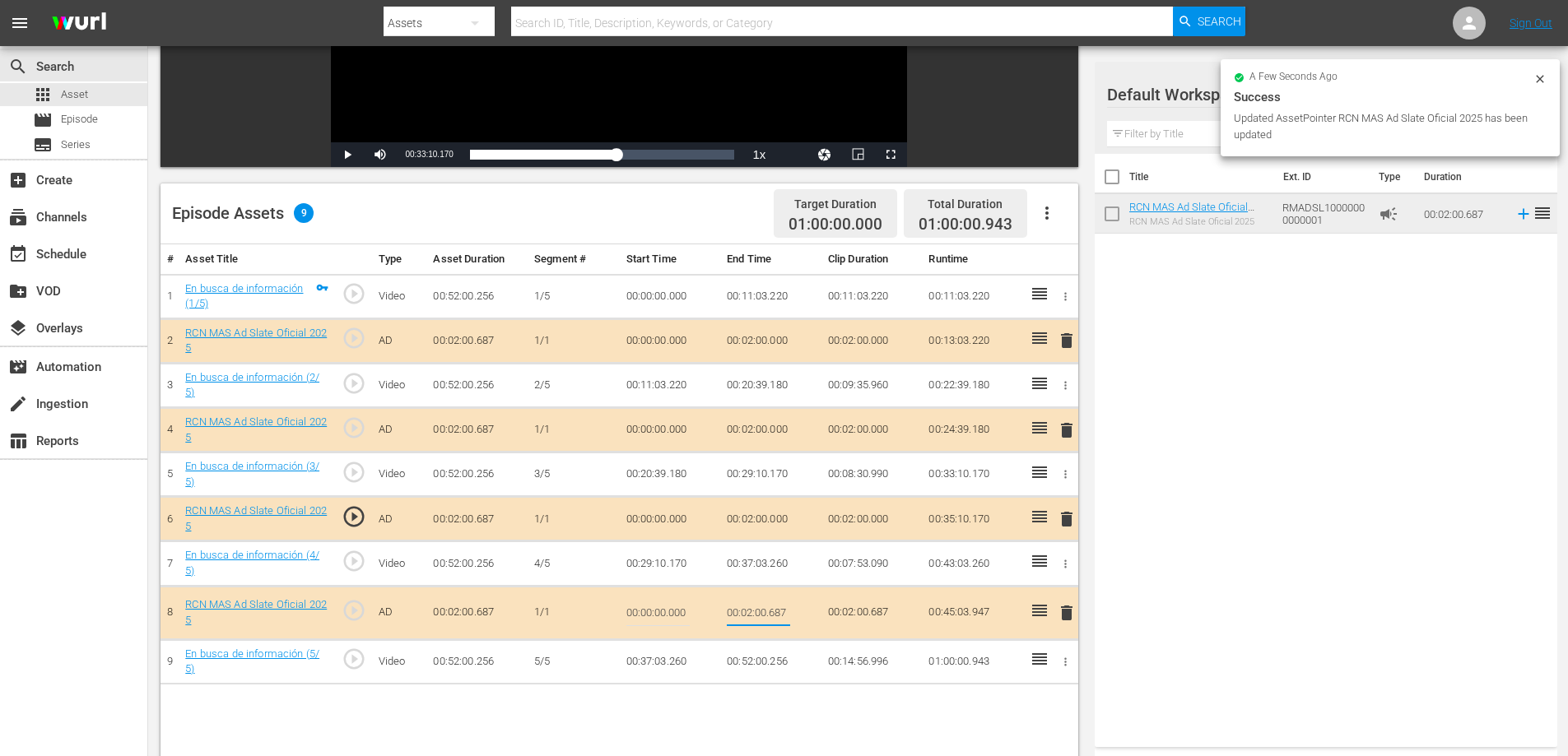
click at [784, 614] on input "00:02:00.687" at bounding box center [758, 613] width 63 height 40
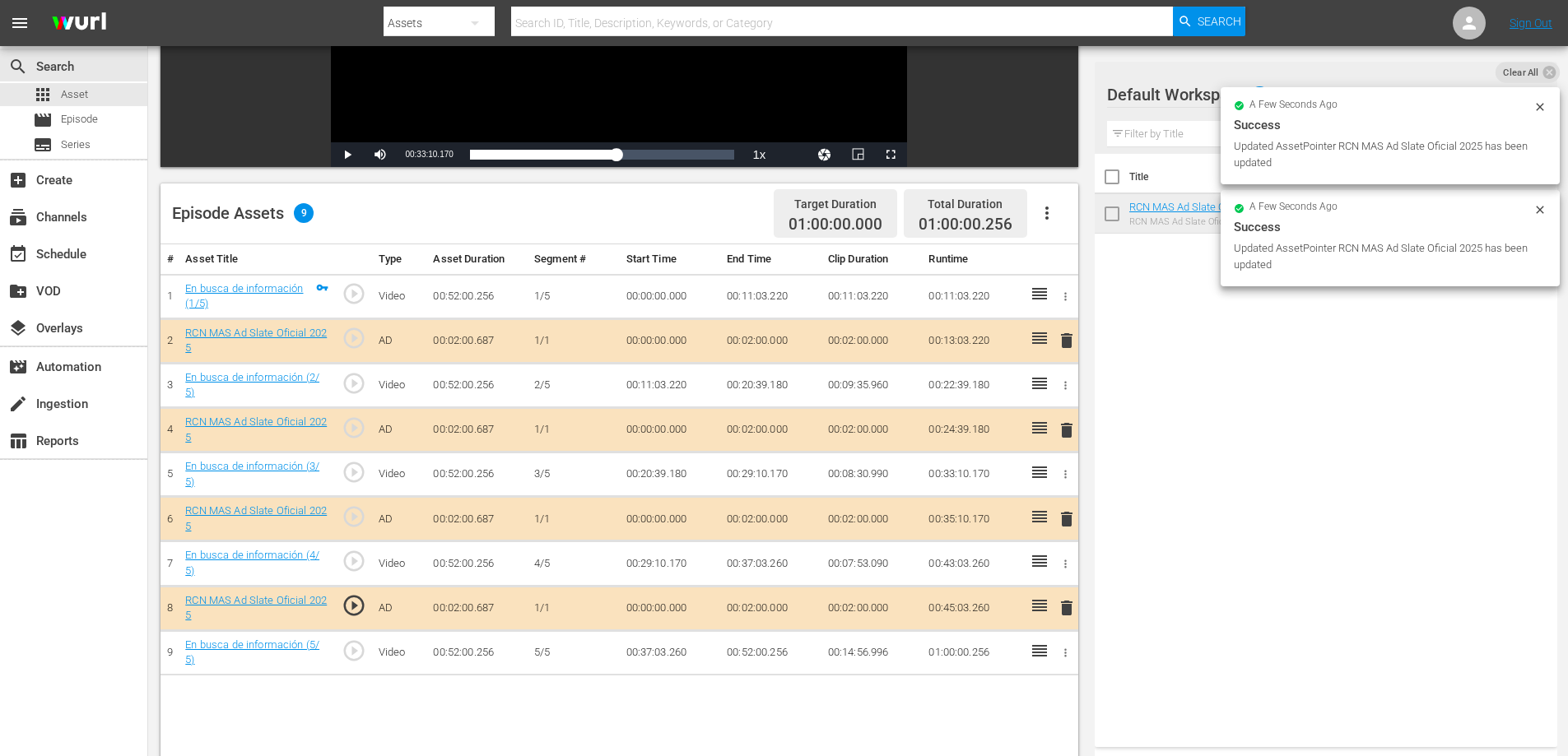
click at [778, 651] on td "00:52:00.256" at bounding box center [770, 652] width 101 height 45
click at [777, 651] on td "00:52:00.256" at bounding box center [770, 652] width 101 height 45
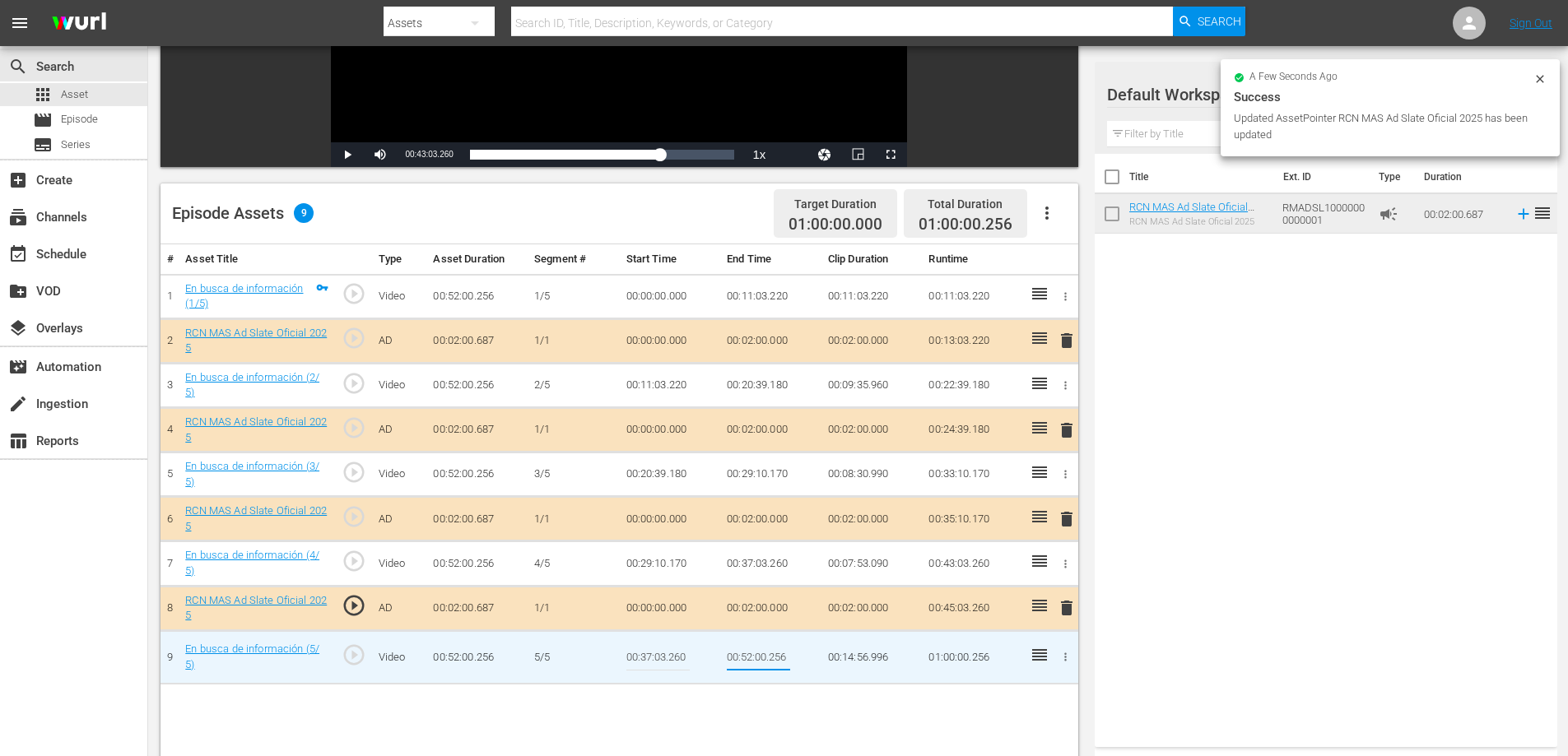
click at [779, 651] on input "00:52:00.256" at bounding box center [758, 657] width 63 height 40
type input "00:52:0"
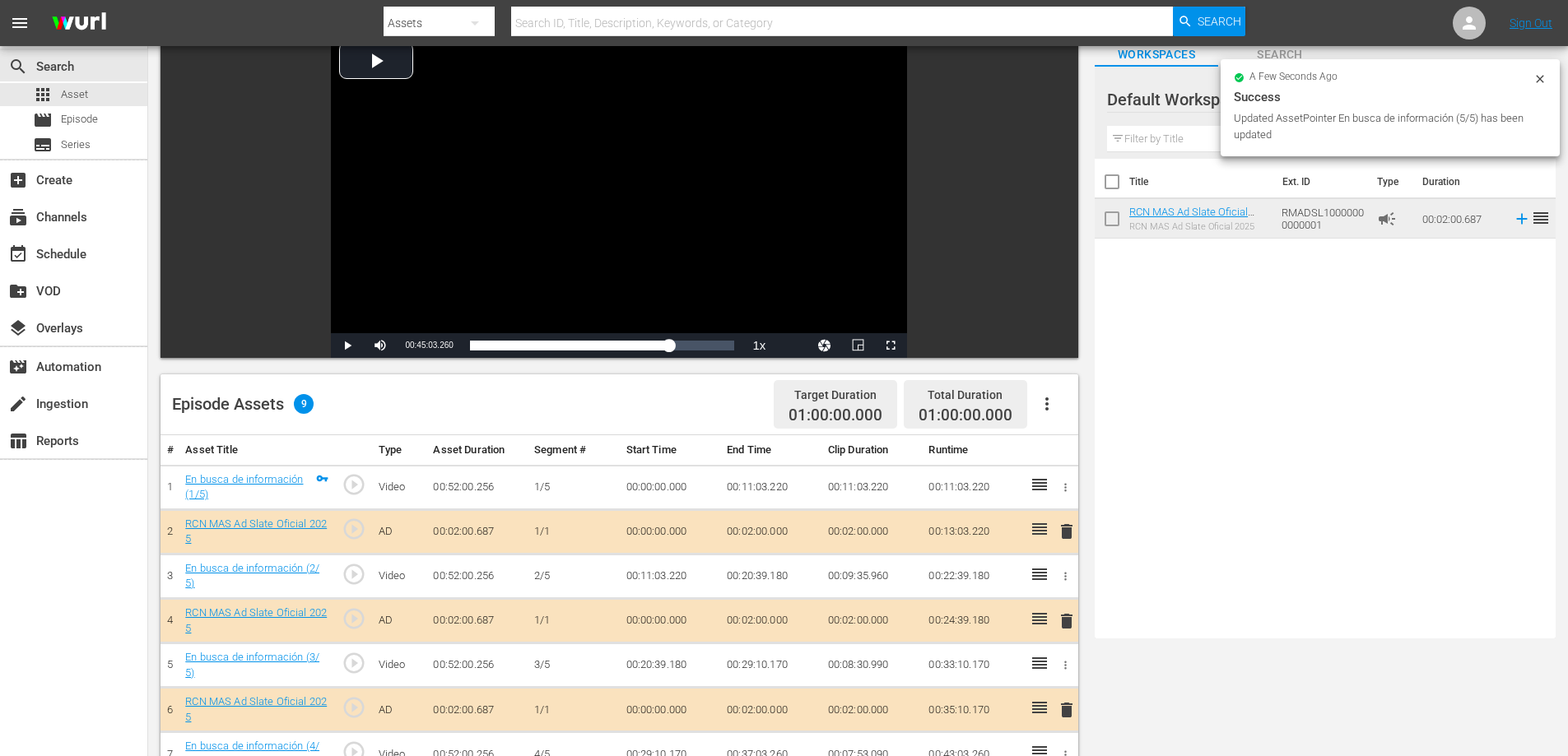
scroll to position [0, 0]
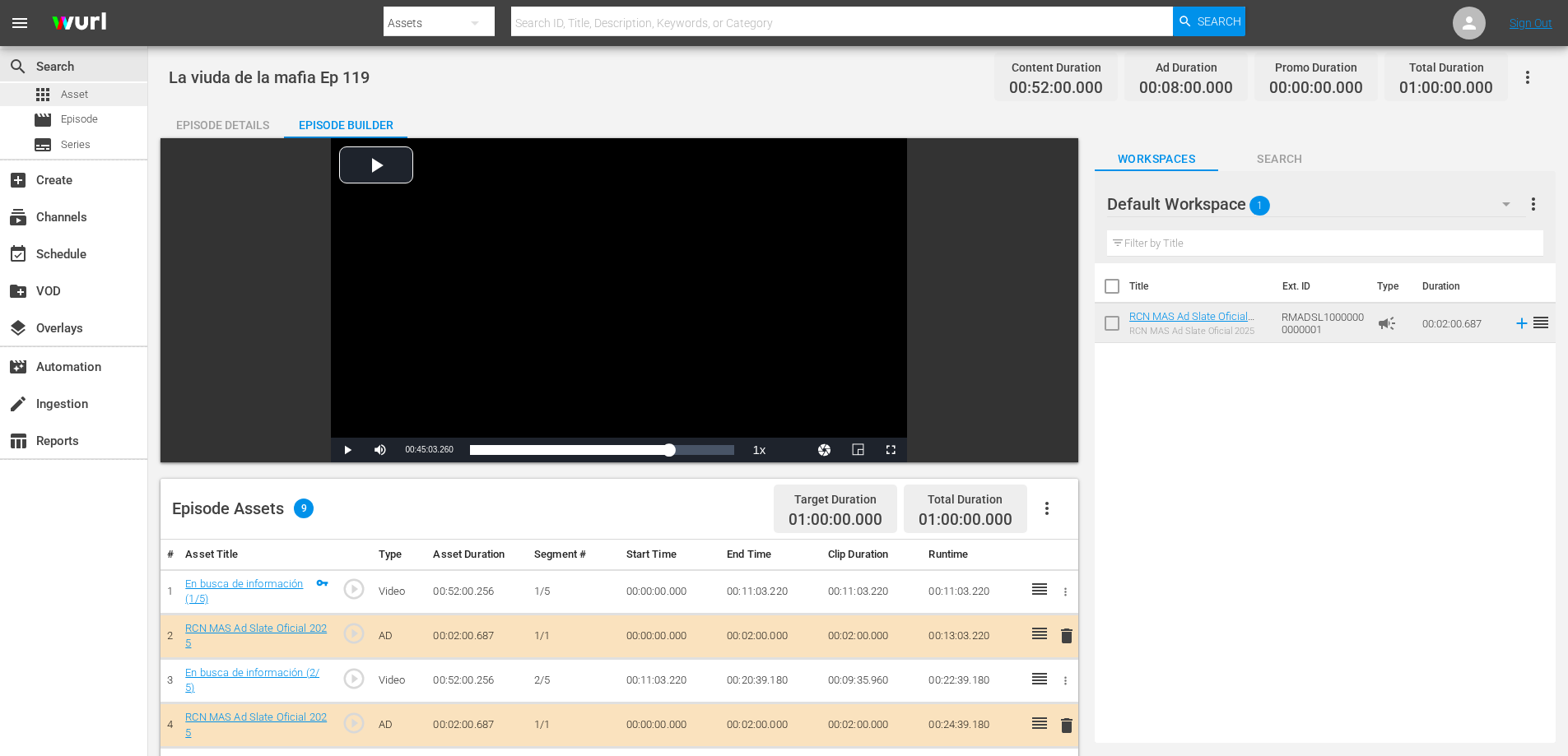
click at [104, 94] on div "apps Asset" at bounding box center [74, 95] width 147 height 23
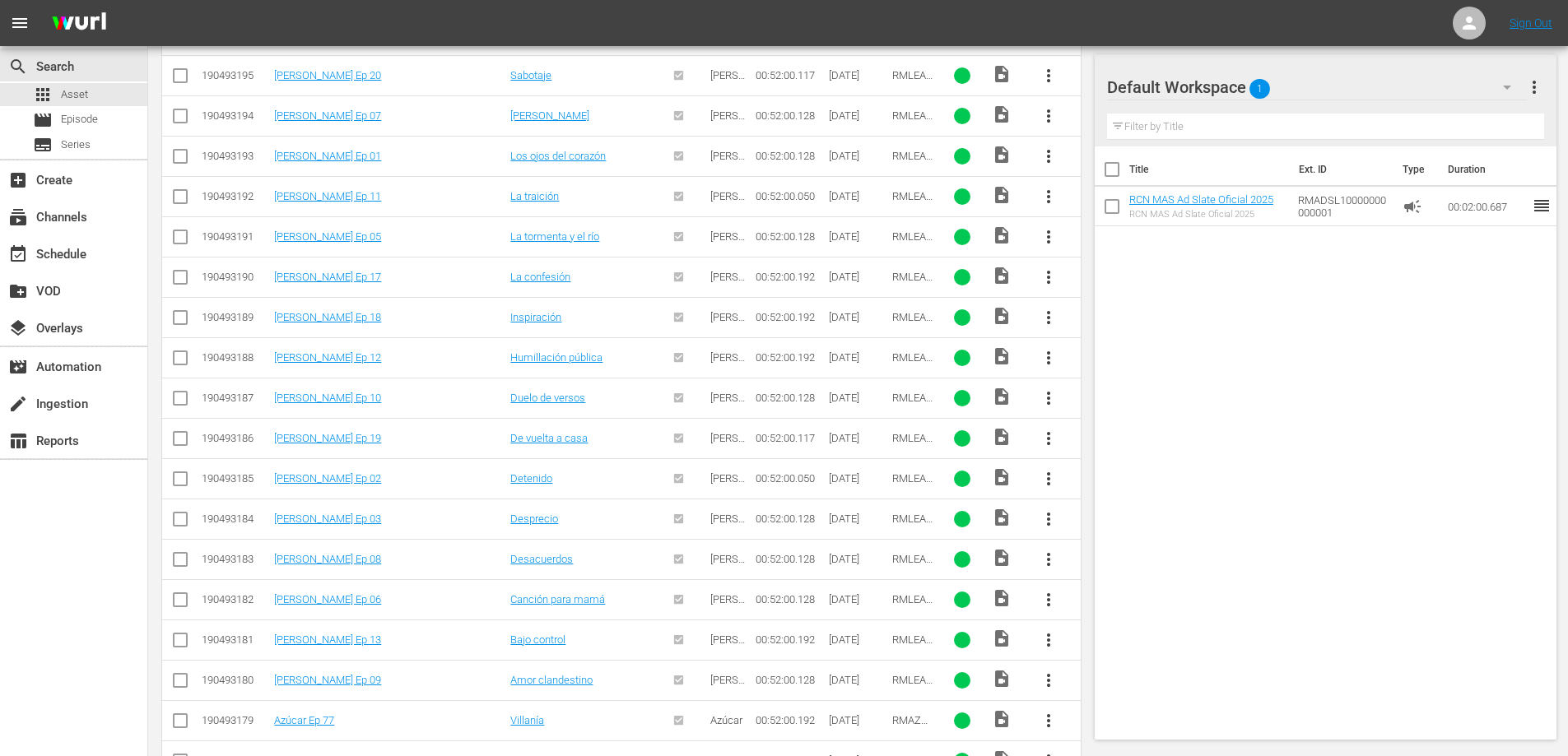
scroll to position [1396, 0]
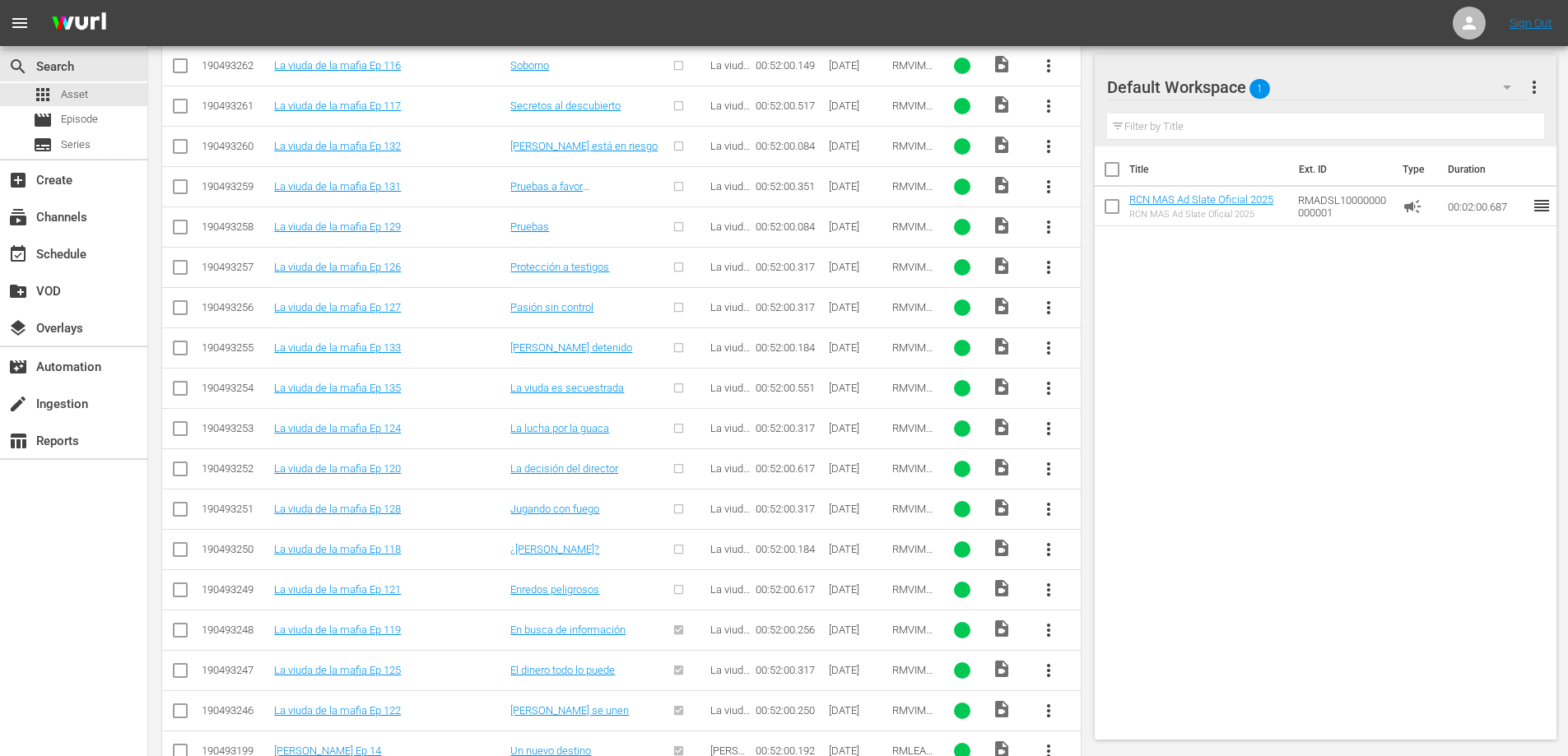
click at [1048, 597] on span "more_vert" at bounding box center [1049, 590] width 19 height 19
click at [1087, 710] on div "Episode" at bounding box center [1137, 714] width 111 height 40
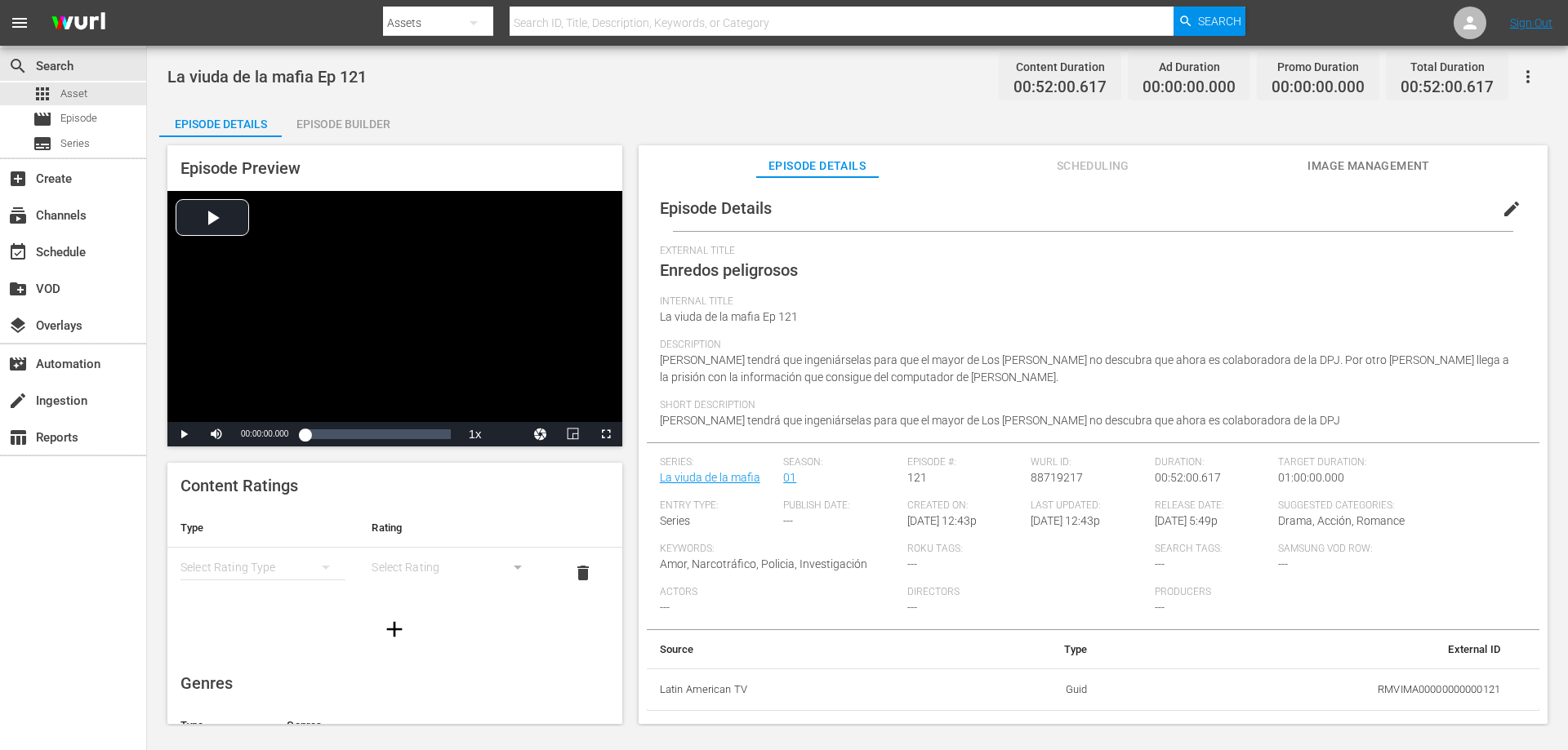
click at [1495, 198] on button "edit" at bounding box center [1511, 209] width 39 height 39
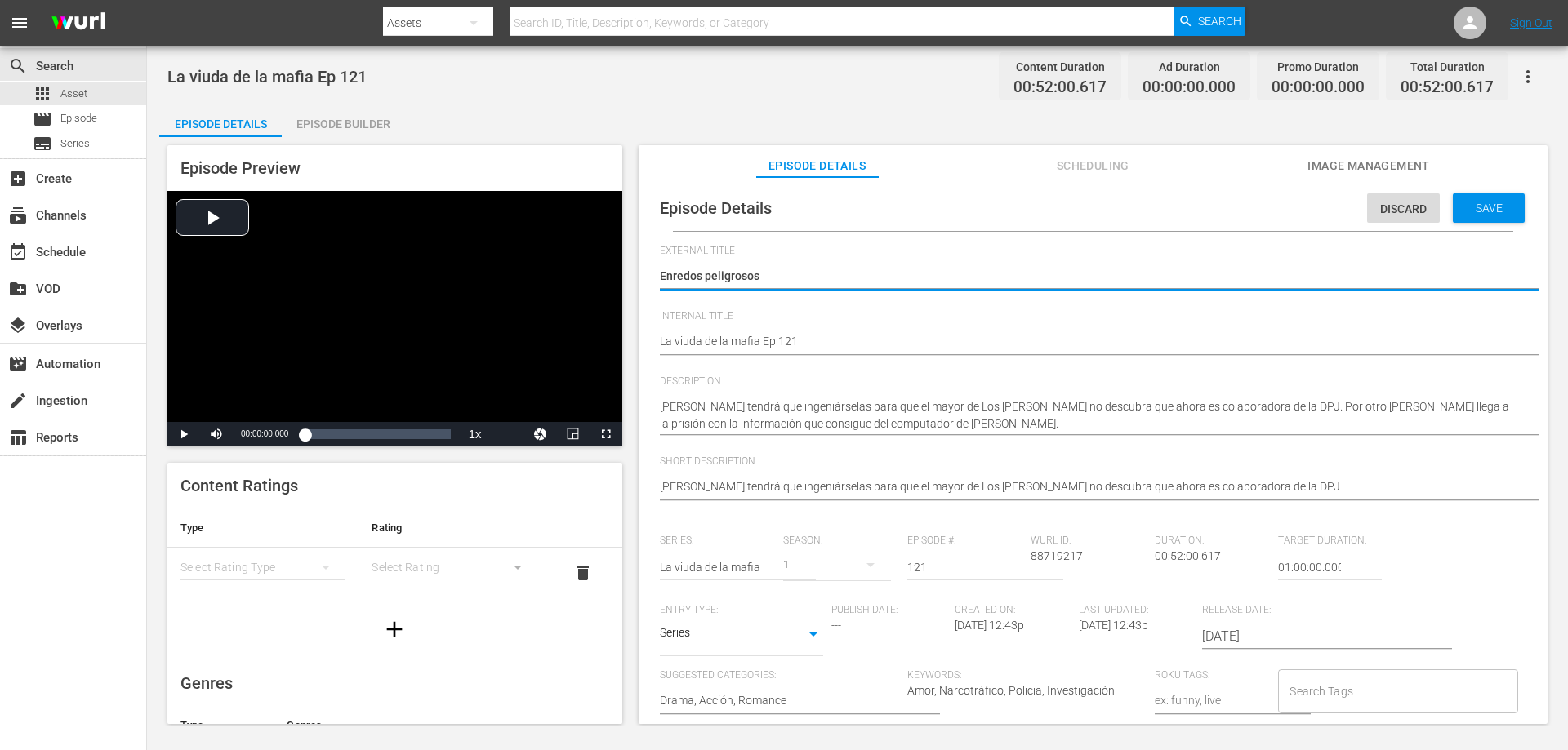
click at [801, 269] on textarea "Enredos peligrosos" at bounding box center [1089, 277] width 858 height 19
click at [1236, 477] on div "[PERSON_NAME] tendrá que ingeniárselas para que el mayor de Los [PERSON_NAME] n…" at bounding box center [1089, 488] width 858 height 39
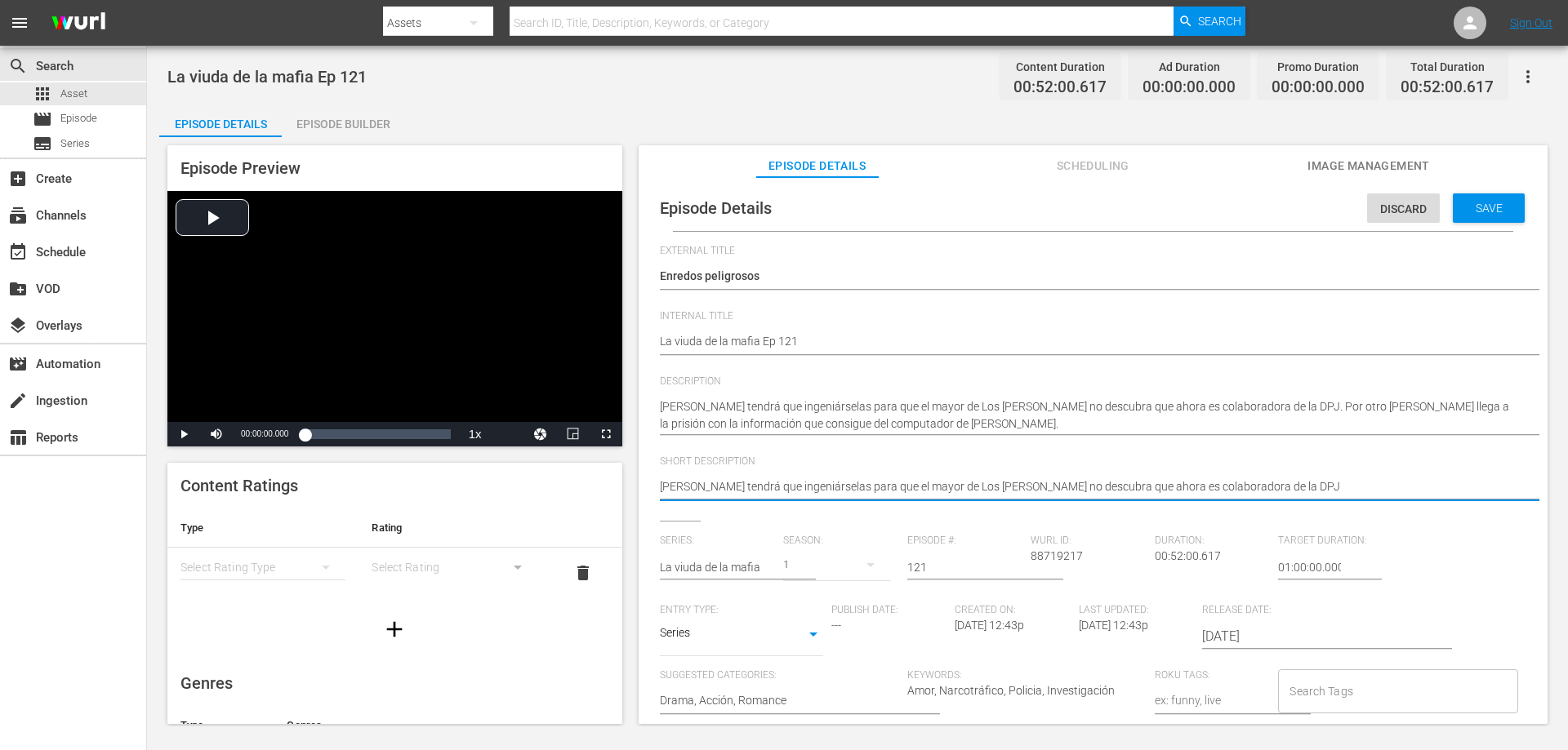
type textarea "[PERSON_NAME] tendrá que ingeniárselas para que el mayor de Los [PERSON_NAME] n…"
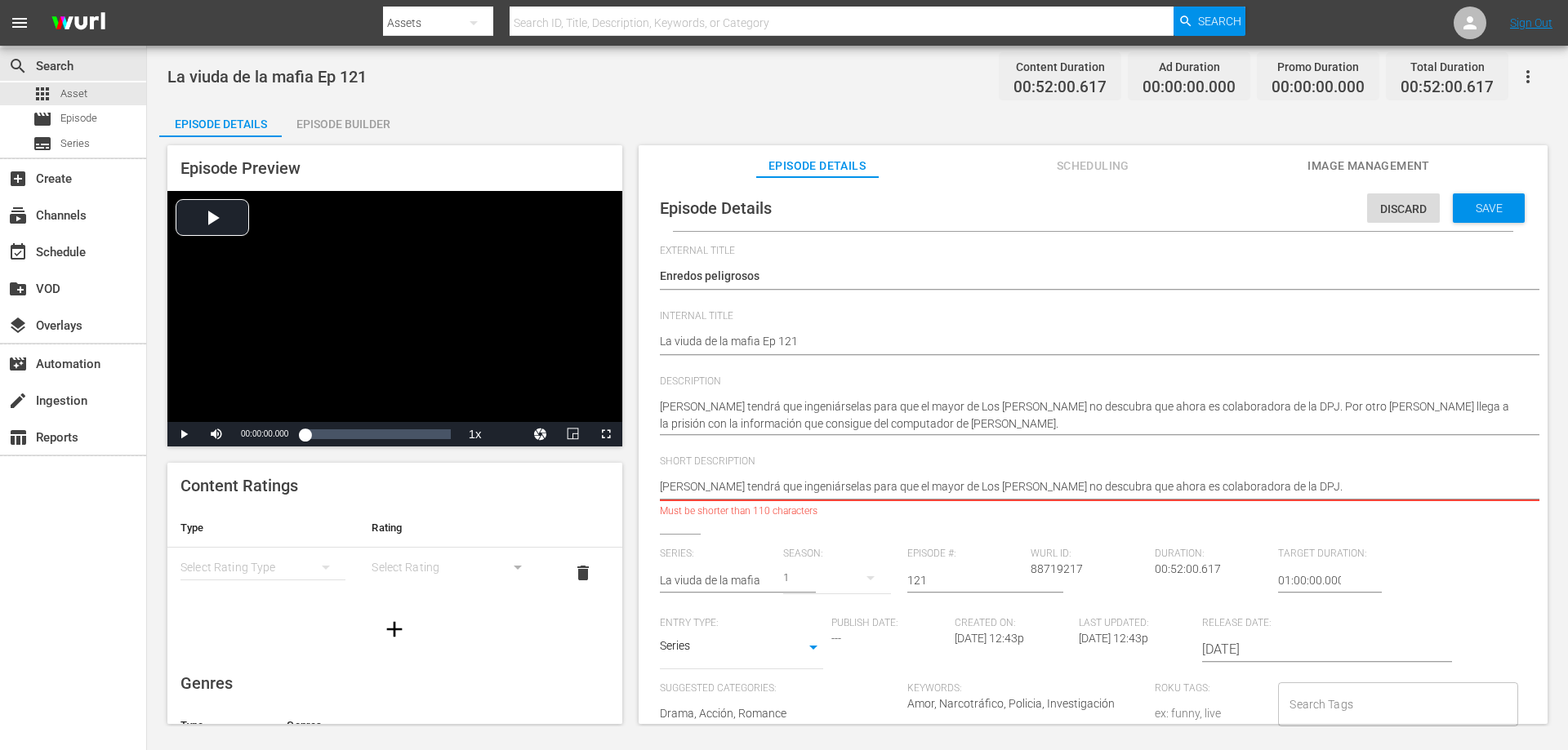
type textarea "[PERSON_NAME] tendrá que ingeniárselas para que el mayor de Los [PERSON_NAME] n…"
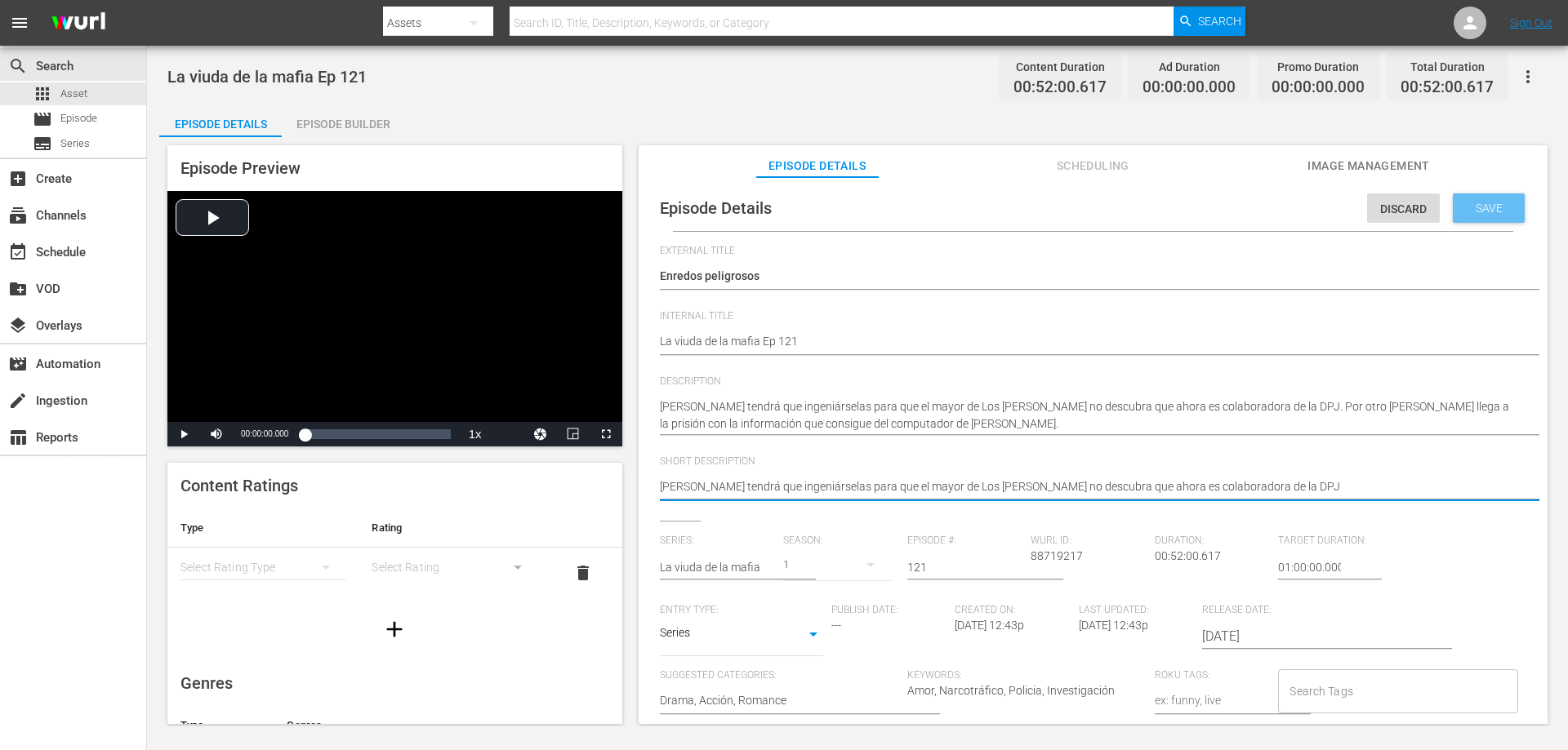
click at [1494, 197] on div "Save" at bounding box center [1489, 208] width 72 height 30
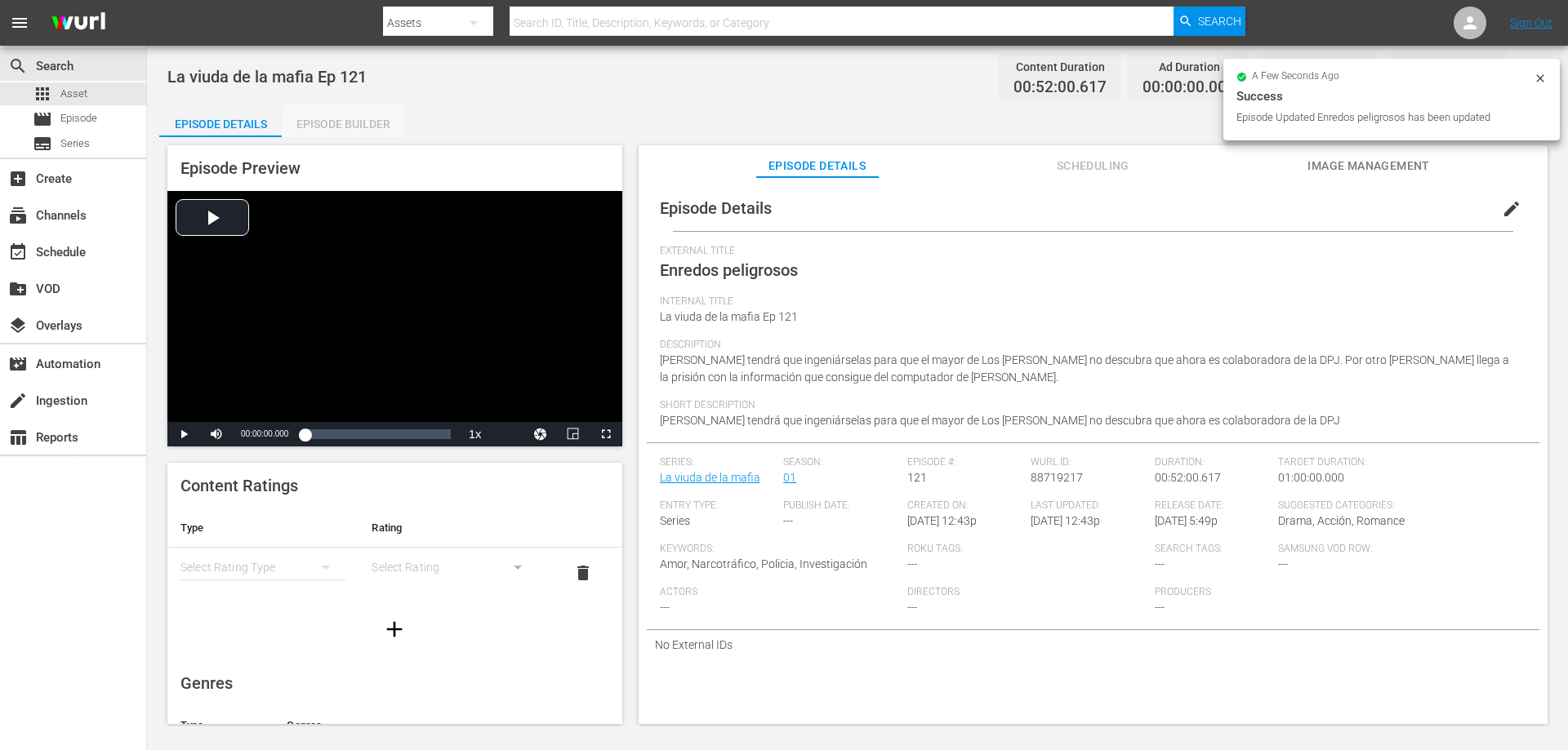
click at [351, 127] on div "Episode Builder" at bounding box center [342, 124] width 122 height 39
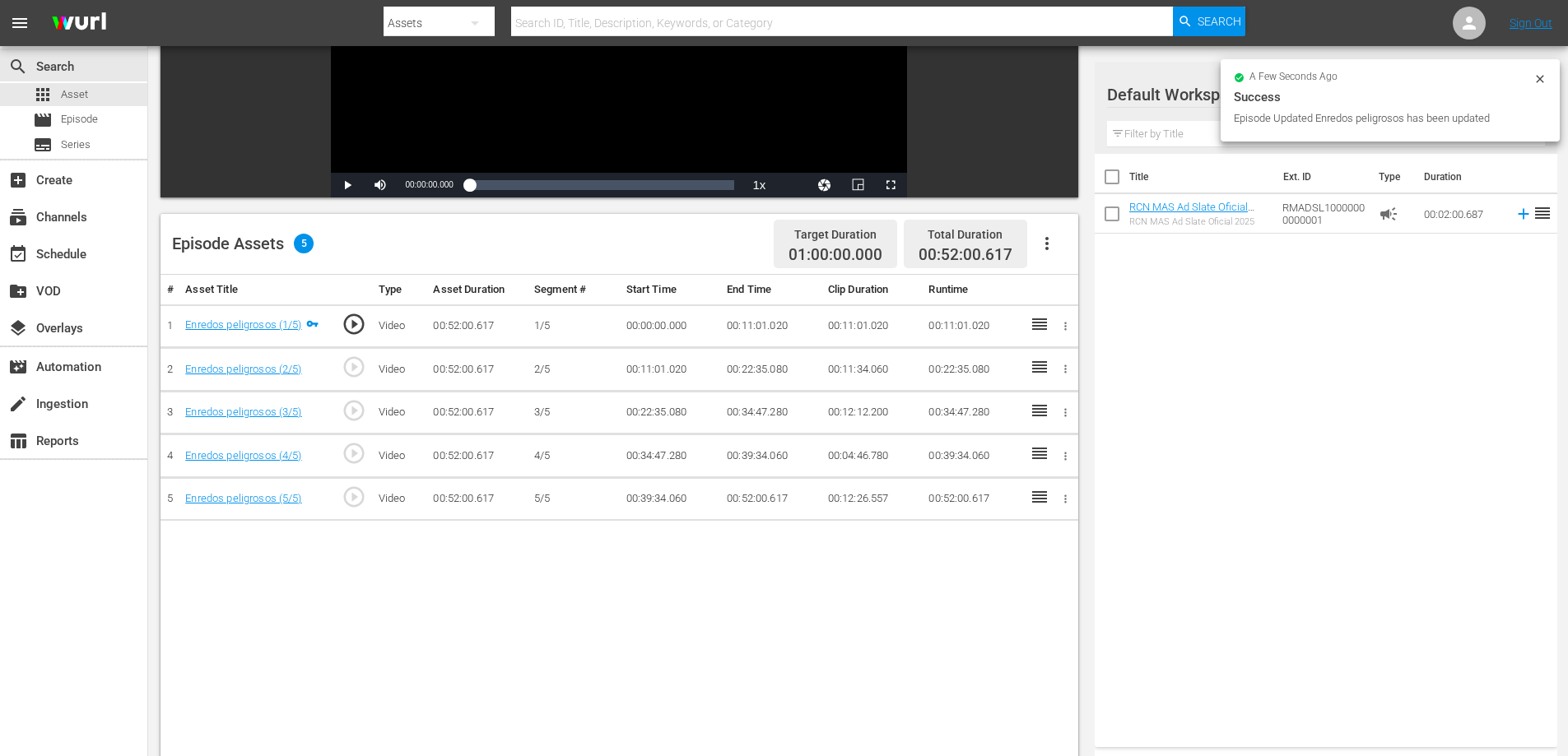
scroll to position [274, 0]
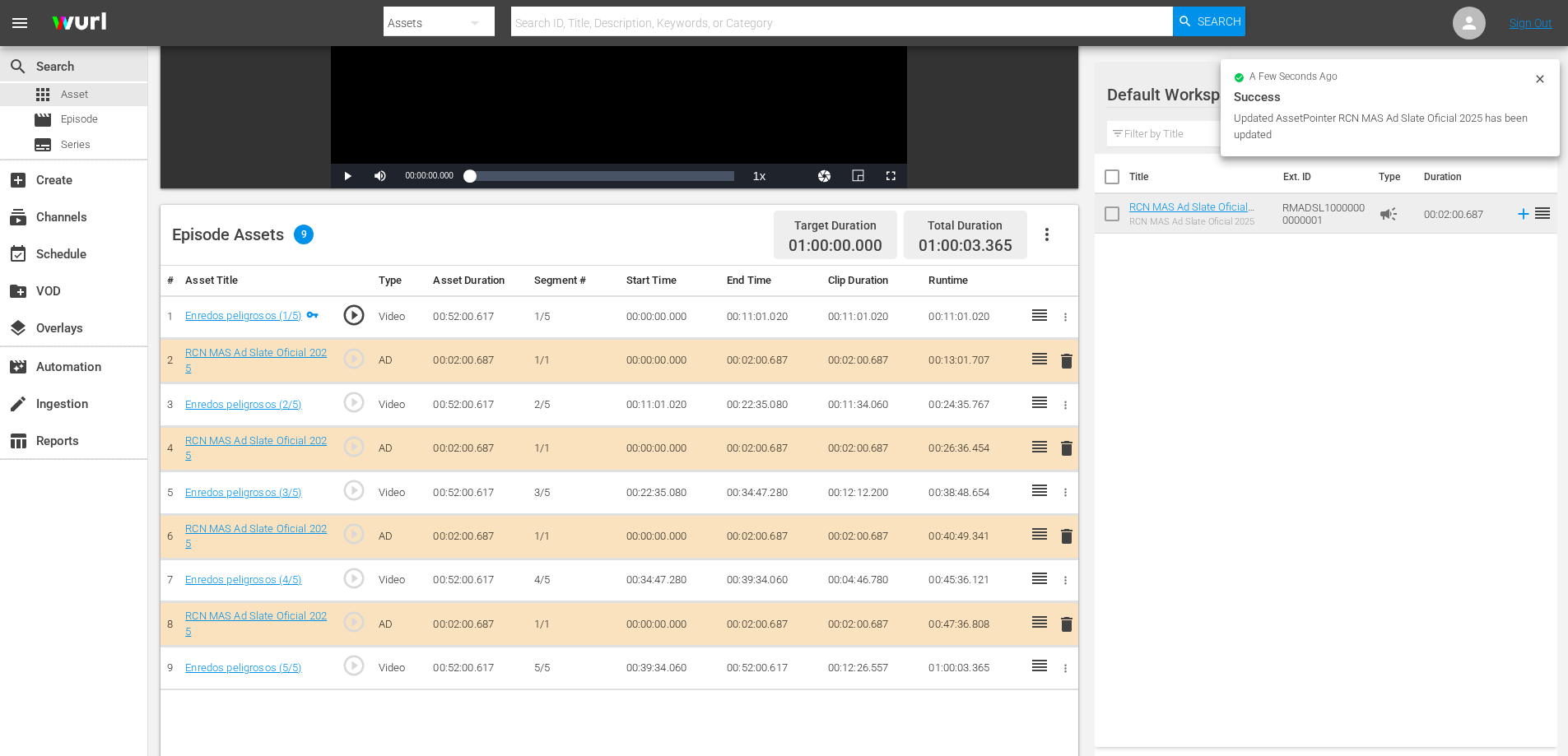
click at [763, 362] on td "00:02:00.687" at bounding box center [770, 362] width 101 height 45
click at [764, 362] on td "00:02:00.687" at bounding box center [770, 362] width 101 height 45
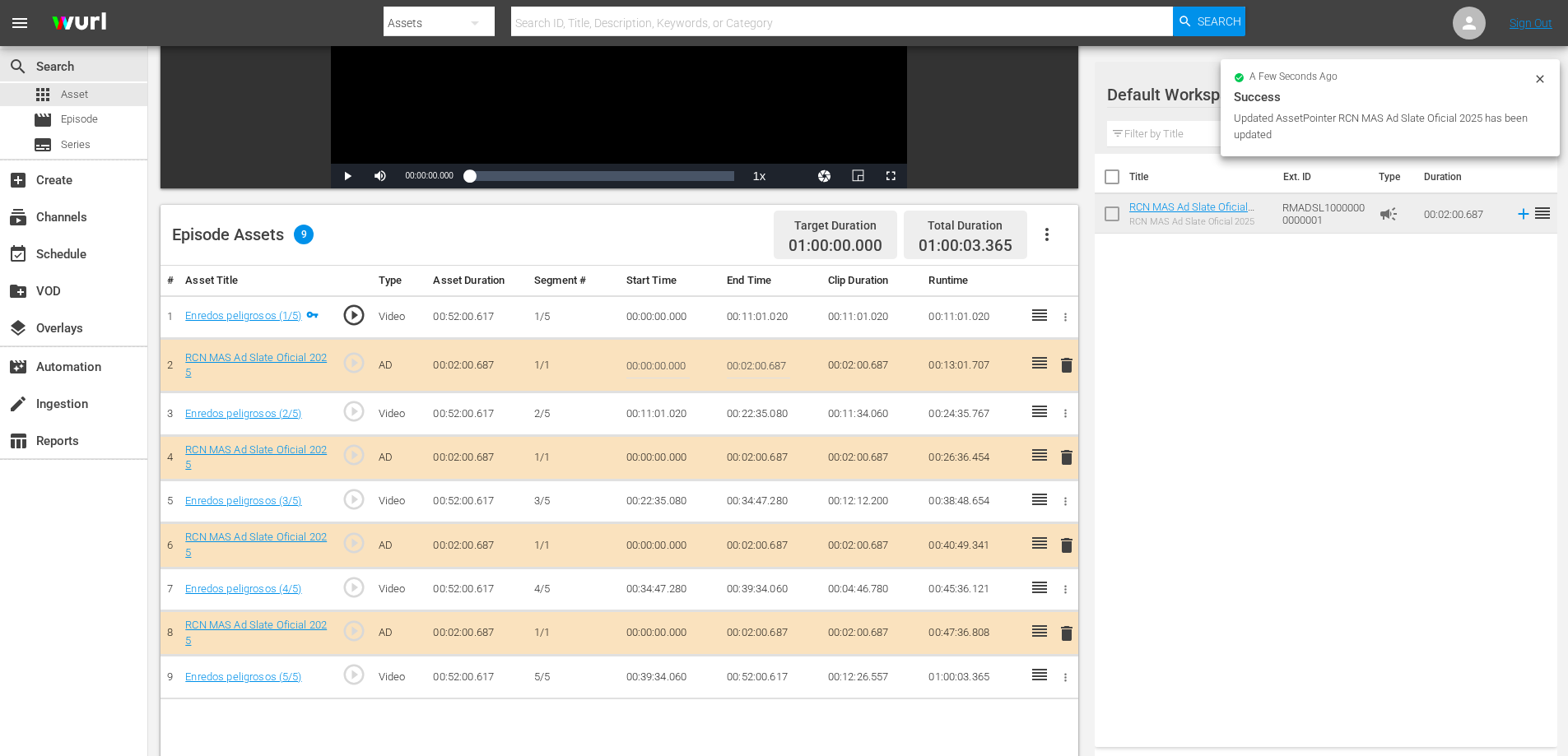
click at [794, 368] on td "00:02:00.687" at bounding box center [770, 365] width 101 height 53
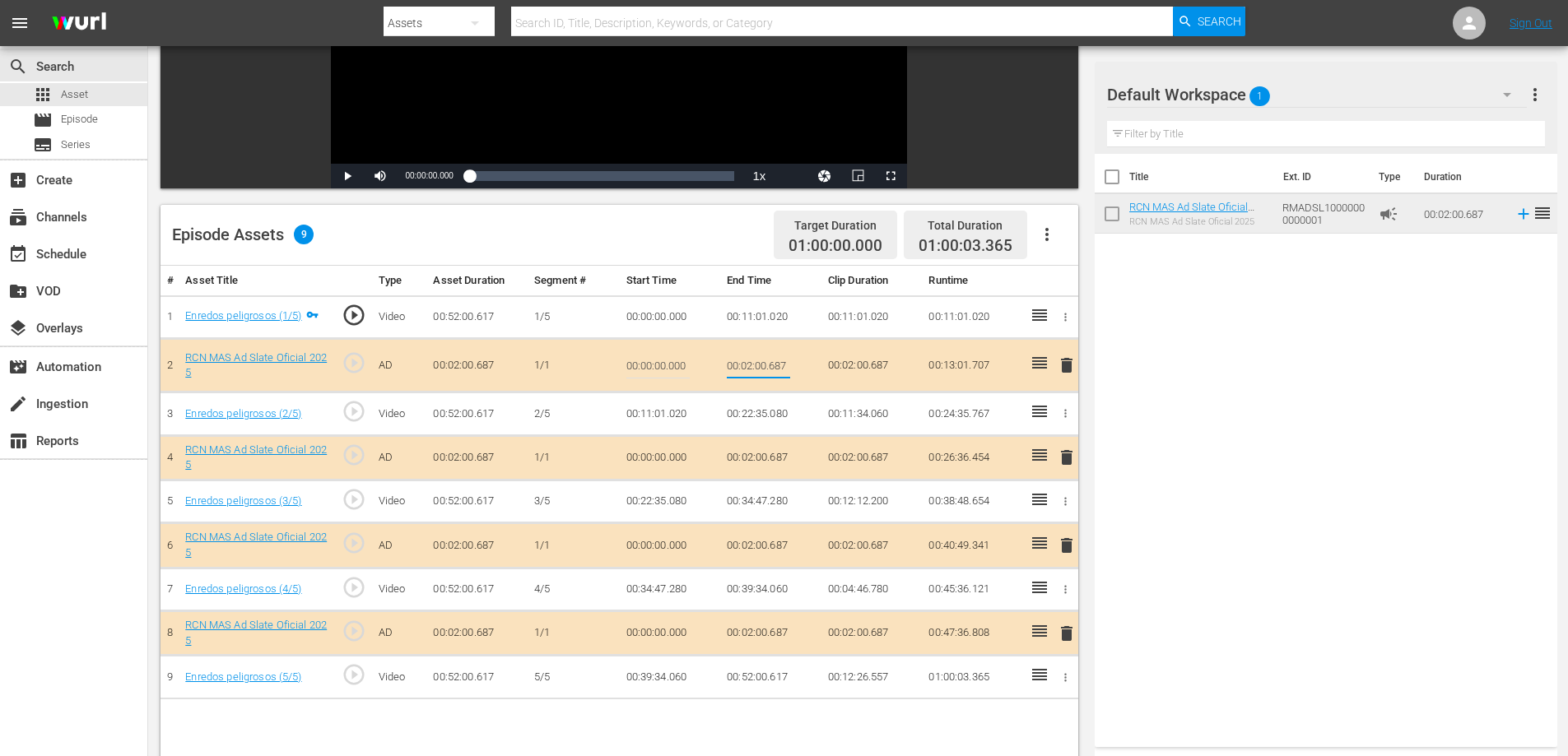
click at [788, 365] on input "00:02:00.687" at bounding box center [758, 365] width 63 height 40
type input "00:02:0"
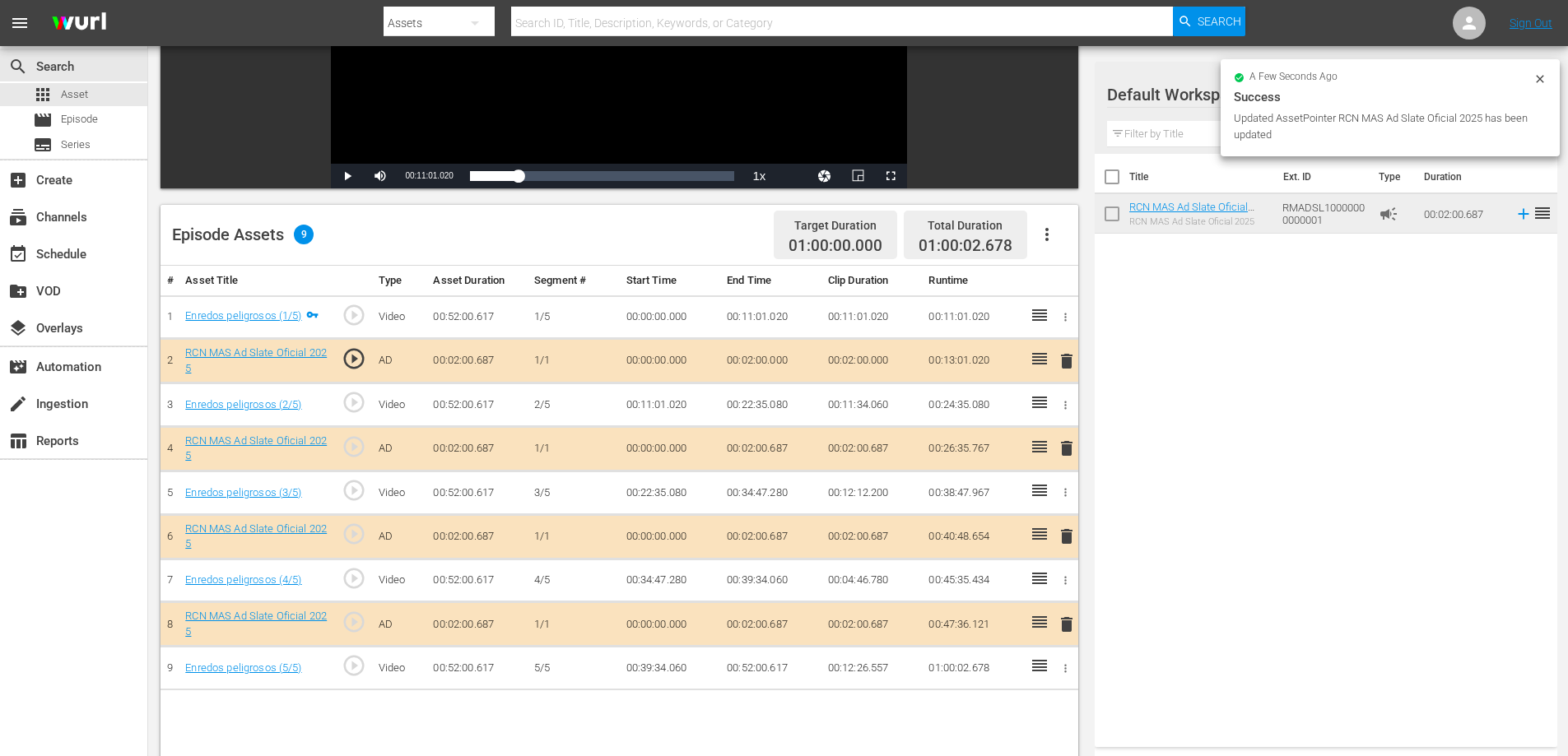
click at [778, 451] on td "00:02:00.687" at bounding box center [770, 449] width 101 height 45
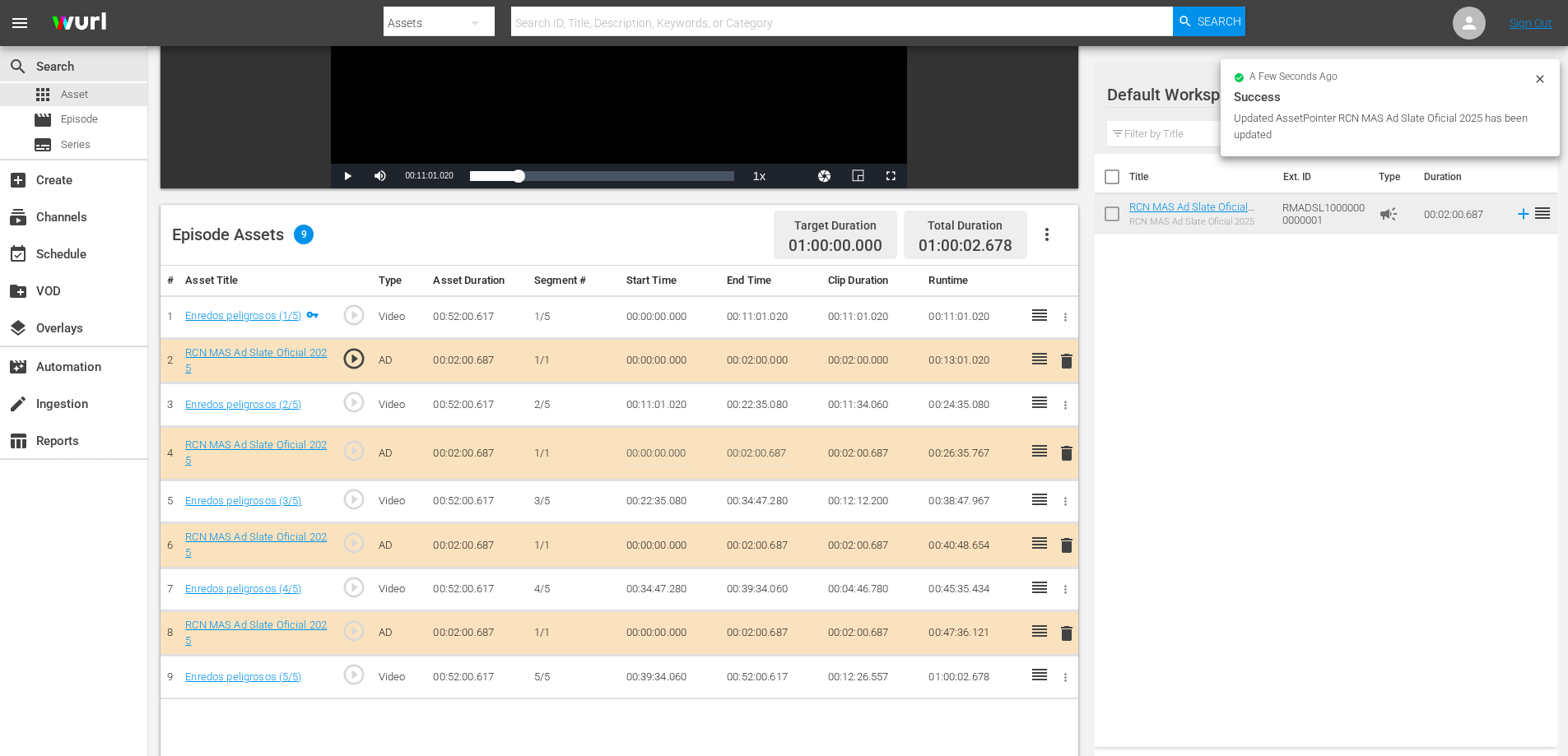
click at [776, 456] on input "00:02:00.687" at bounding box center [758, 453] width 63 height 40
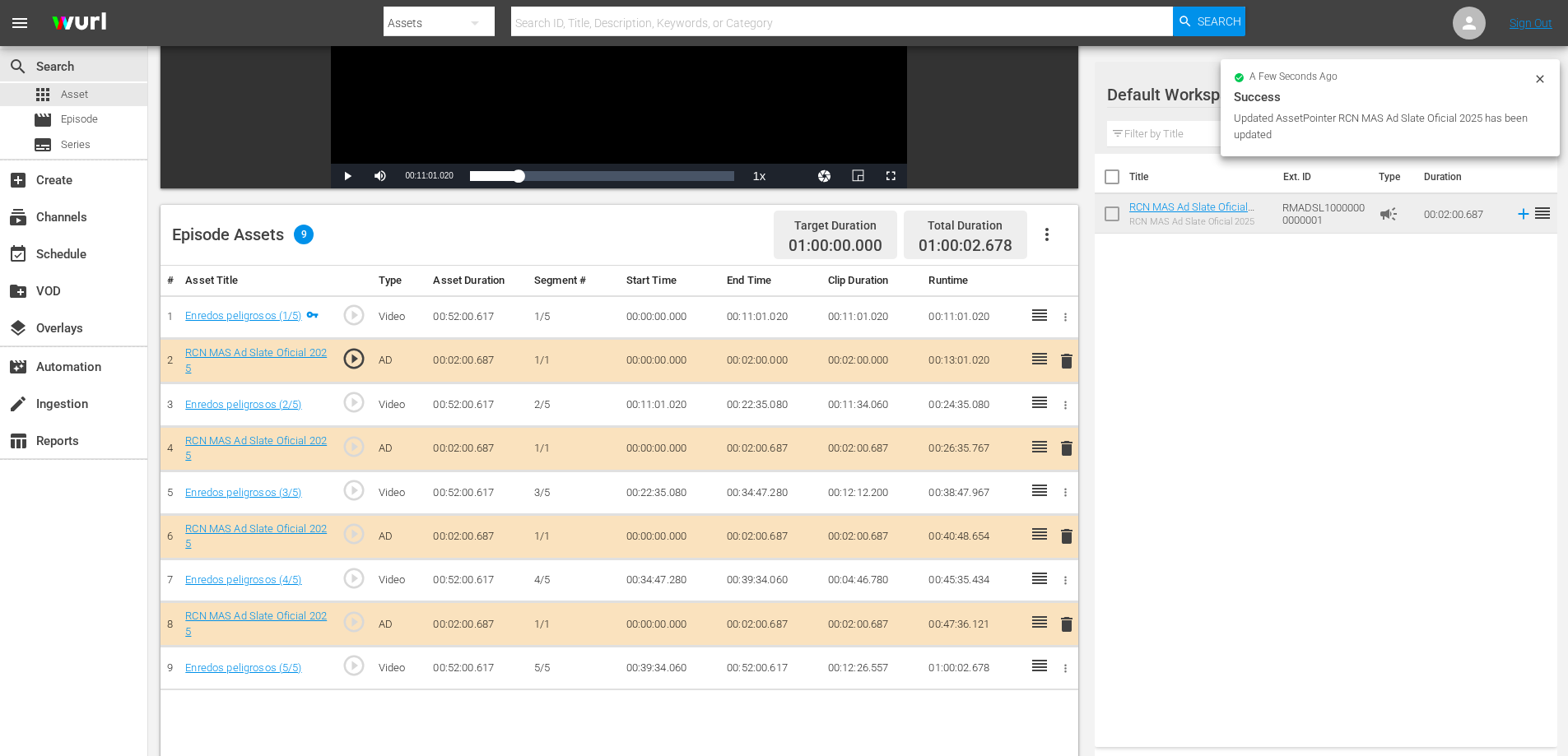
click at [777, 530] on td "00:02:00.687" at bounding box center [770, 537] width 101 height 45
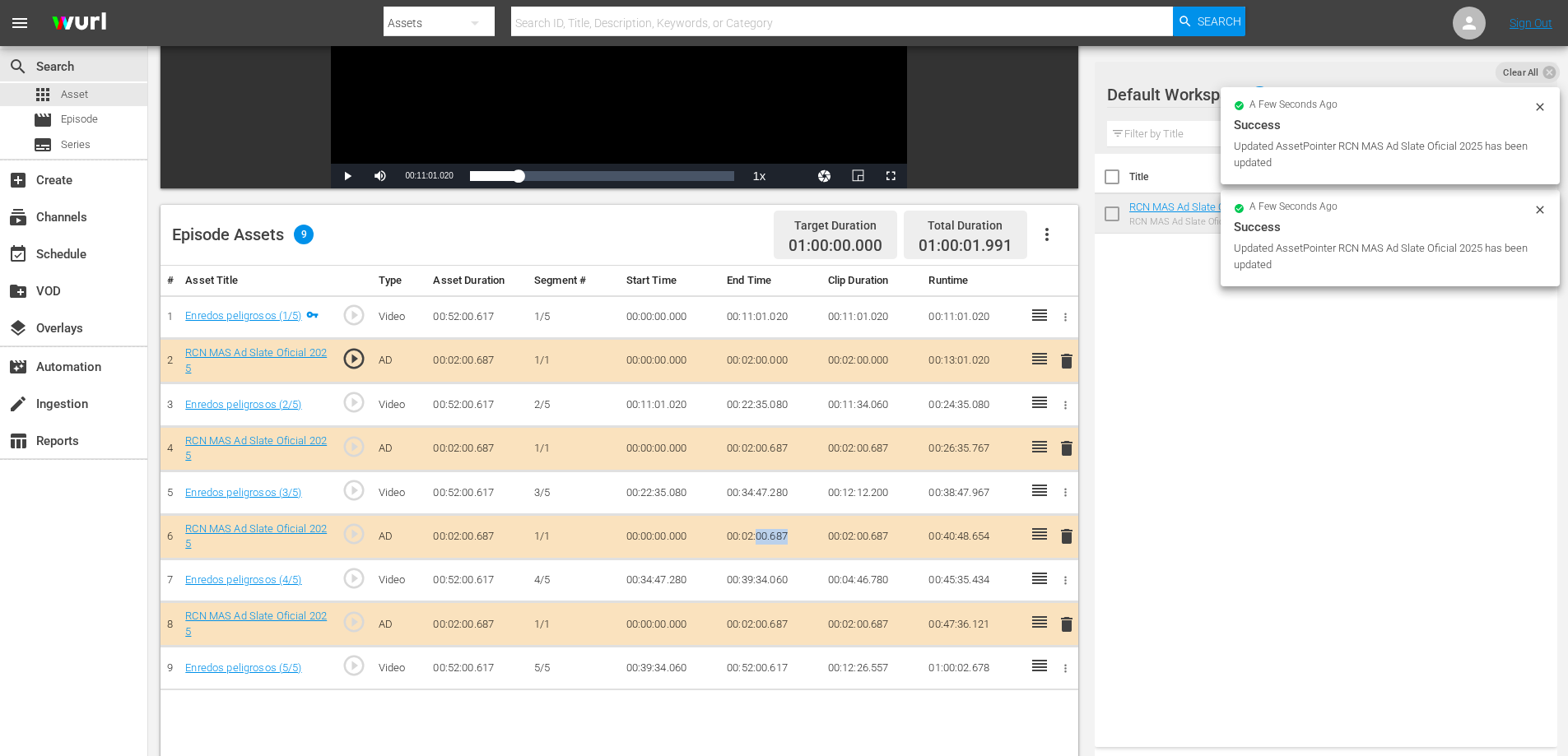
click at [777, 530] on td "00:02:00.687" at bounding box center [770, 537] width 101 height 45
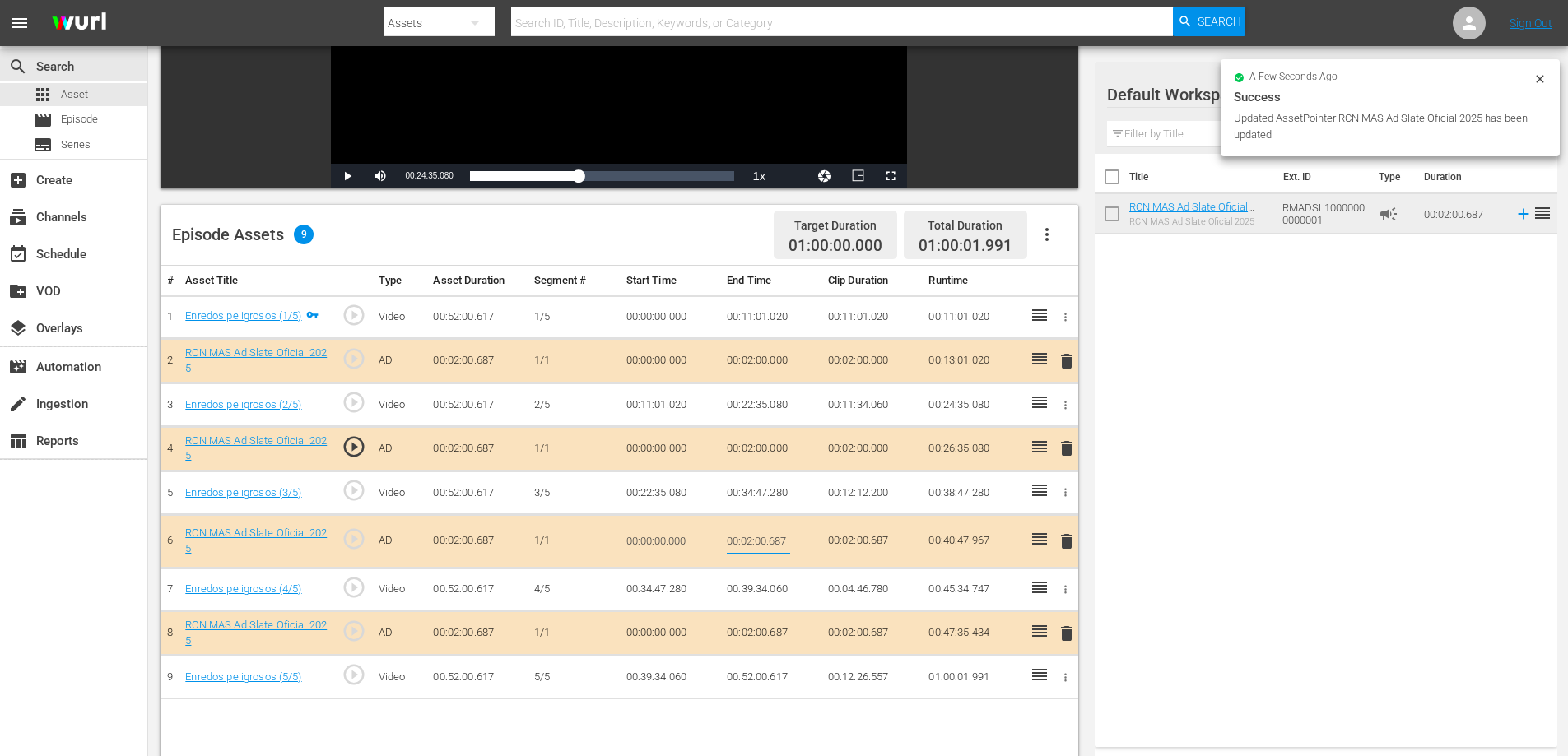
click at [774, 548] on input "00:02:00.687" at bounding box center [758, 541] width 63 height 40
type input "00:02:0"
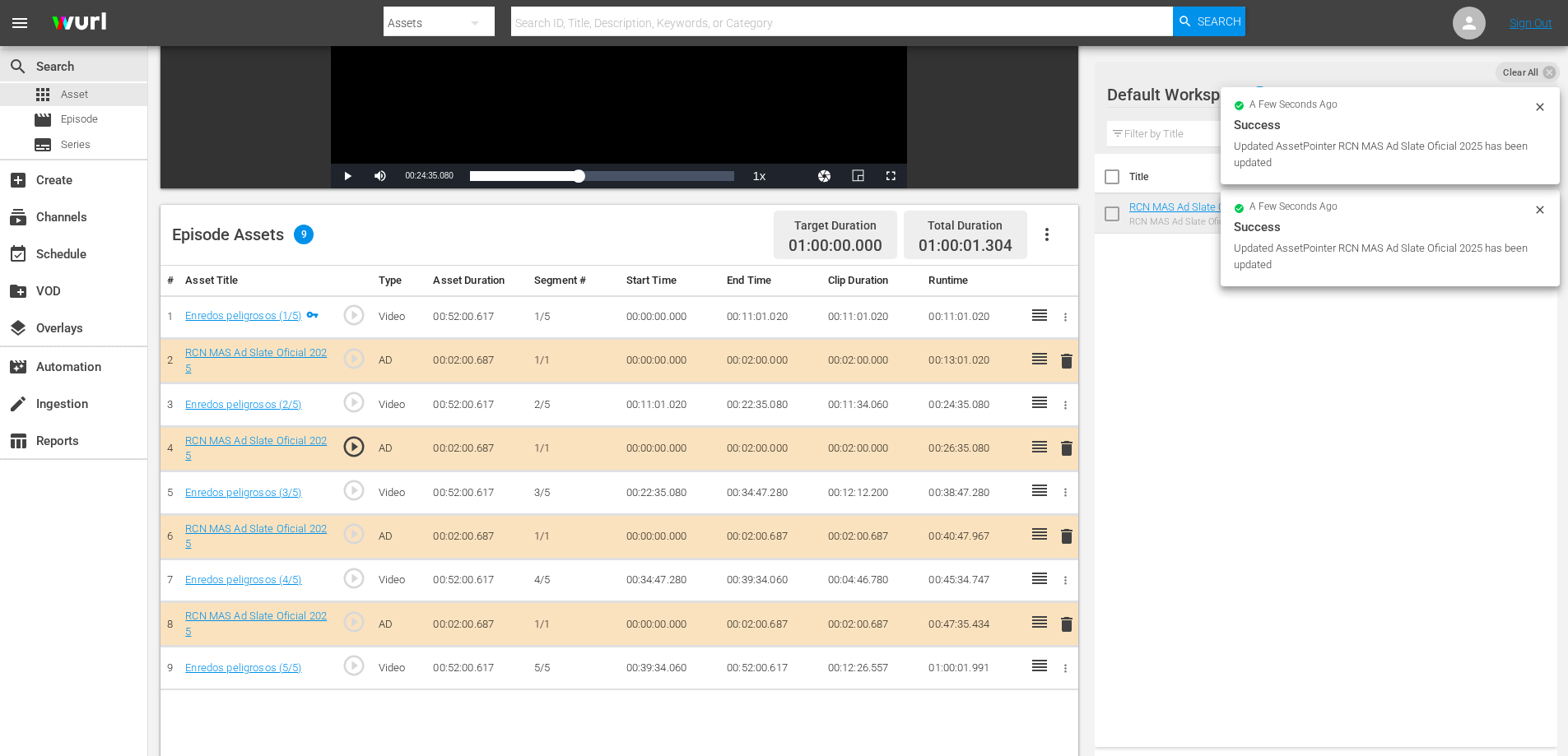
click at [777, 624] on td "00:02:00.687" at bounding box center [770, 625] width 101 height 45
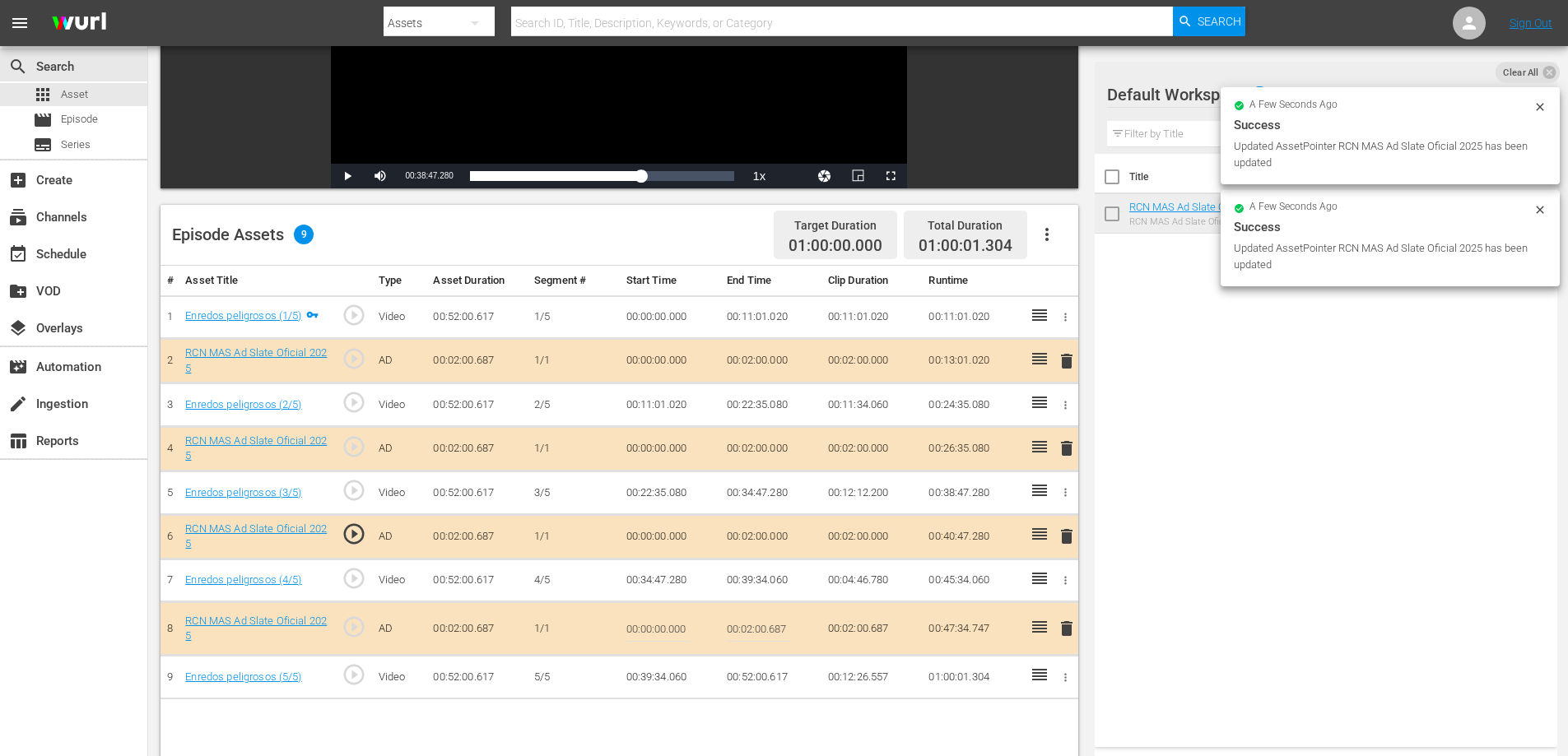
click at [771, 626] on input "00:02:00.687" at bounding box center [758, 628] width 63 height 40
click at [772, 625] on input "00:02:00.687" at bounding box center [758, 628] width 63 height 40
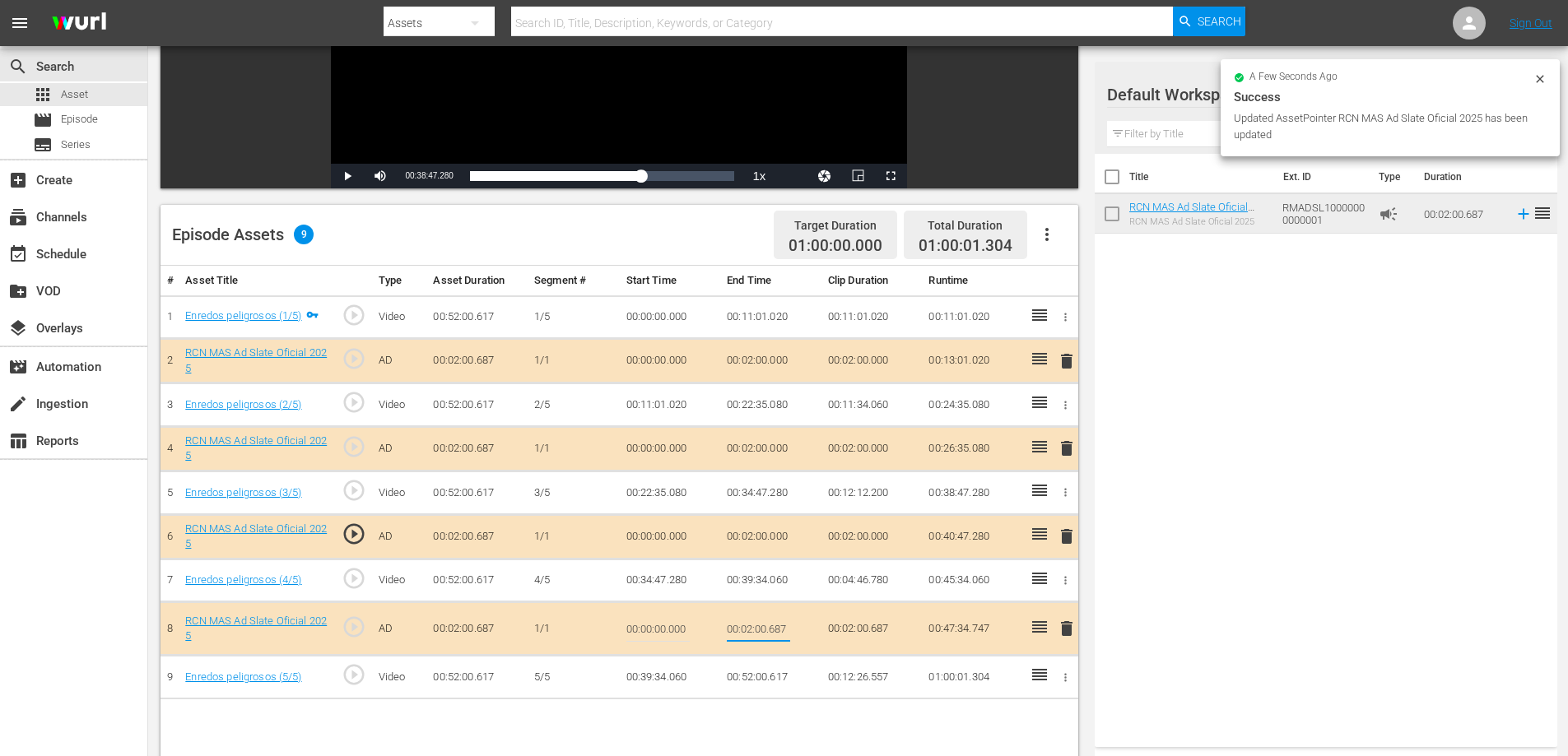
type input "00:02:0"
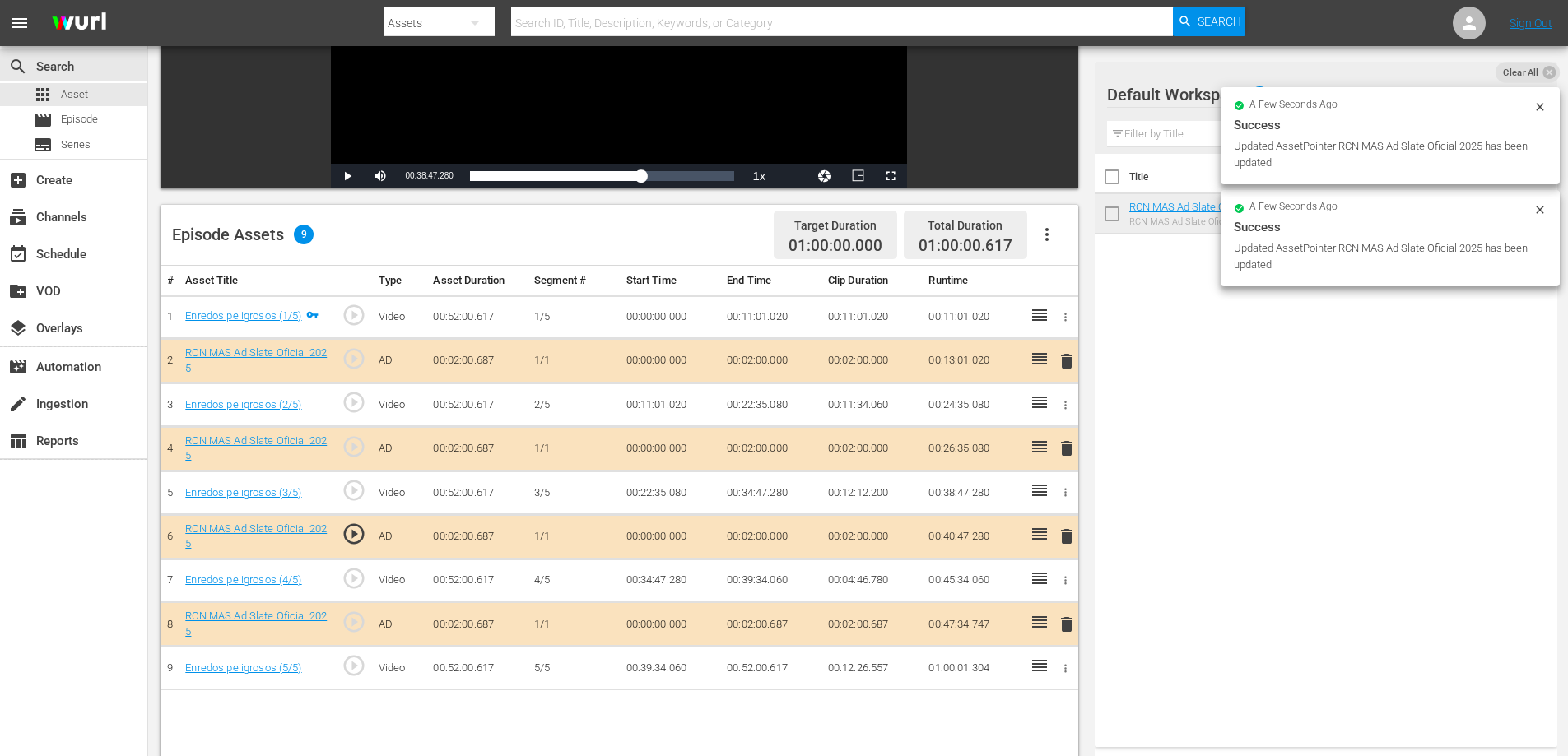
click at [783, 664] on td "00:52:00.617" at bounding box center [770, 668] width 101 height 44
click at [777, 668] on td "00:52:00.617" at bounding box center [770, 668] width 101 height 44
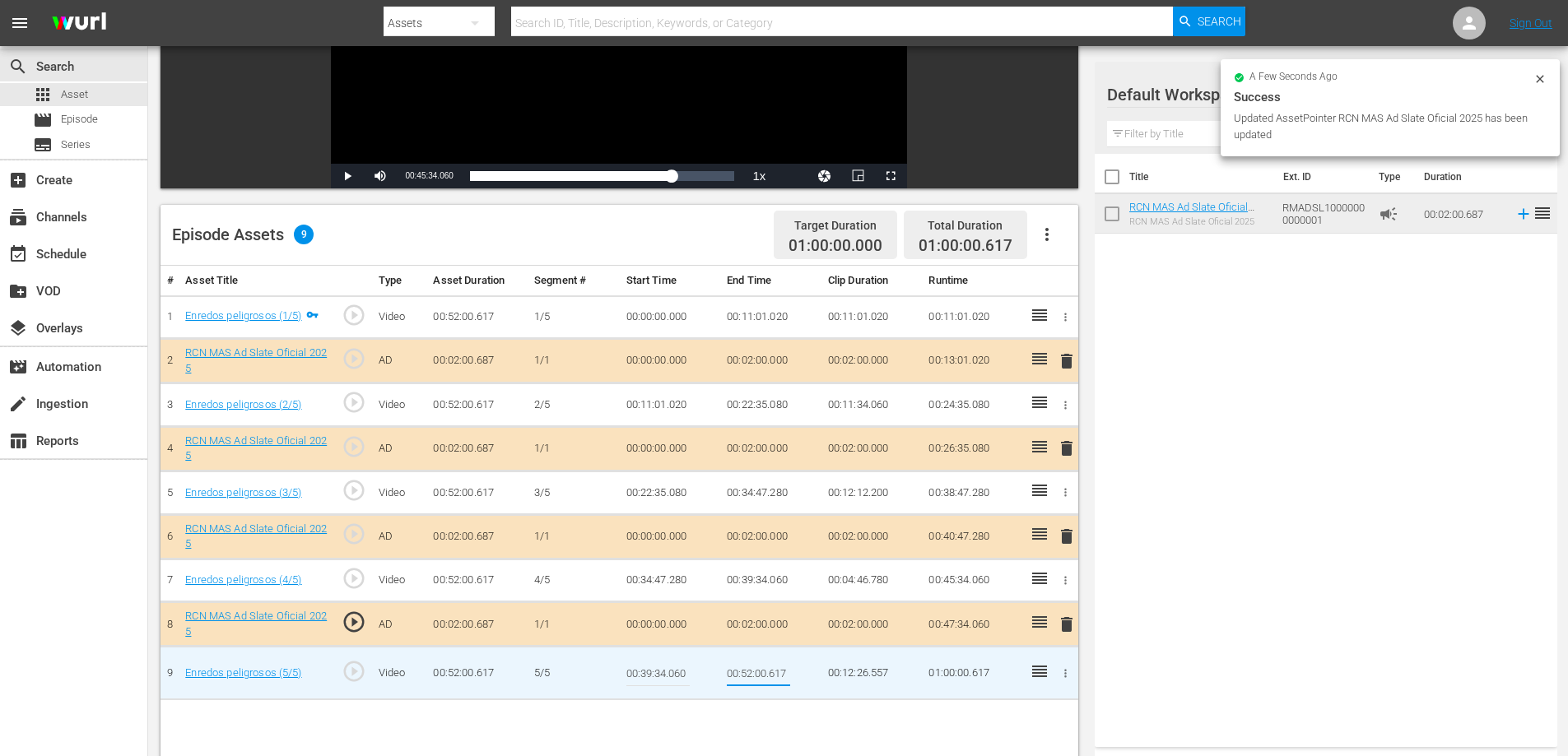
click at [780, 675] on input "00:52:00.617" at bounding box center [758, 673] width 63 height 40
type input "00:52:0"
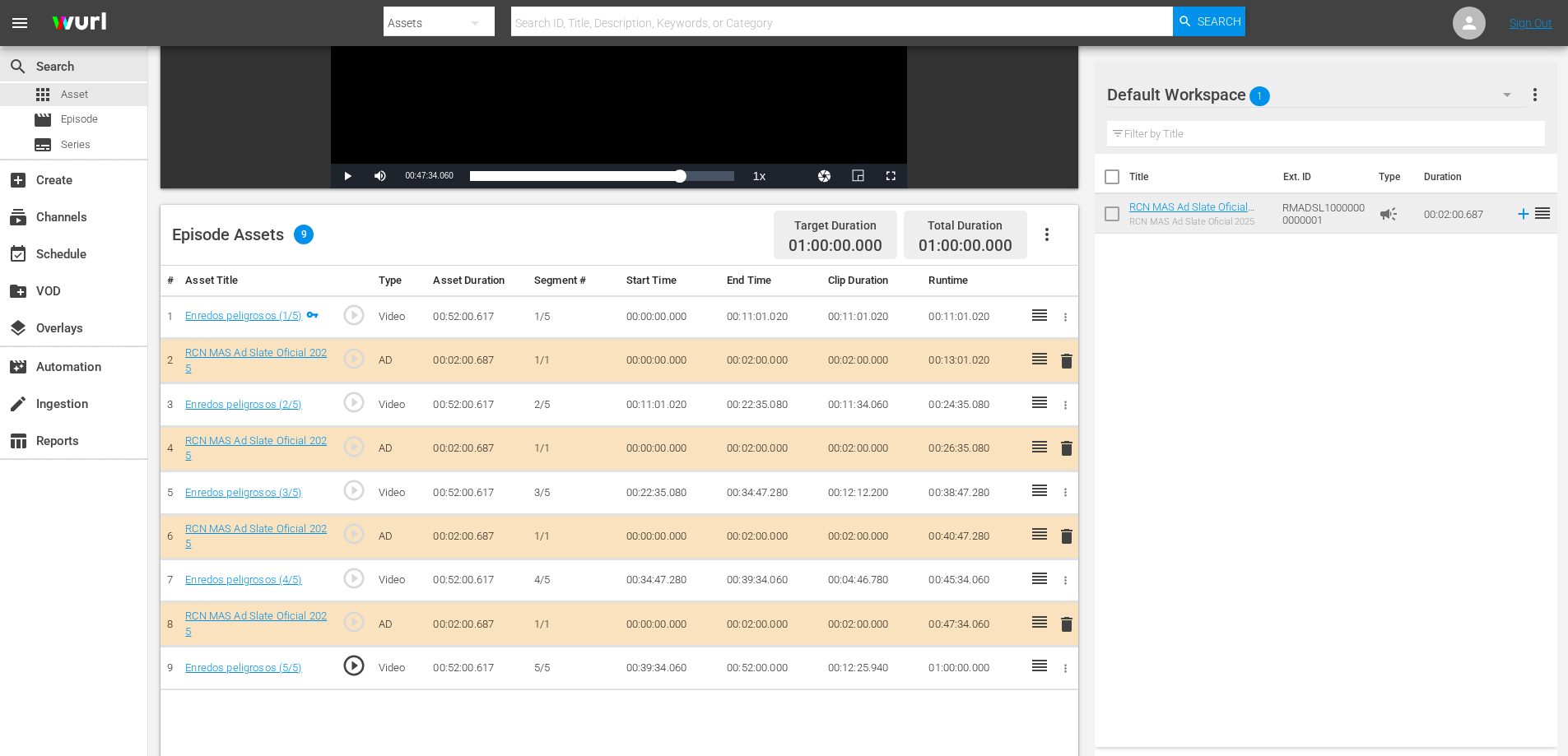
scroll to position [0, 0]
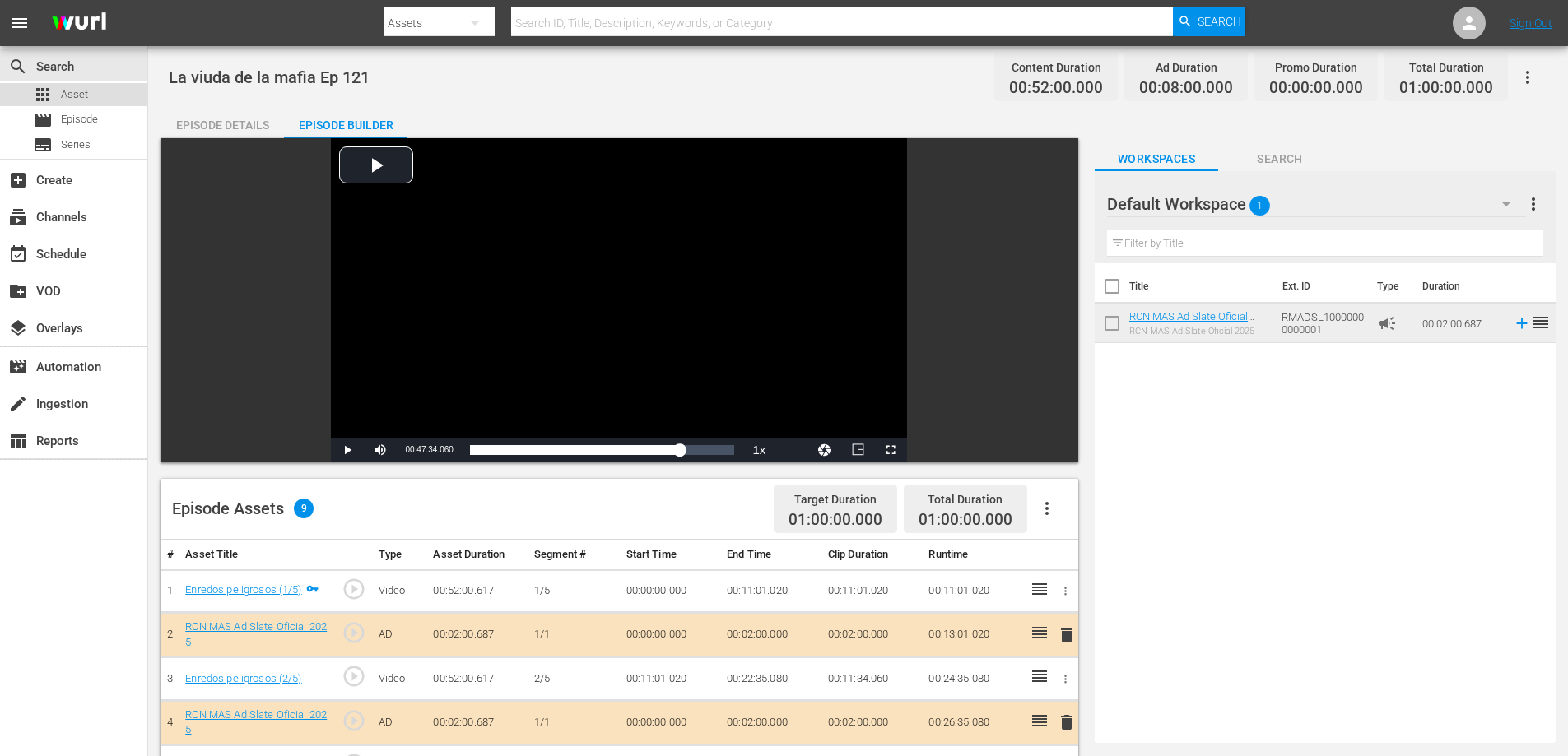
click at [87, 90] on span "Asset" at bounding box center [75, 94] width 27 height 16
